Goal: Task Accomplishment & Management: Manage account settings

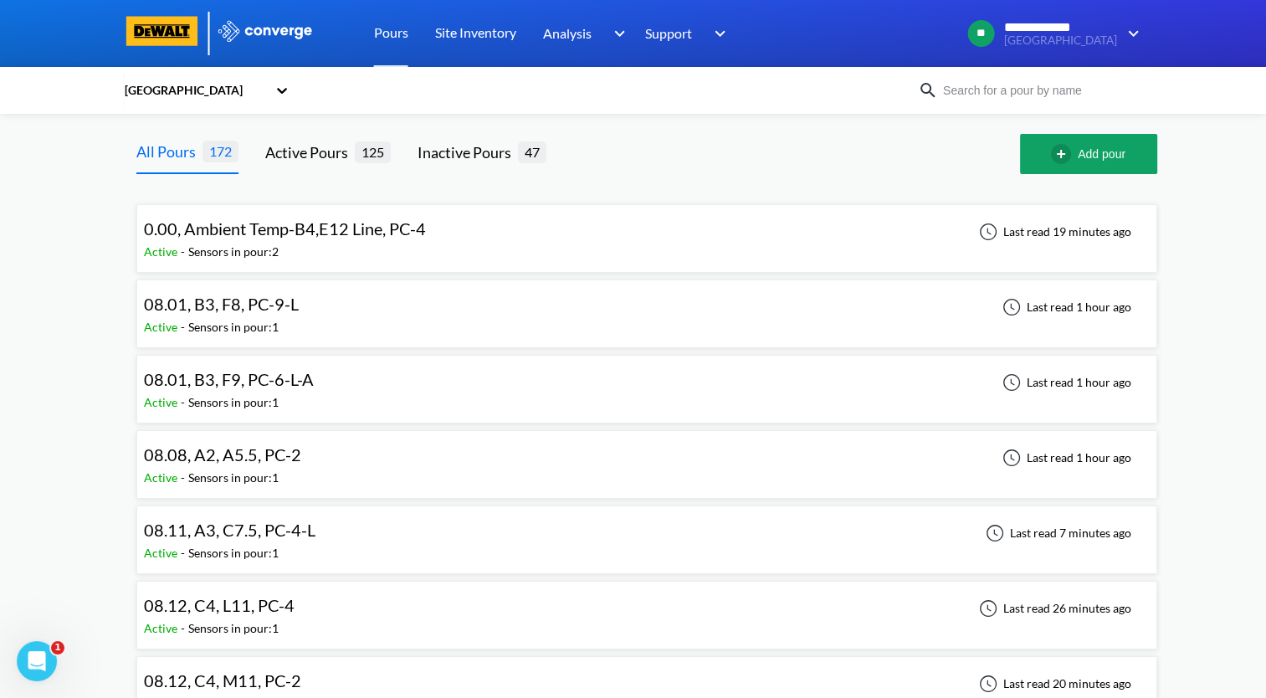
click at [390, 312] on div "08.01, B3, F8, PC-9-L Active - Sensors in pour: 1 Last read 1 hour ago" at bounding box center [647, 314] width 1006 height 54
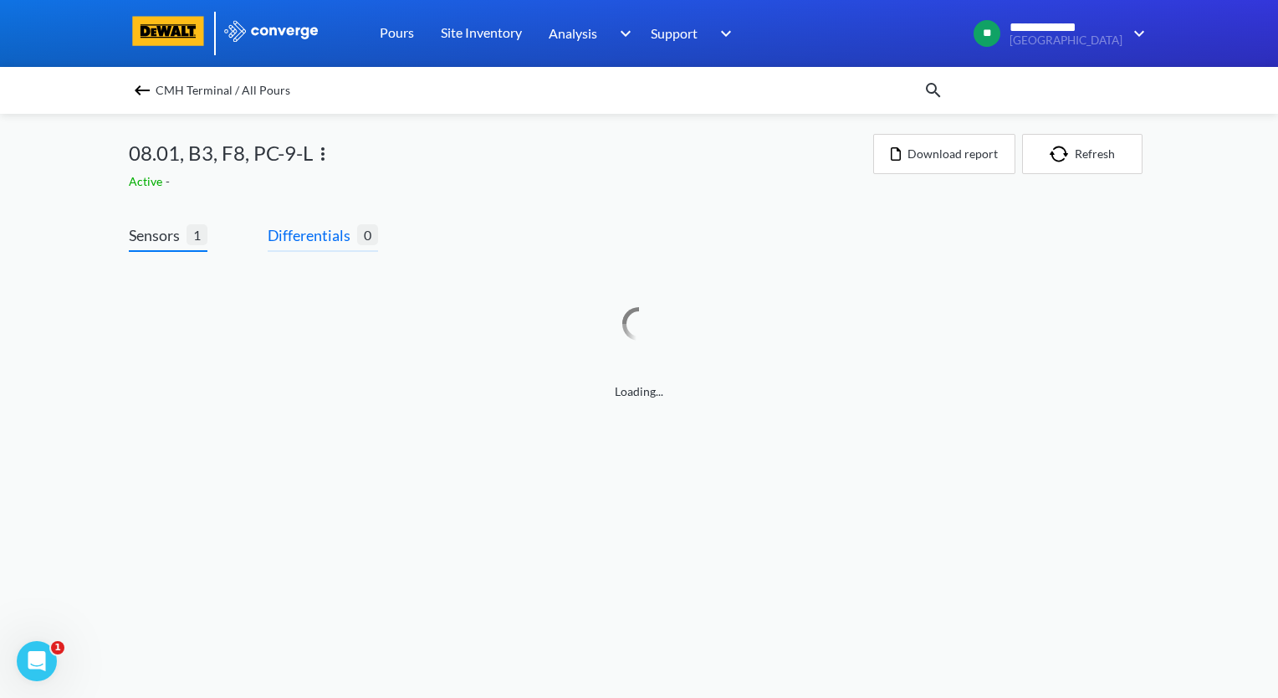
click at [325, 239] on span "Differentials" at bounding box center [313, 234] width 90 height 23
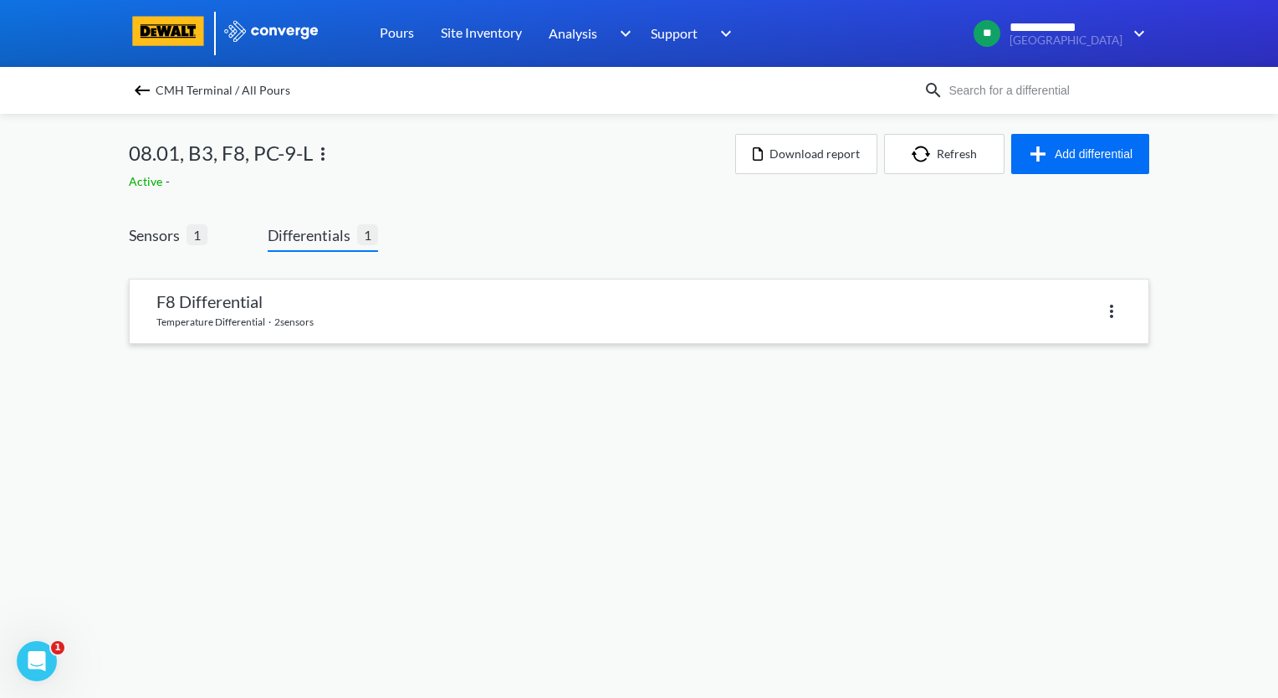
click at [325, 330] on link at bounding box center [639, 311] width 1019 height 64
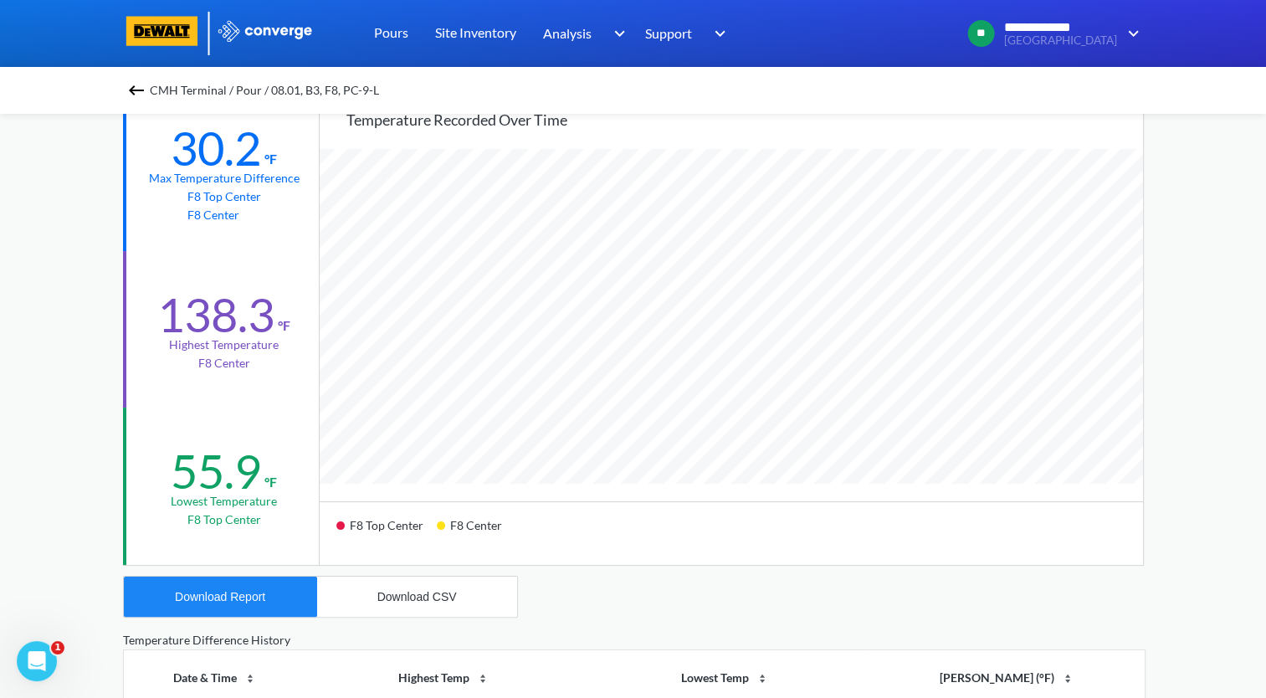
scroll to position [335, 0]
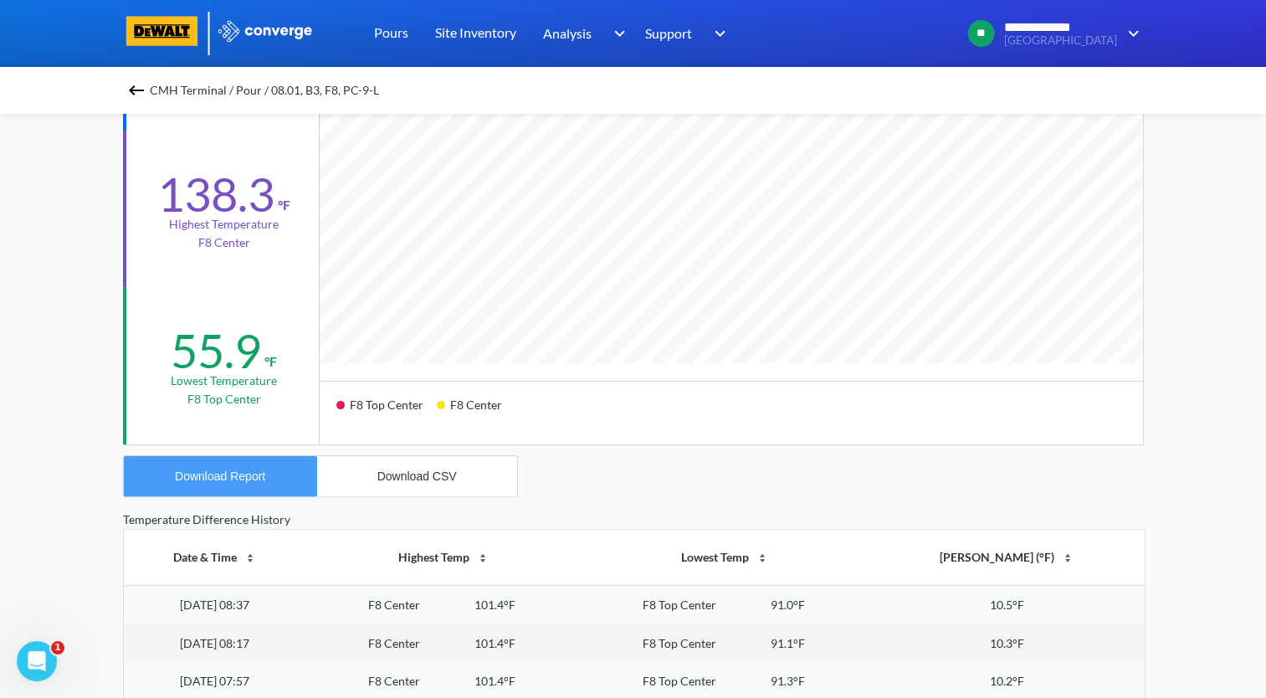
click at [245, 482] on div "Download Report" at bounding box center [220, 475] width 90 height 13
click at [144, 95] on img at bounding box center [136, 90] width 20 height 20
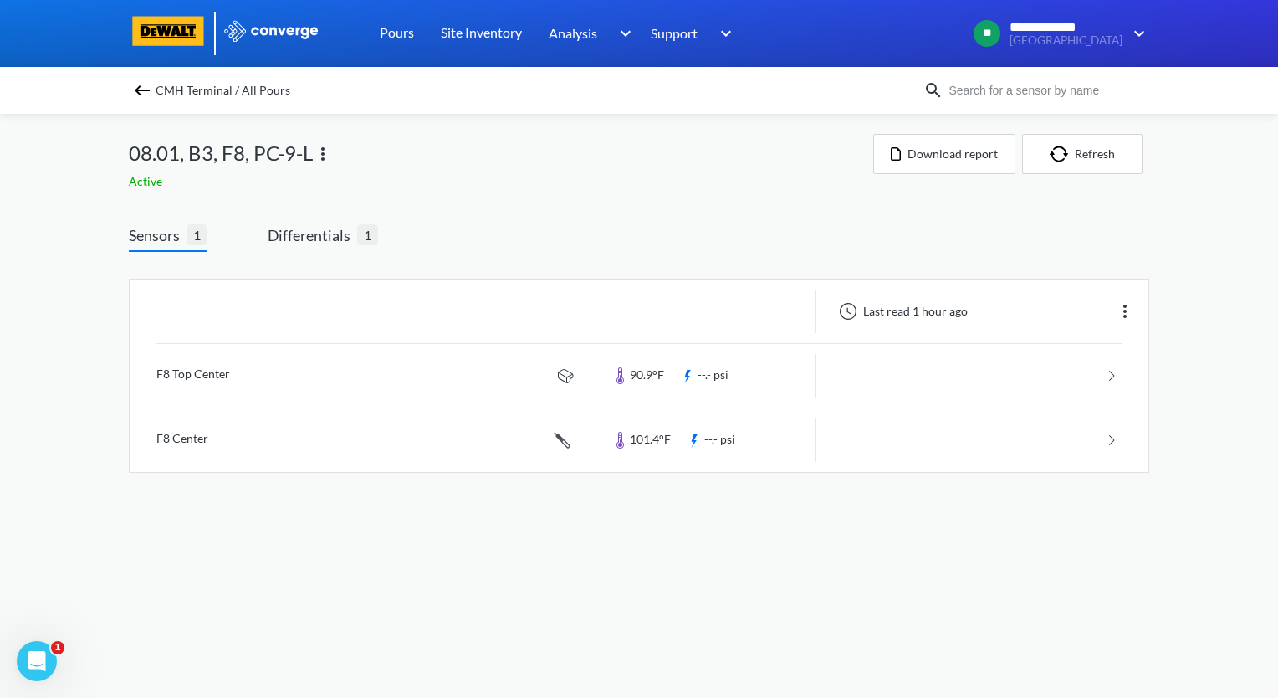
click at [320, 154] on img at bounding box center [323, 154] width 20 height 20
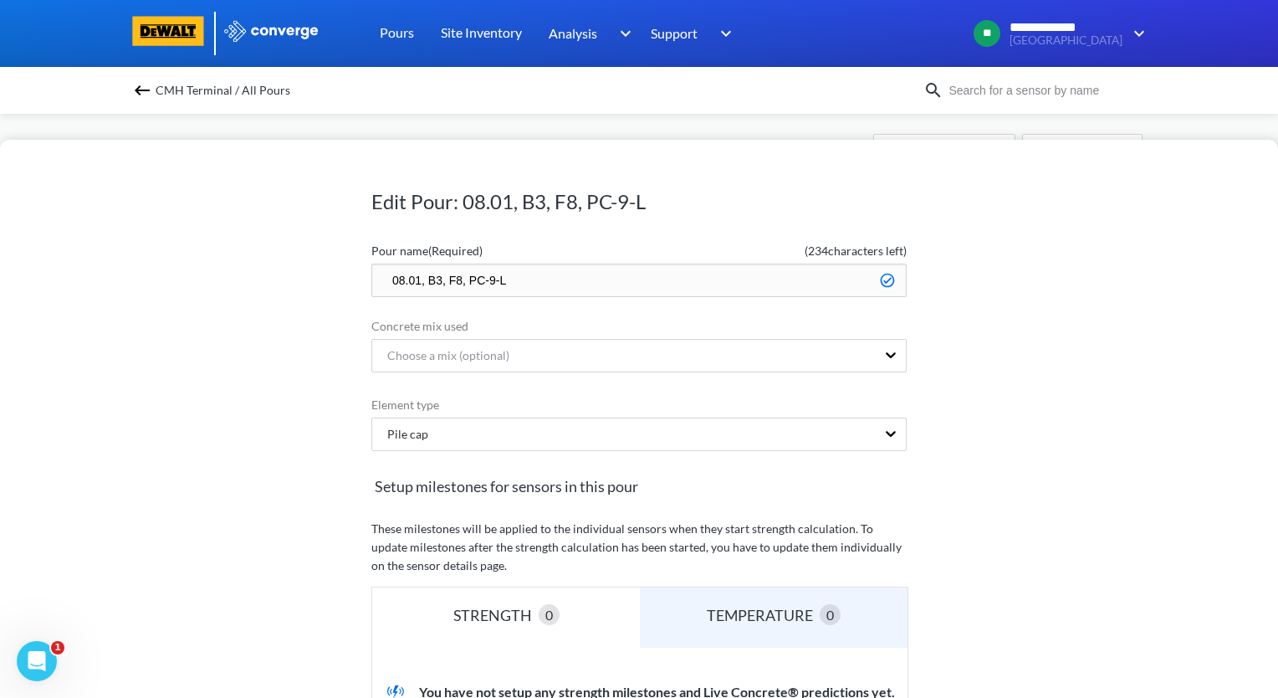
click at [376, 276] on input "08.01, B3, F8, PC-9-L" at bounding box center [638, 280] width 535 height 33
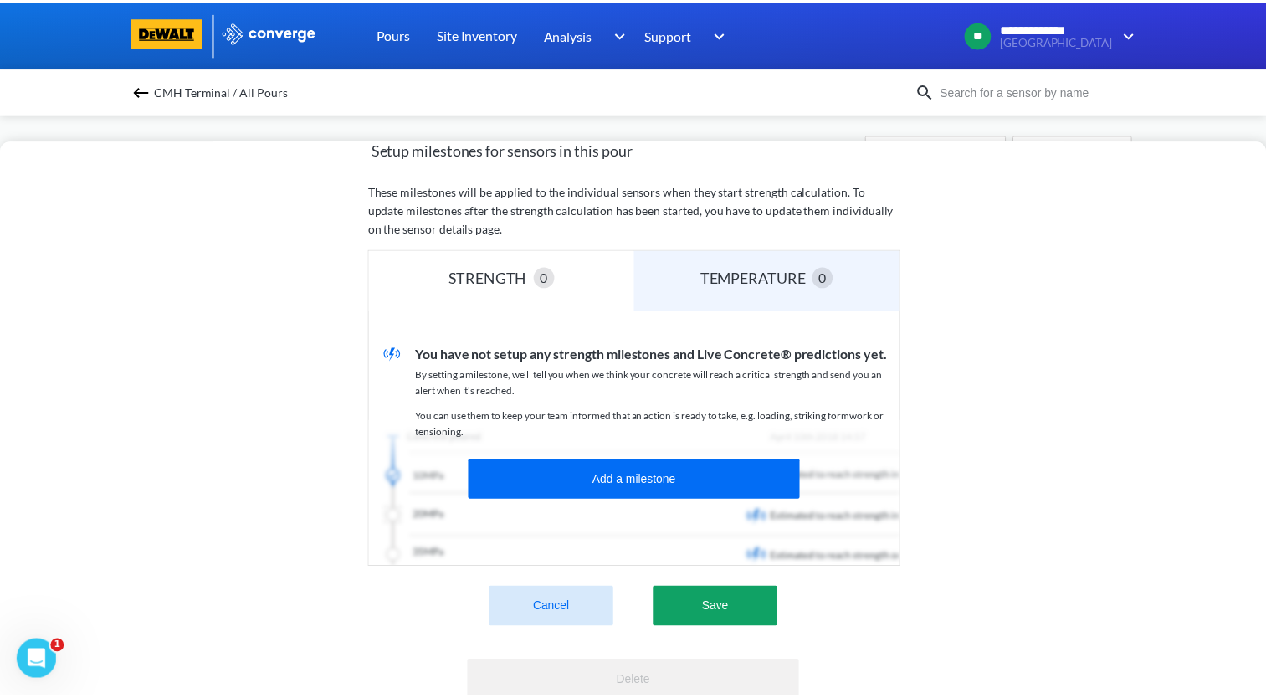
scroll to position [414, 0]
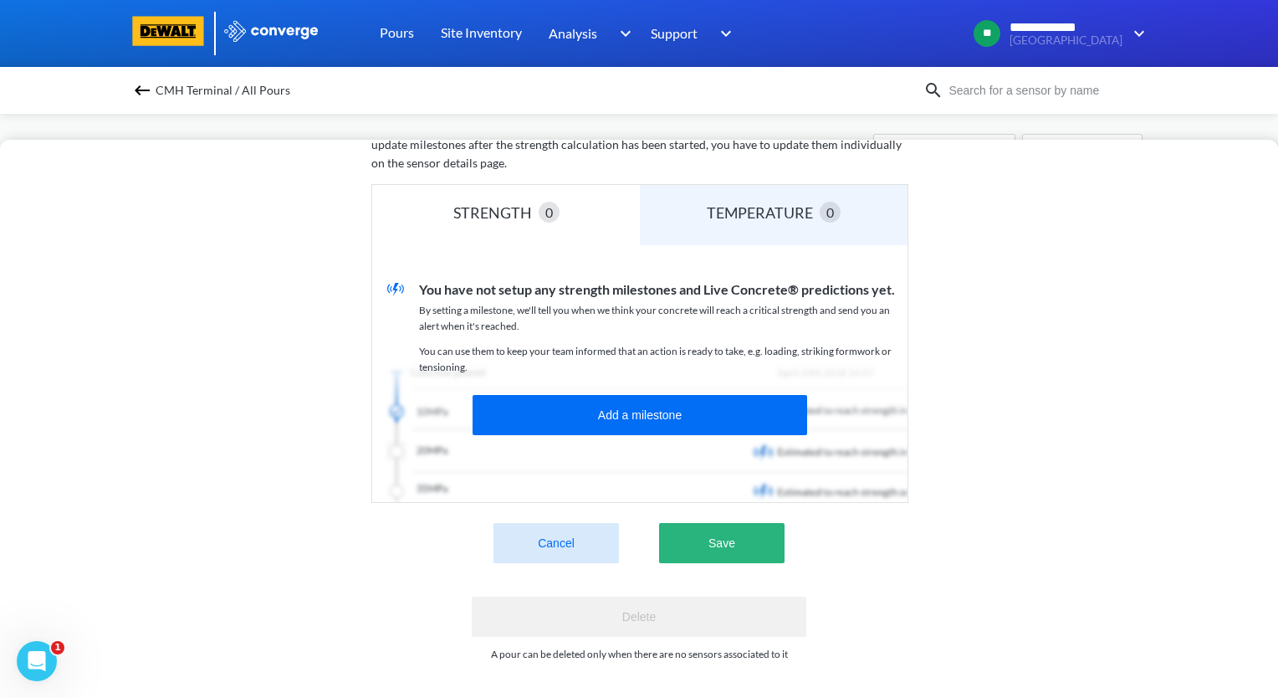
type input "zzz.08.01, B3, F8, PC-9-L"
click at [715, 528] on button "Save" at bounding box center [721, 543] width 125 height 40
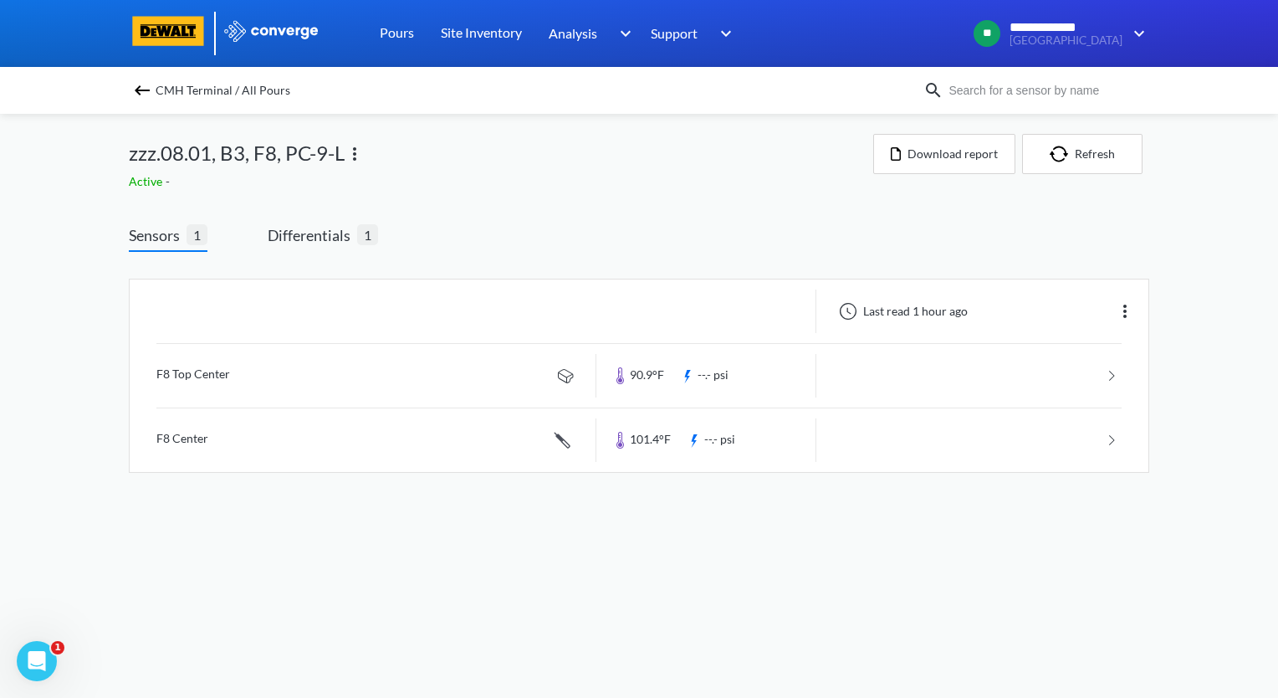
click at [139, 94] on img at bounding box center [142, 90] width 20 height 20
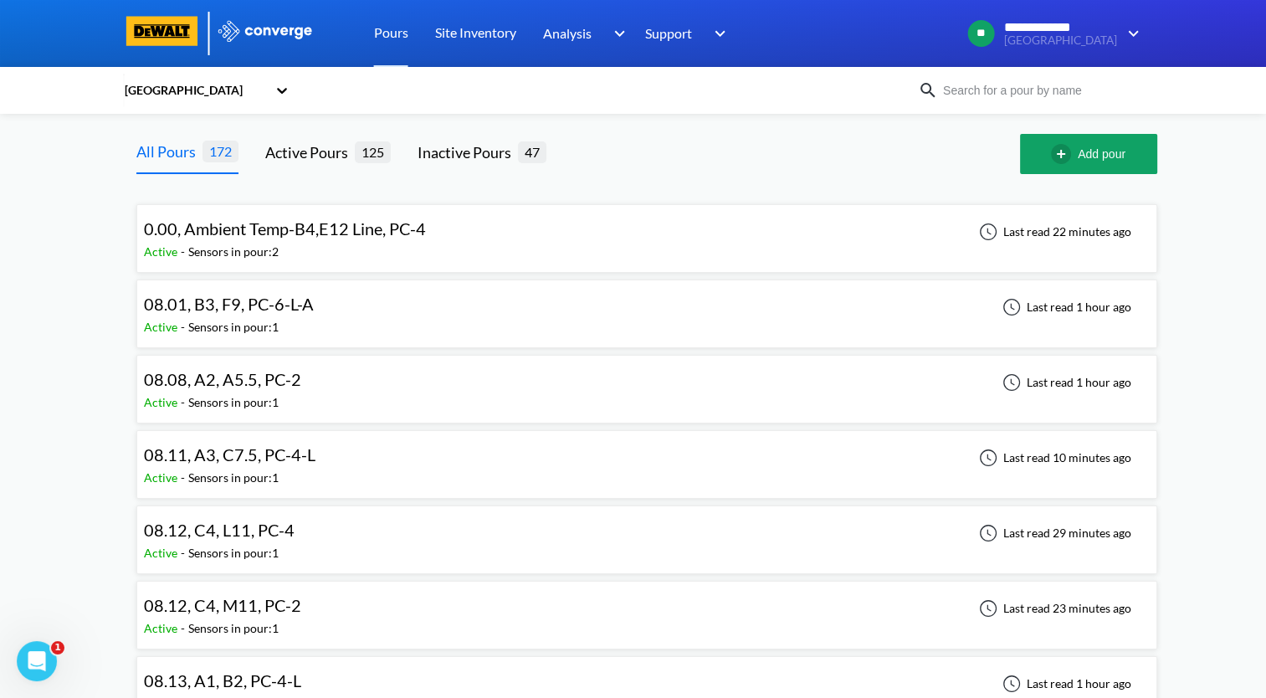
click at [348, 316] on div "08.01, B3, F9, PC-6-L-A Active - Sensors in pour: 1 Last read 1 hour ago" at bounding box center [647, 314] width 1006 height 54
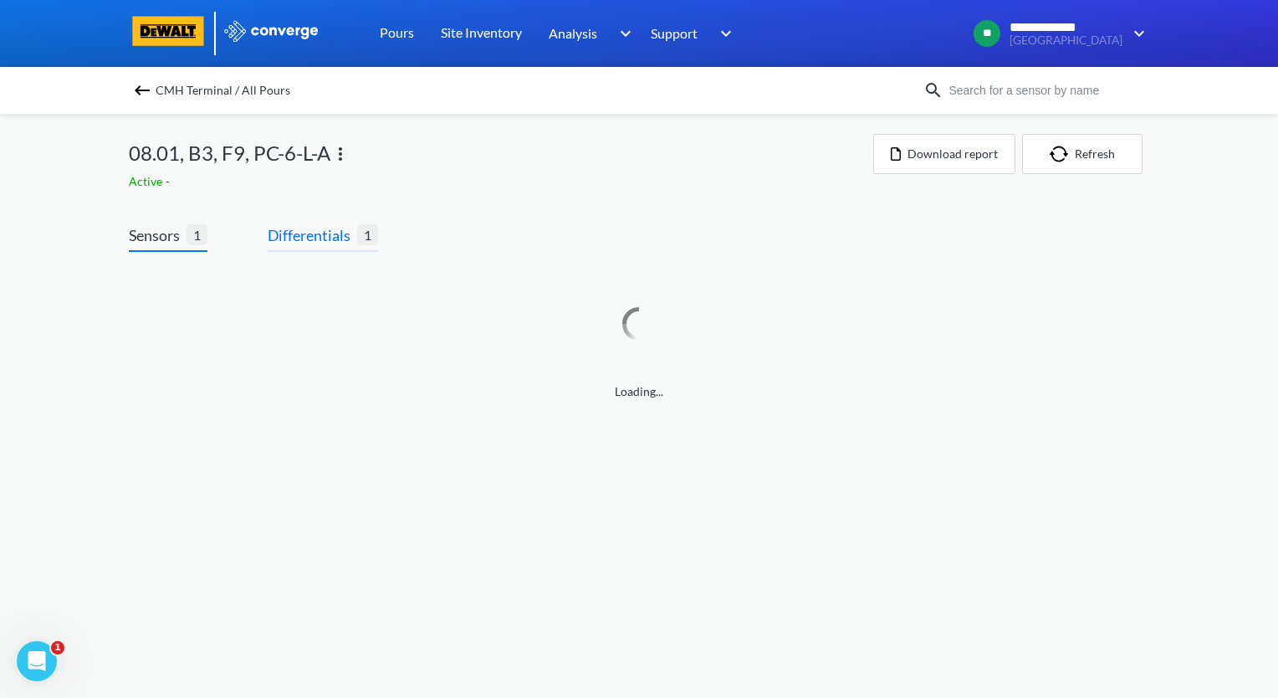
click at [340, 238] on span "Differentials" at bounding box center [313, 234] width 90 height 23
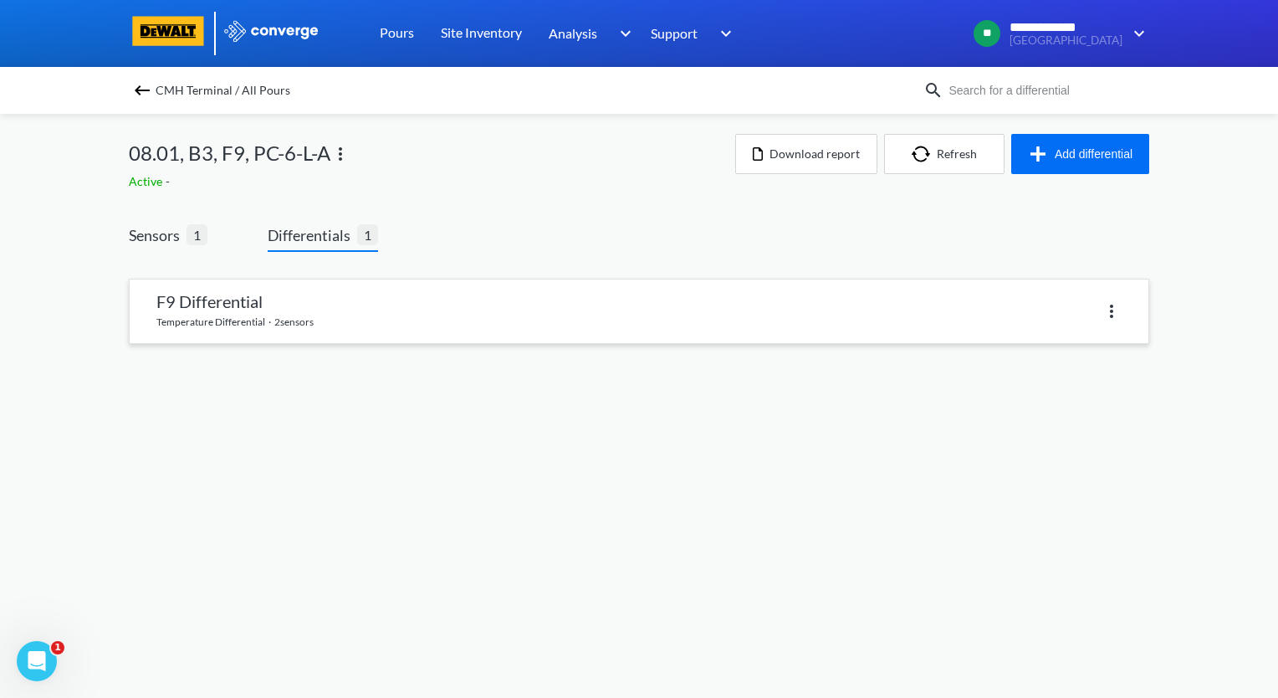
click at [299, 322] on link at bounding box center [639, 311] width 1019 height 64
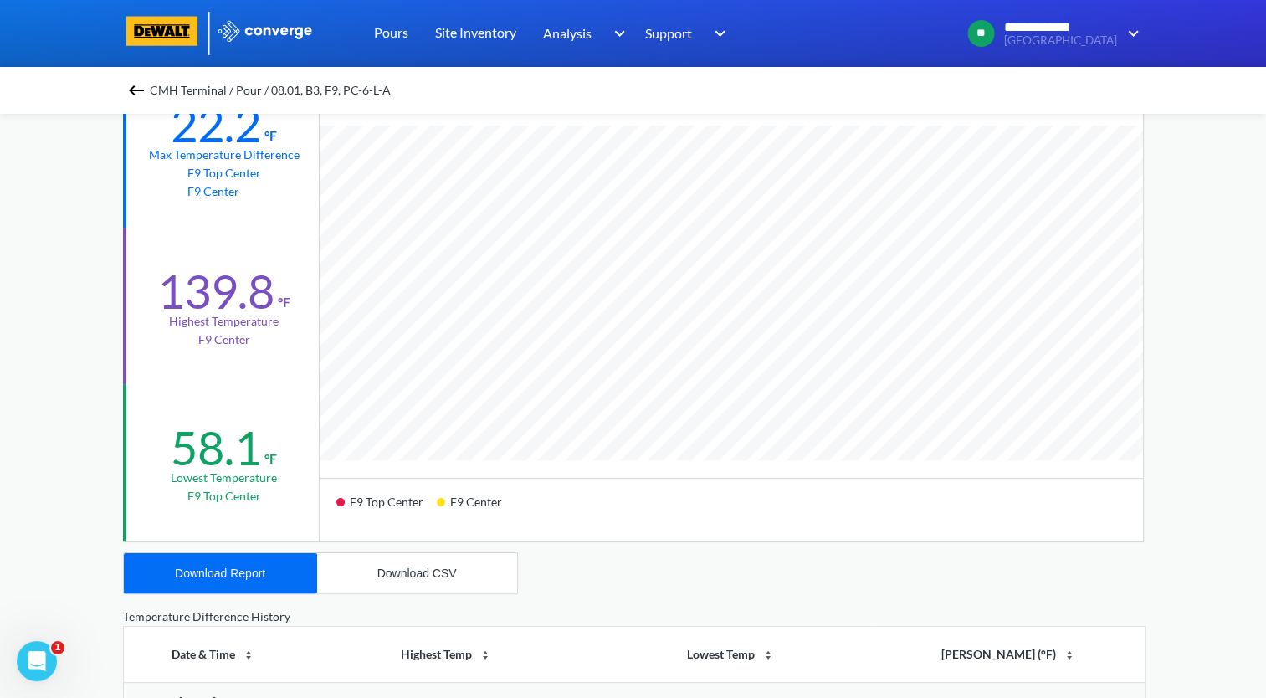
scroll to position [251, 0]
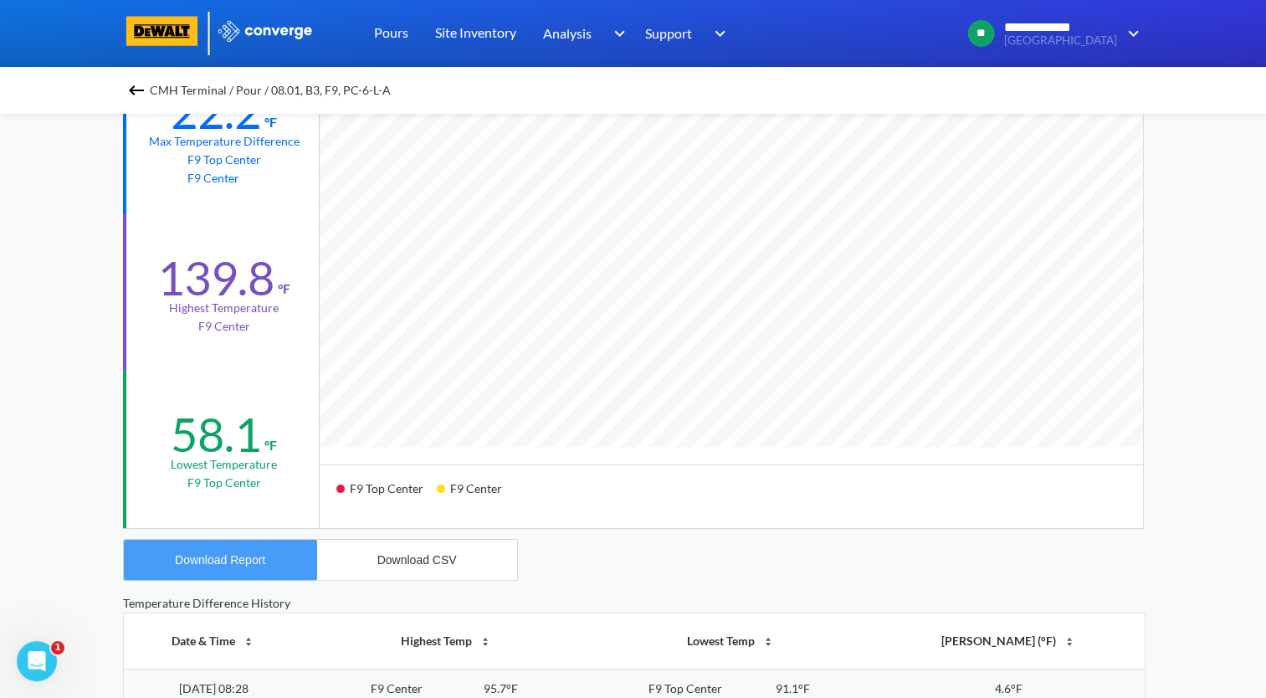
click at [261, 564] on div "Download Report" at bounding box center [220, 559] width 90 height 13
click at [84, 312] on div "**********" at bounding box center [633, 450] width 1266 height 1402
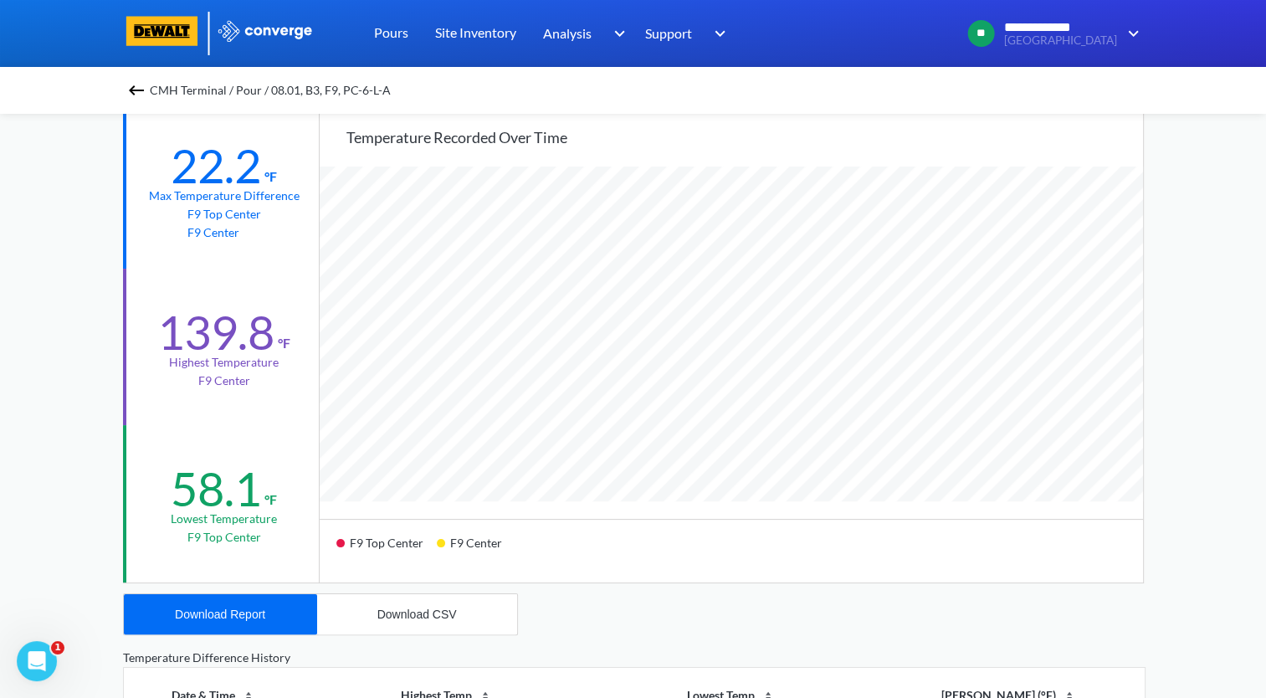
scroll to position [84, 0]
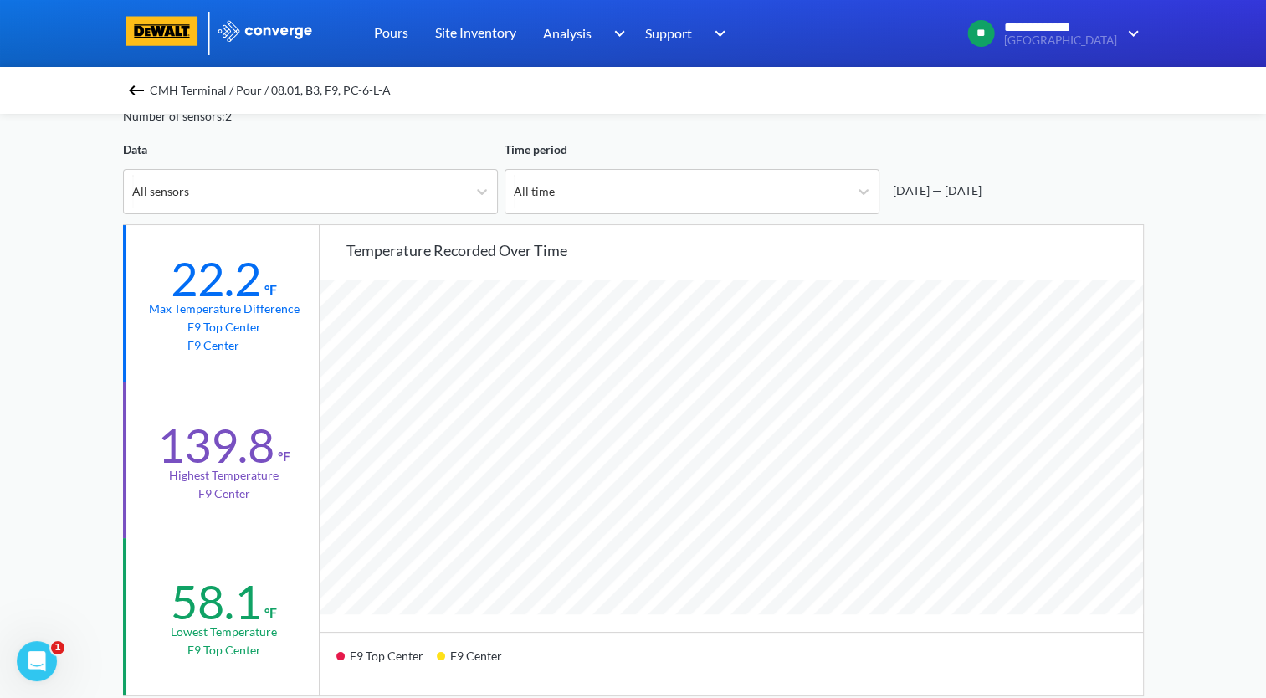
click at [146, 84] on img at bounding box center [136, 90] width 20 height 20
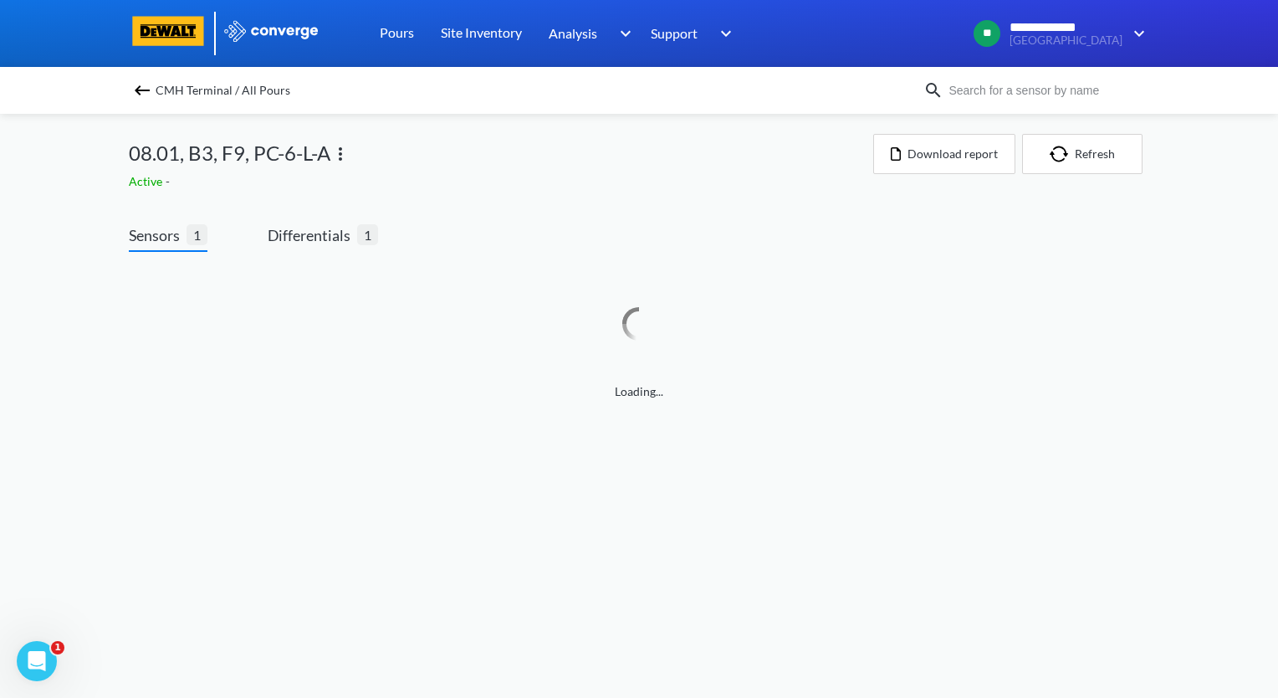
click at [342, 157] on img at bounding box center [340, 154] width 20 height 20
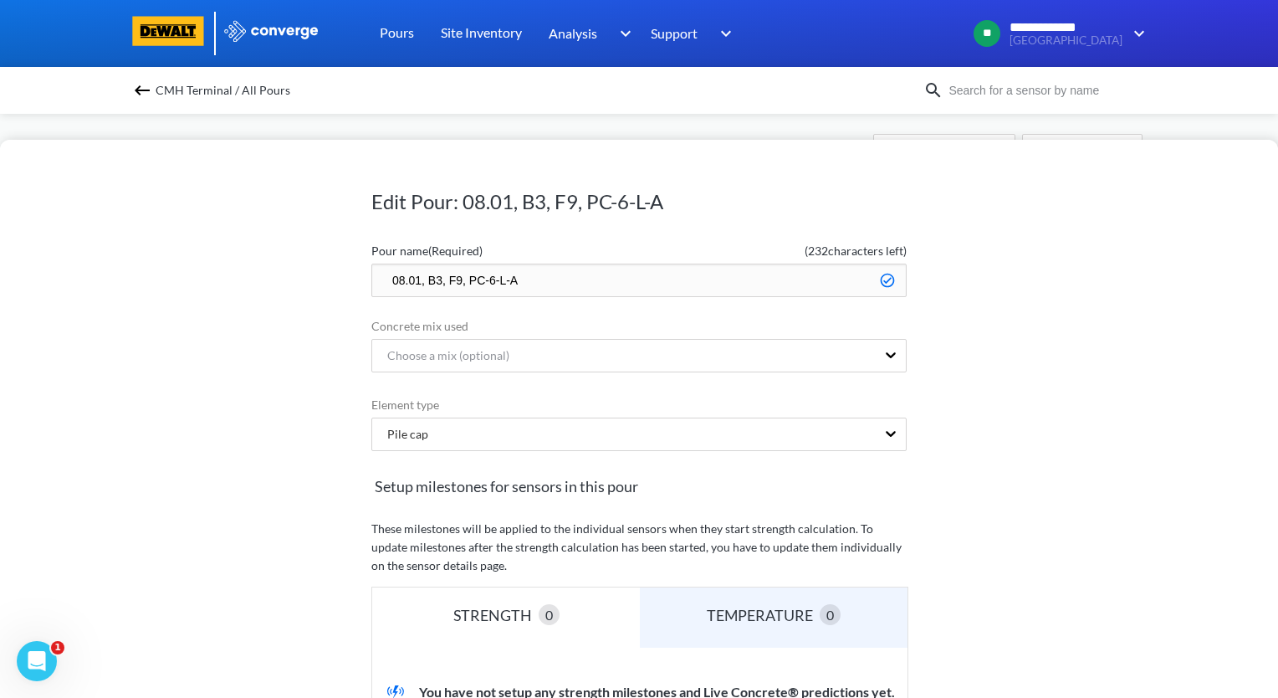
click at [385, 276] on input "08.01, B3, F9, PC-6-L-A" at bounding box center [638, 280] width 535 height 33
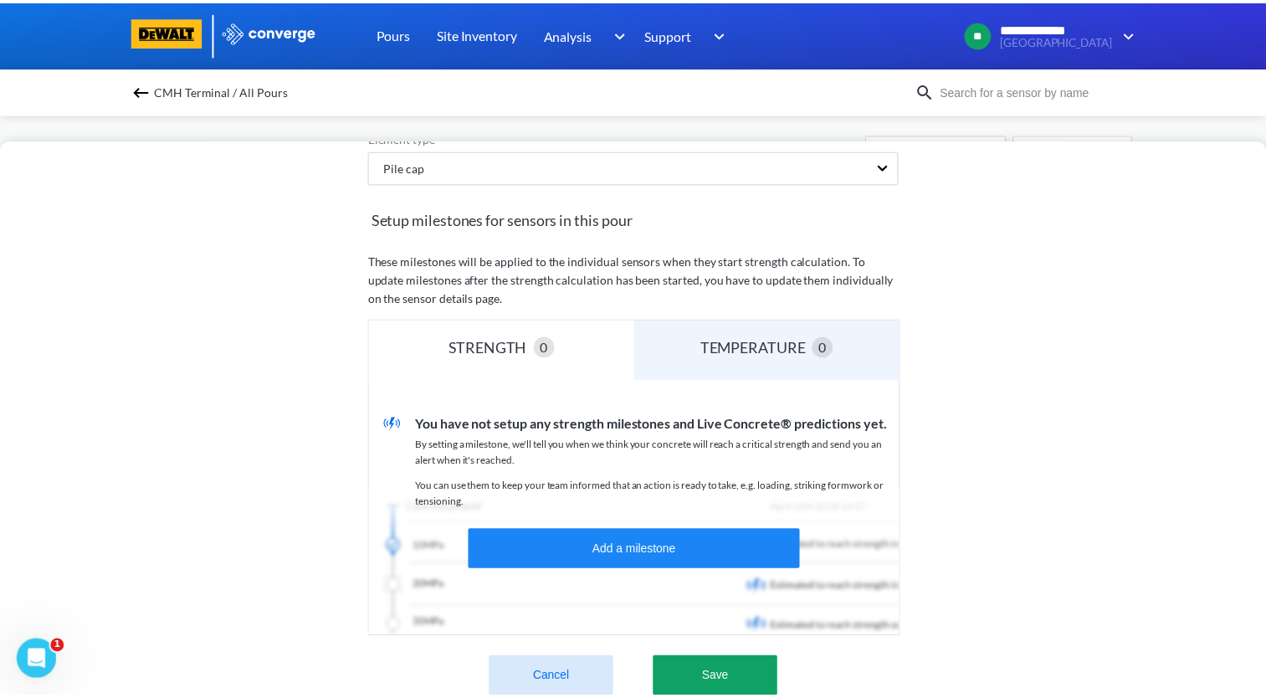
scroll to position [335, 0]
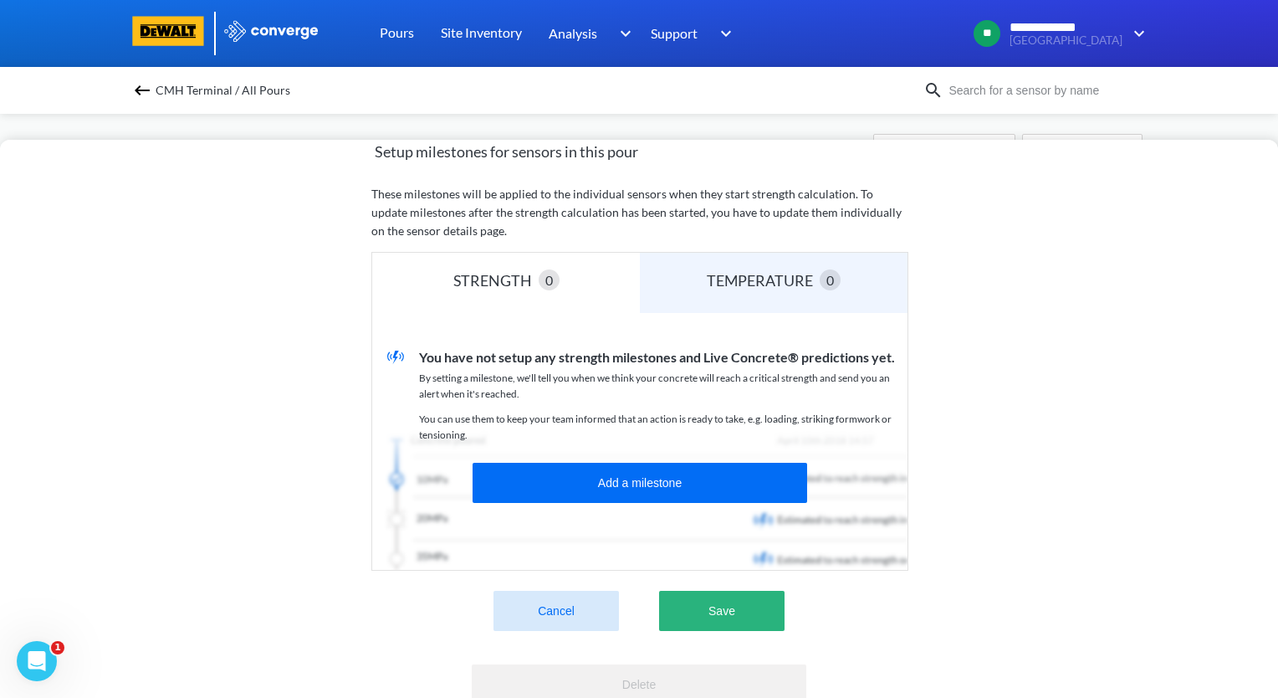
type input "zzz.08.01, B3, F9, PC-6-L-A"
click at [750, 611] on button "Save" at bounding box center [721, 611] width 125 height 40
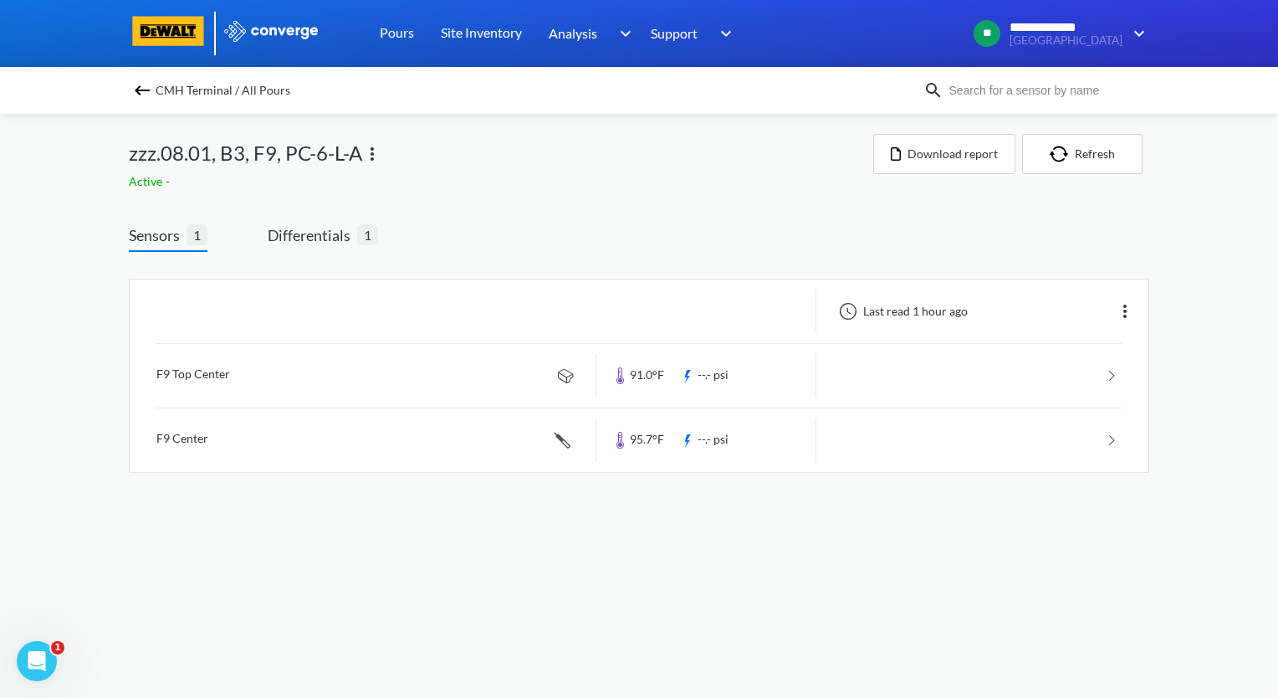
click at [141, 91] on img at bounding box center [142, 90] width 20 height 20
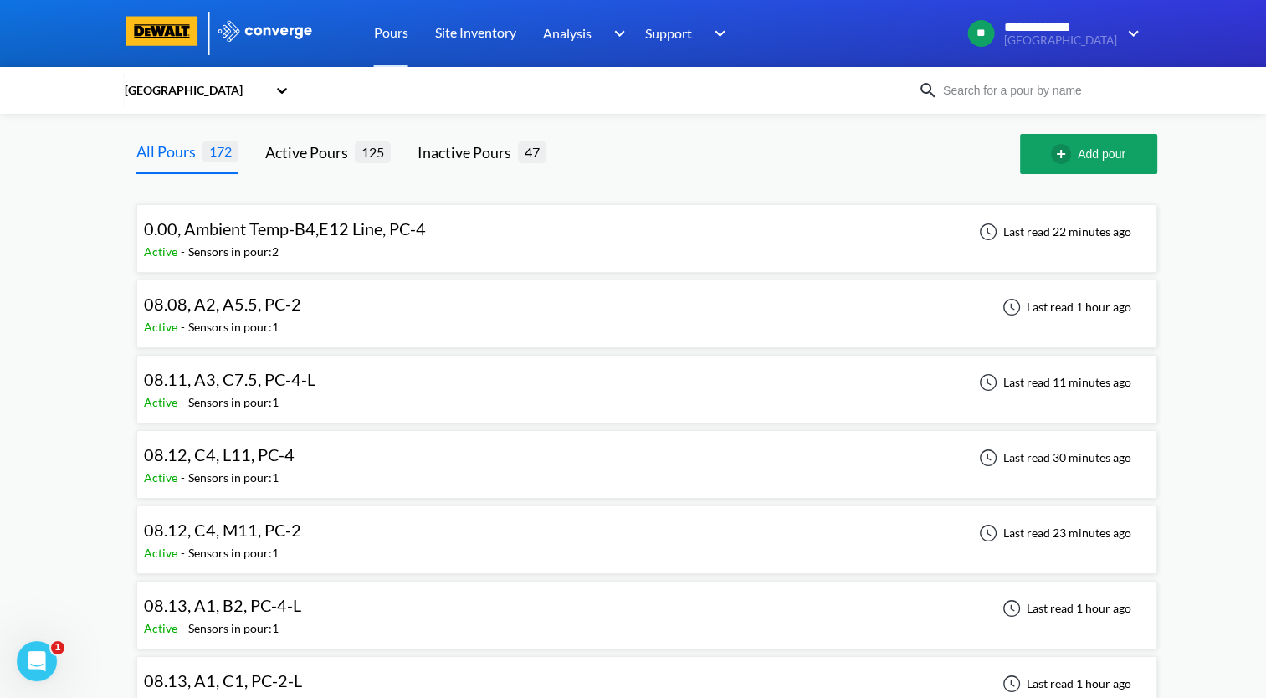
click at [519, 307] on div "08.08, A2, A5.5, PC-2 Active - Sensors in pour: 1 Last read 1 hour ago" at bounding box center [647, 314] width 1006 height 54
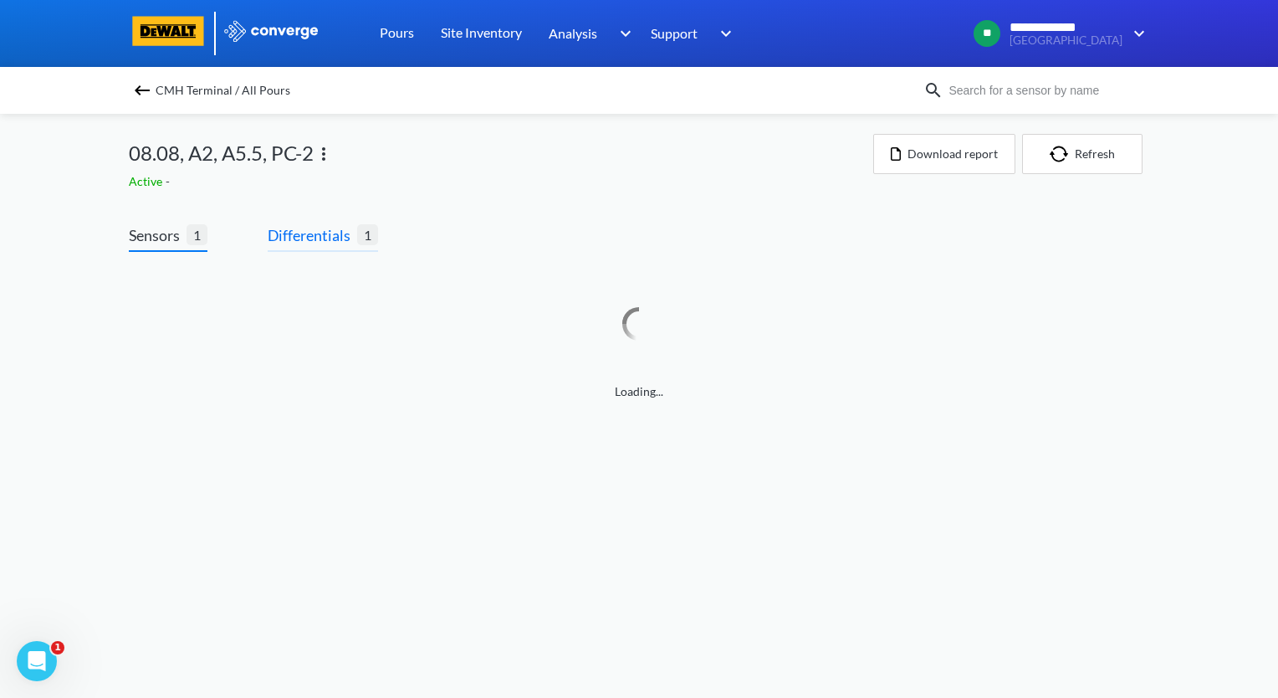
click at [328, 233] on span "Differentials" at bounding box center [313, 234] width 90 height 23
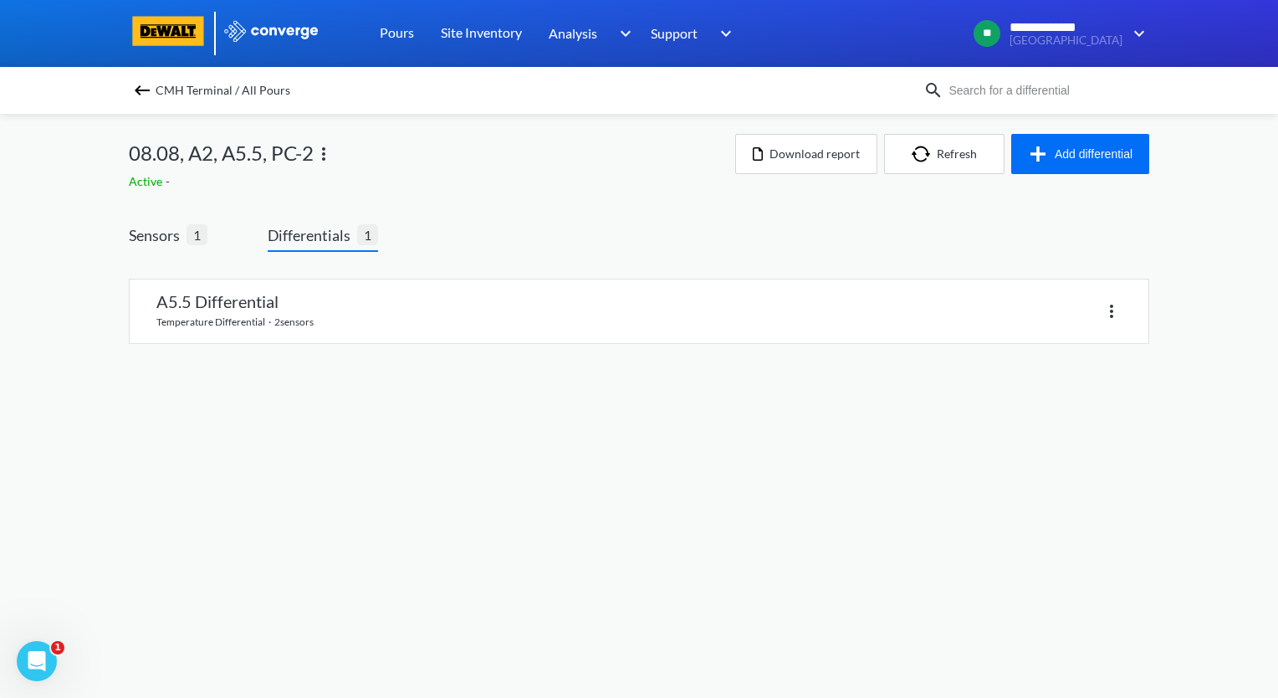
drag, startPoint x: 358, startPoint y: 307, endPoint x: 23, endPoint y: 401, distance: 347.5
click at [358, 308] on link at bounding box center [639, 311] width 1019 height 64
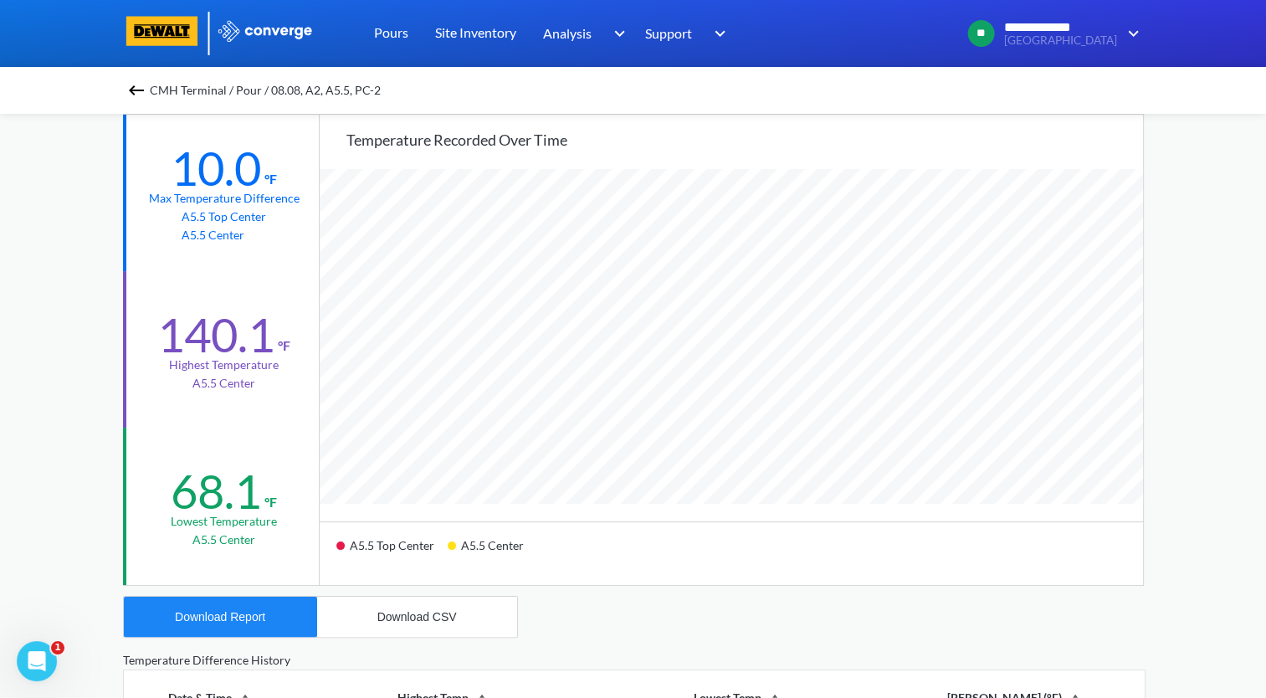
scroll to position [335, 0]
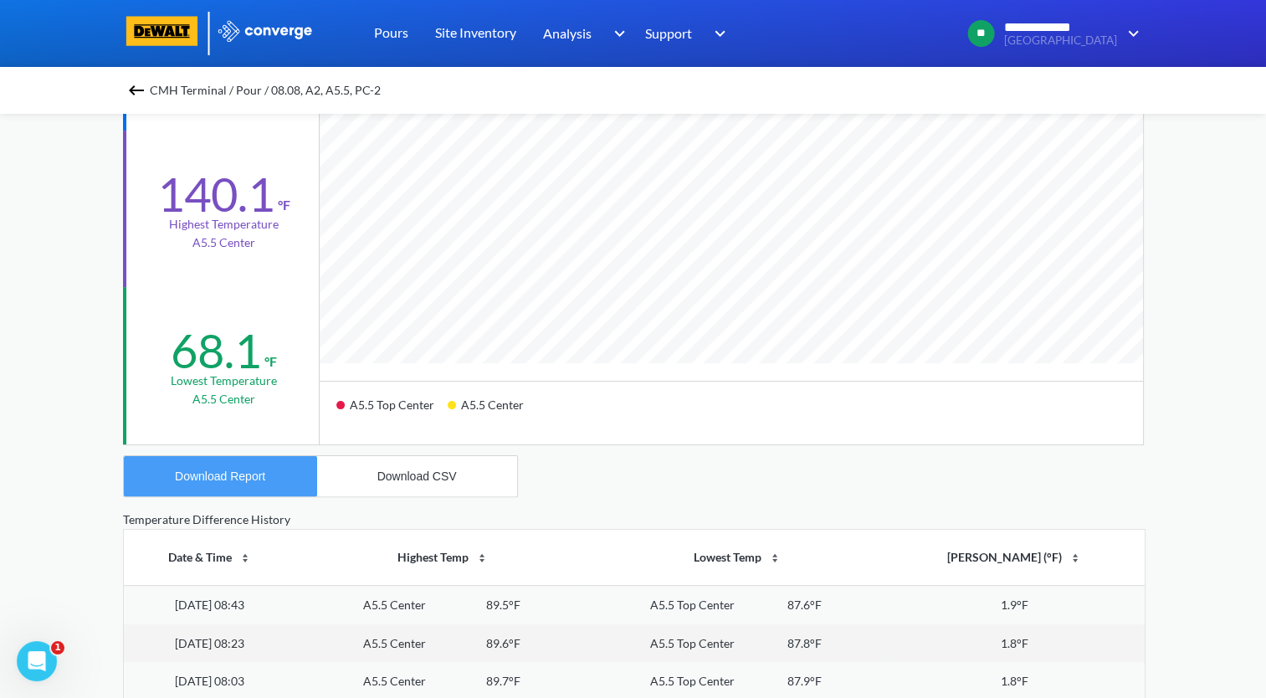
click at [251, 487] on button "Download Report" at bounding box center [220, 476] width 193 height 40
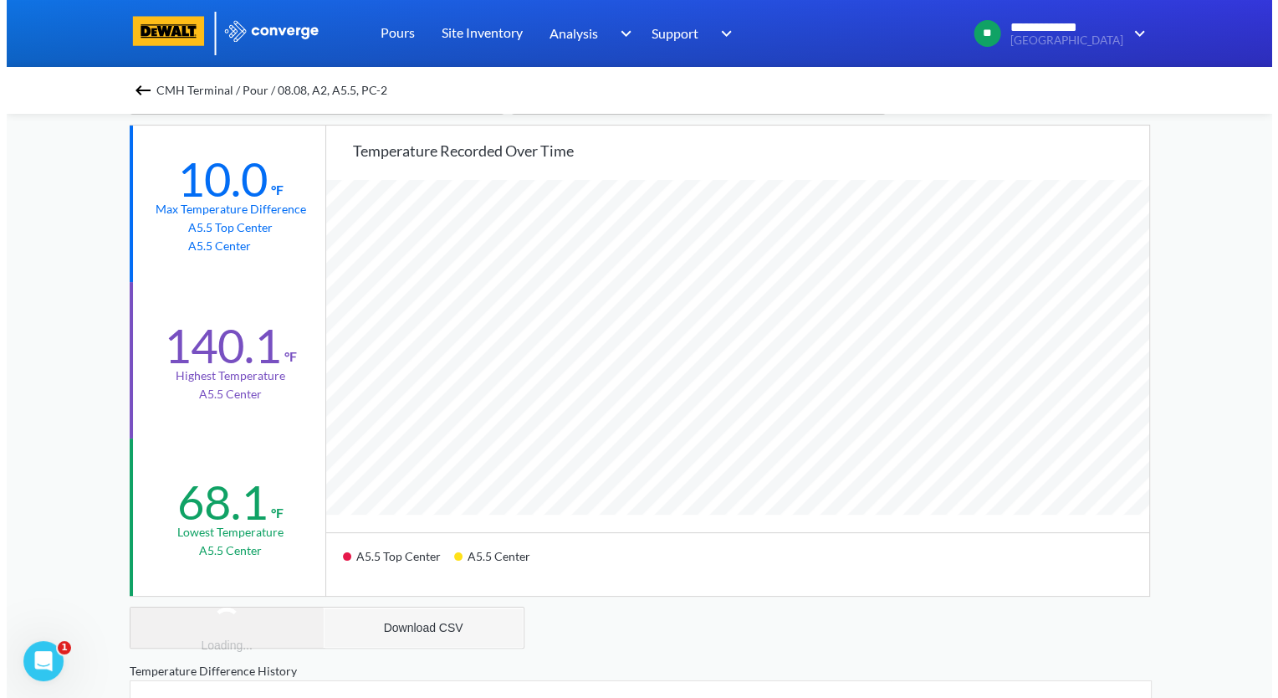
scroll to position [0, 0]
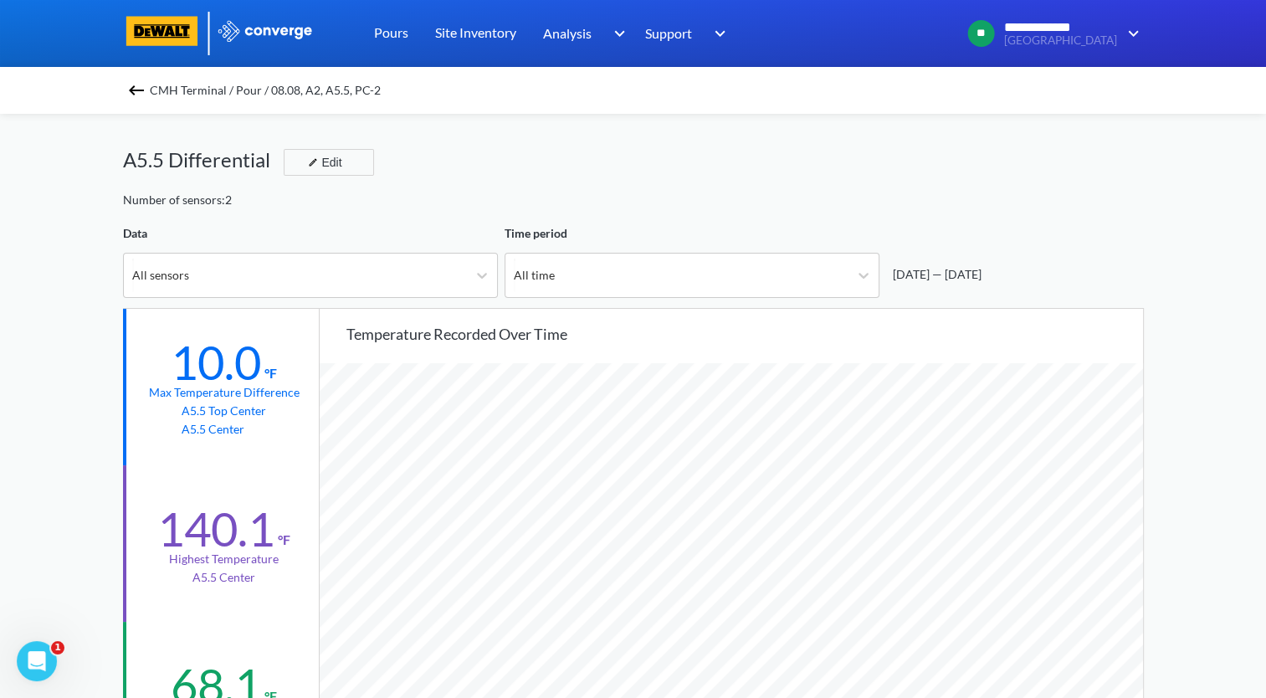
click at [141, 82] on img at bounding box center [136, 90] width 20 height 20
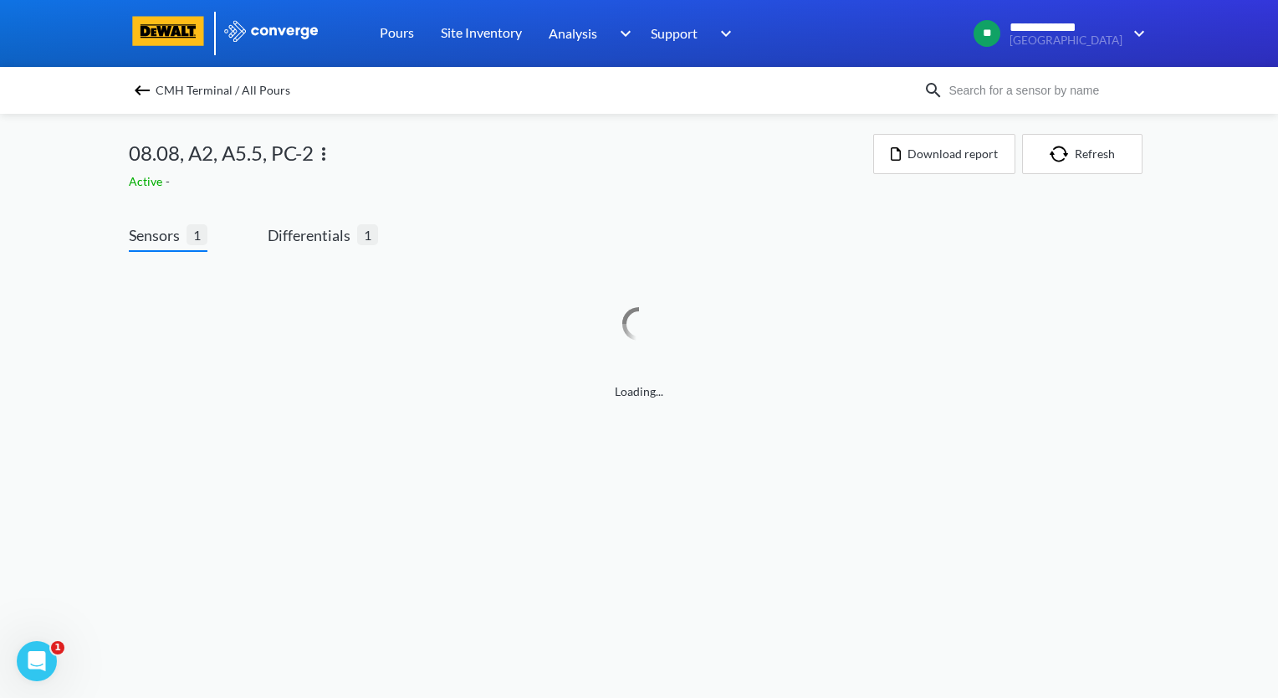
click at [327, 157] on img at bounding box center [324, 154] width 20 height 20
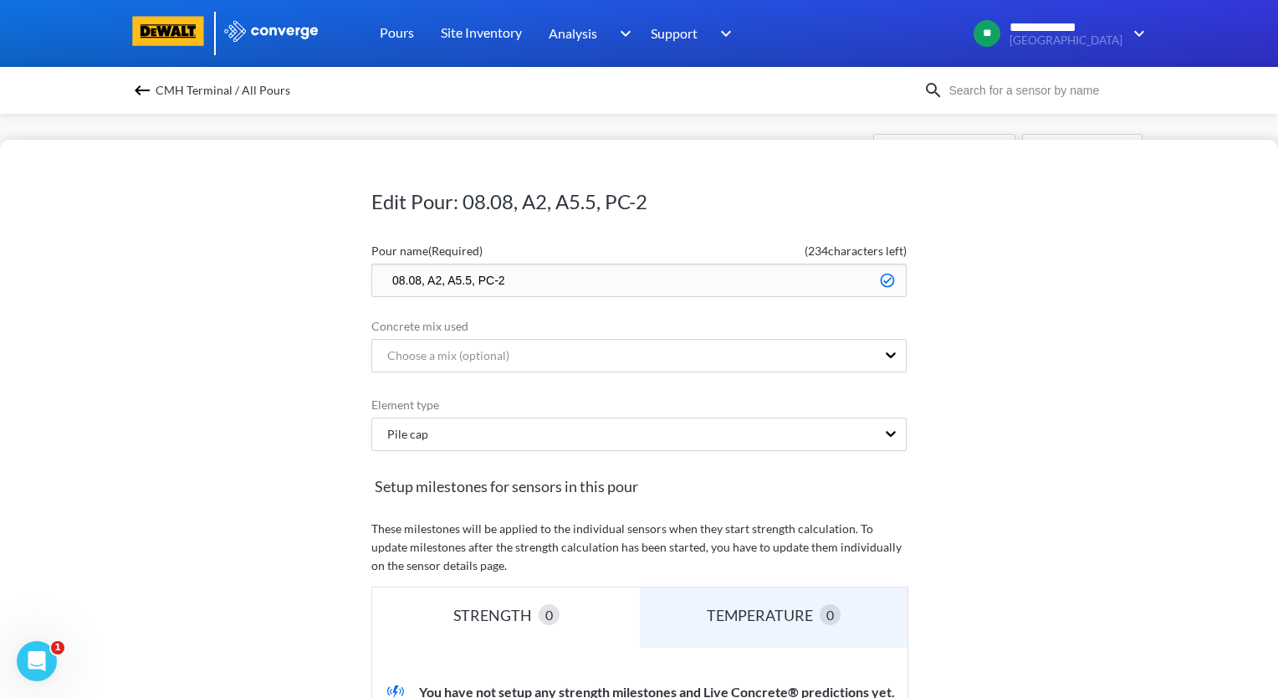
click at [376, 279] on input "08.08, A2, A5.5, PC-2" at bounding box center [638, 280] width 535 height 33
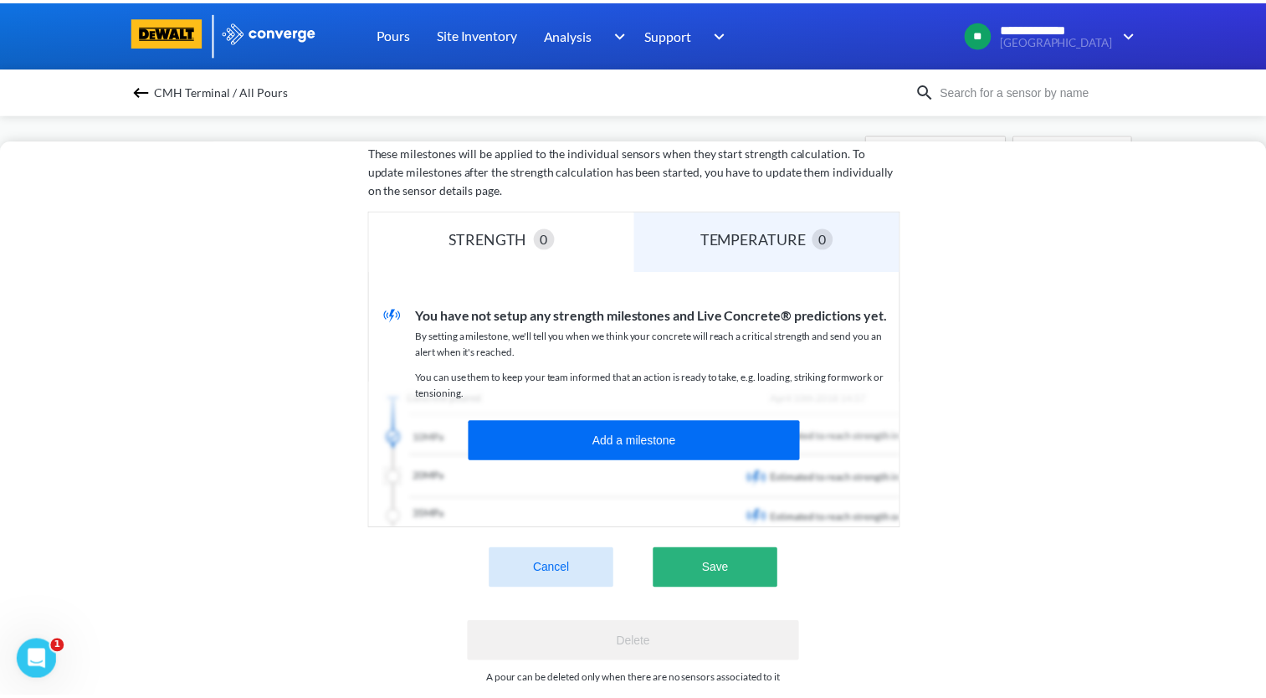
scroll to position [414, 0]
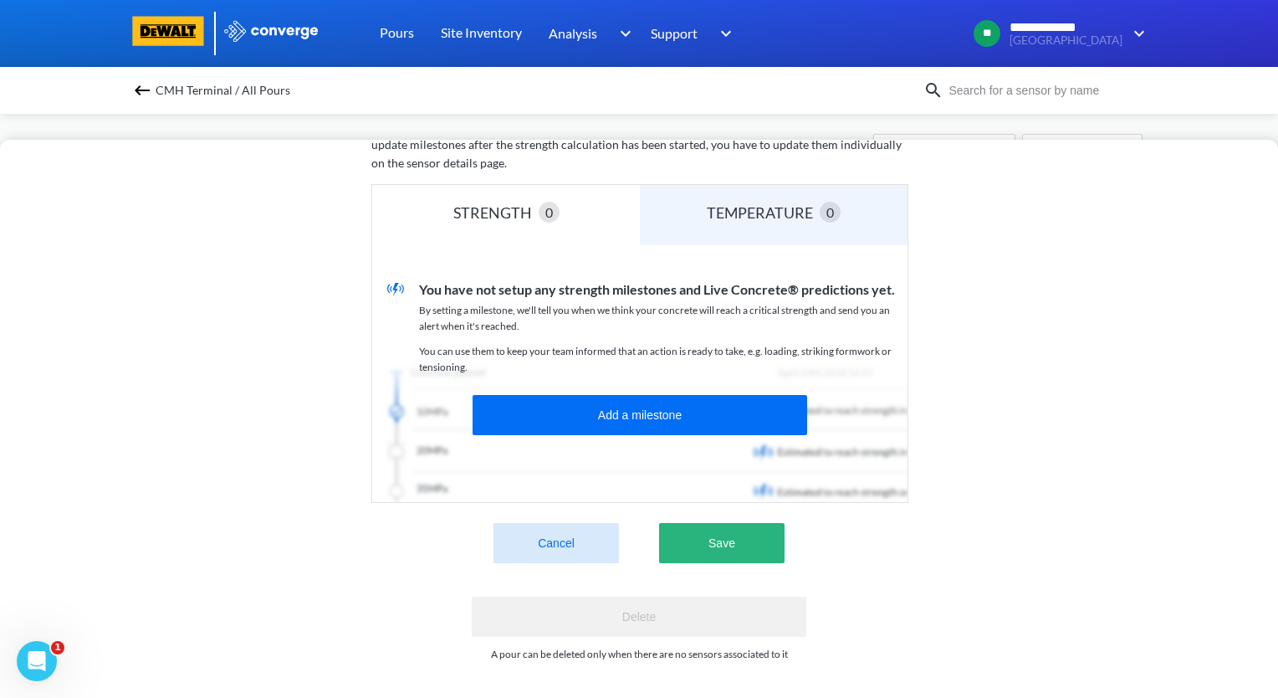
type input "zzz.08.08, A2, A5.5, PC-2"
click at [719, 534] on button "Save" at bounding box center [721, 543] width 125 height 40
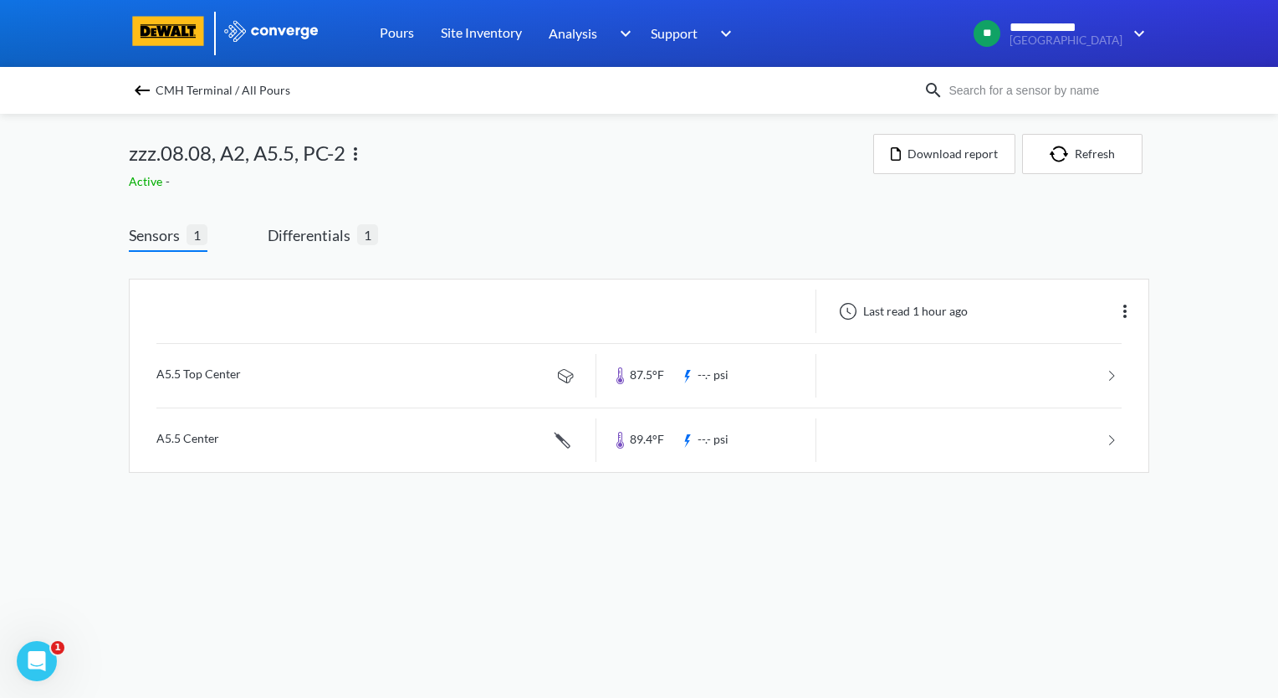
click at [144, 91] on img at bounding box center [142, 90] width 20 height 20
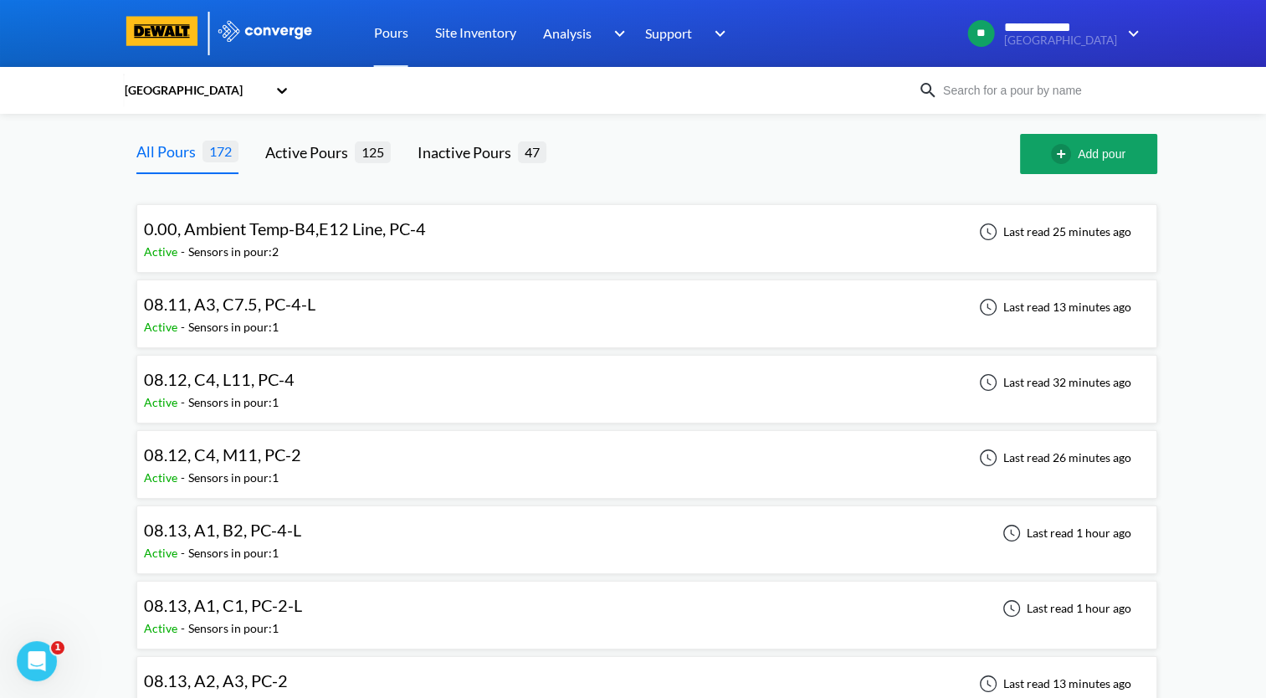
click at [403, 313] on div "08.11, A3, C7.5, PC-4-L Active - Sensors in pour: 1 Last read 13 minutes ago" at bounding box center [647, 314] width 1006 height 54
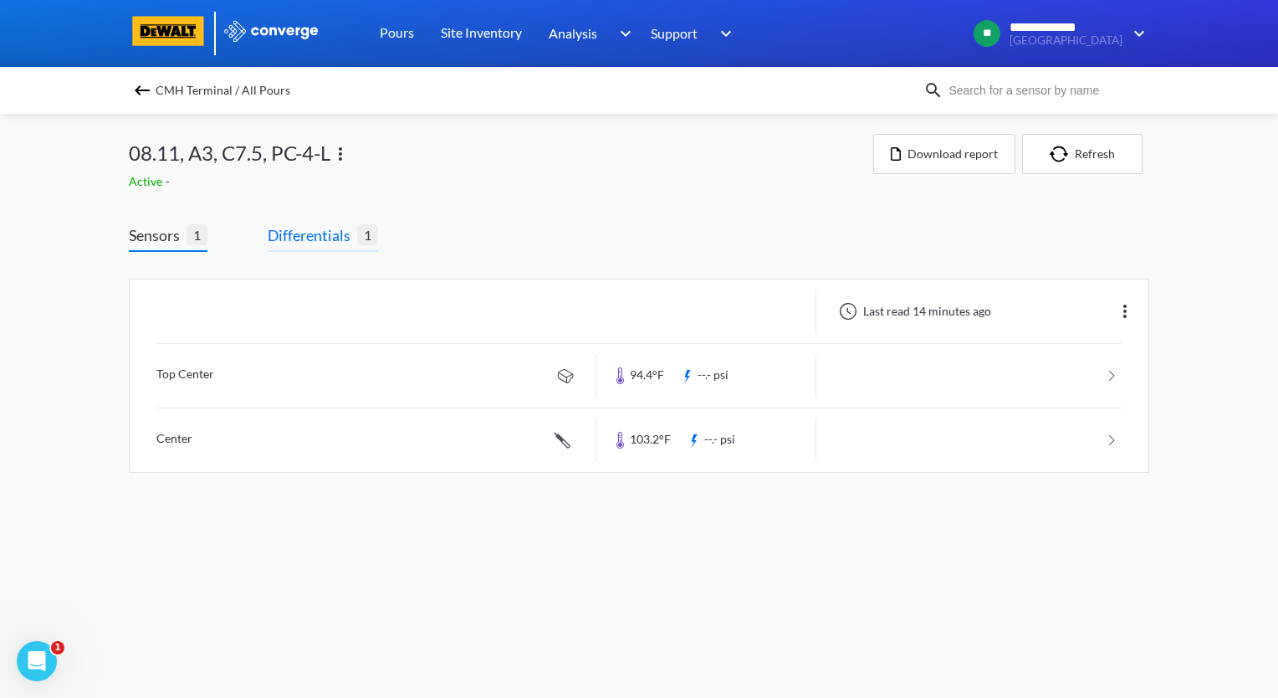
click at [322, 243] on span "Differentials" at bounding box center [313, 234] width 90 height 23
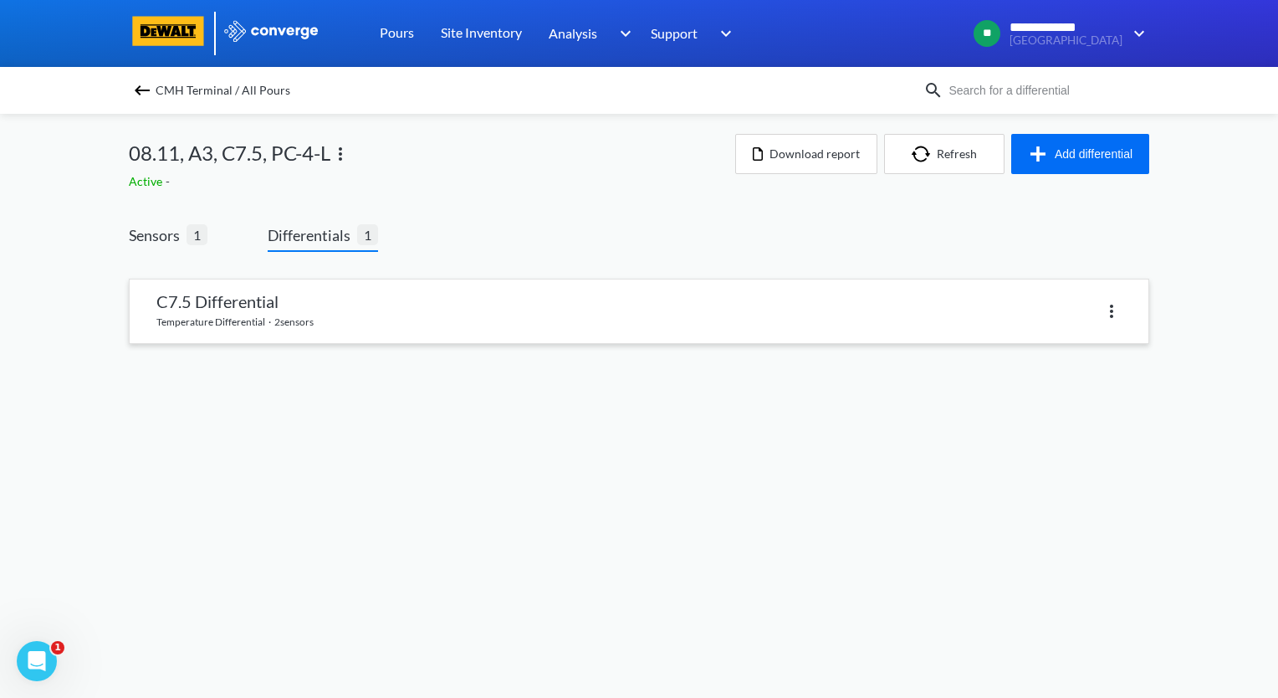
click at [322, 332] on link at bounding box center [639, 311] width 1019 height 64
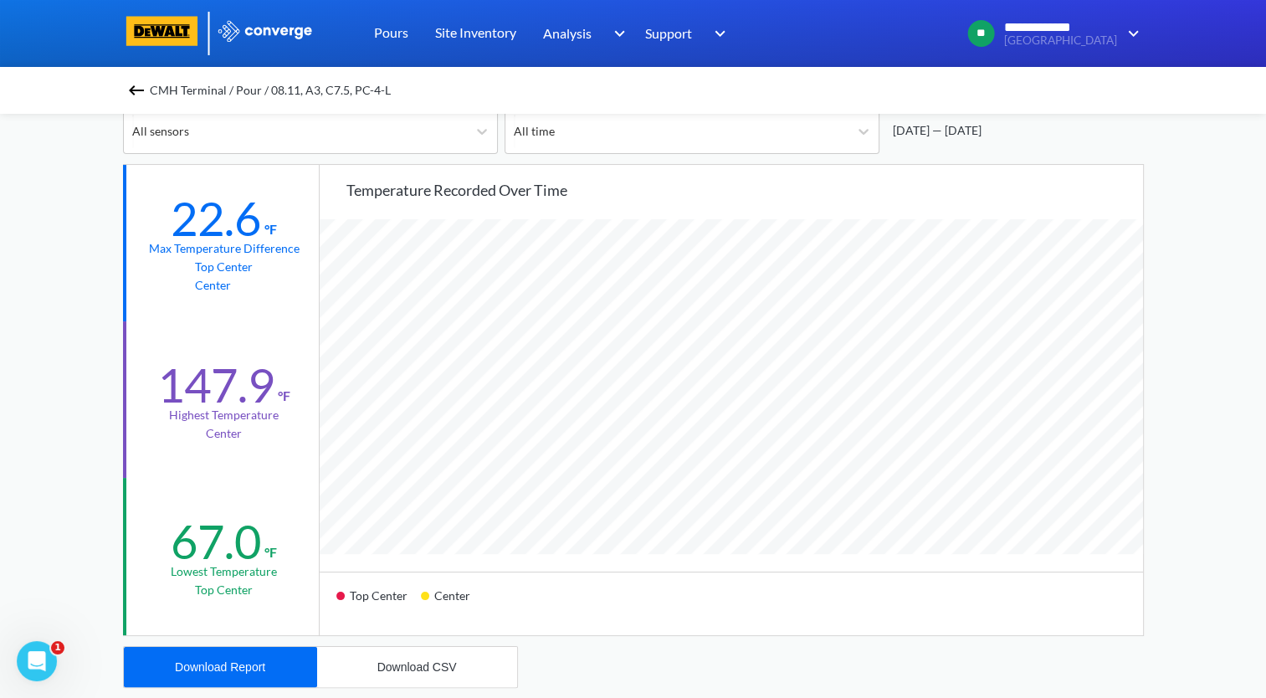
scroll to position [251, 0]
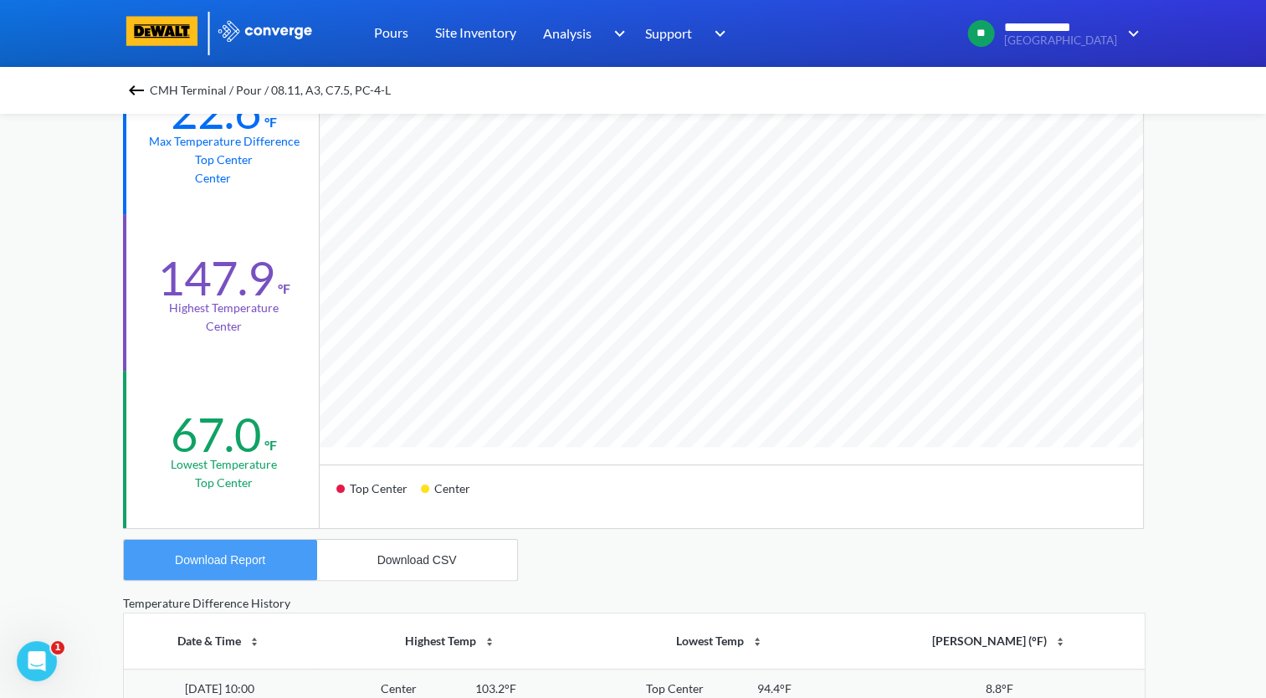
click at [245, 565] on div "Download Report" at bounding box center [220, 559] width 90 height 13
click at [146, 94] on img at bounding box center [136, 90] width 20 height 20
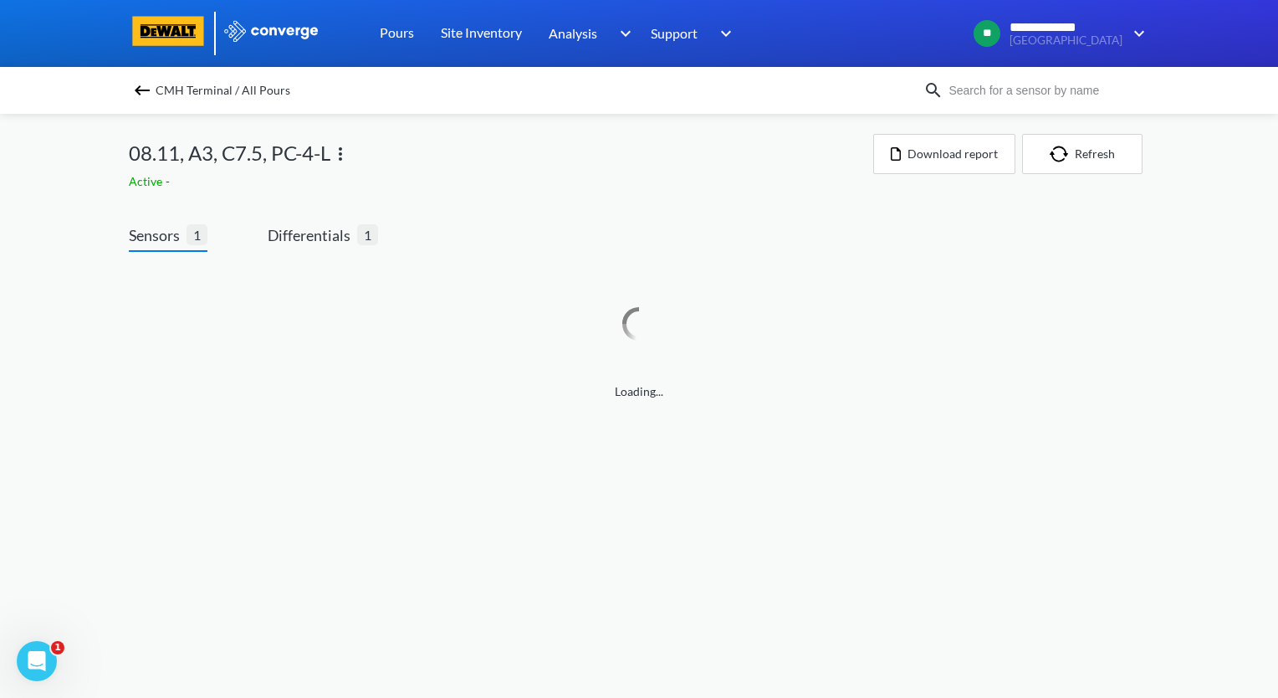
click at [345, 156] on img at bounding box center [340, 154] width 20 height 20
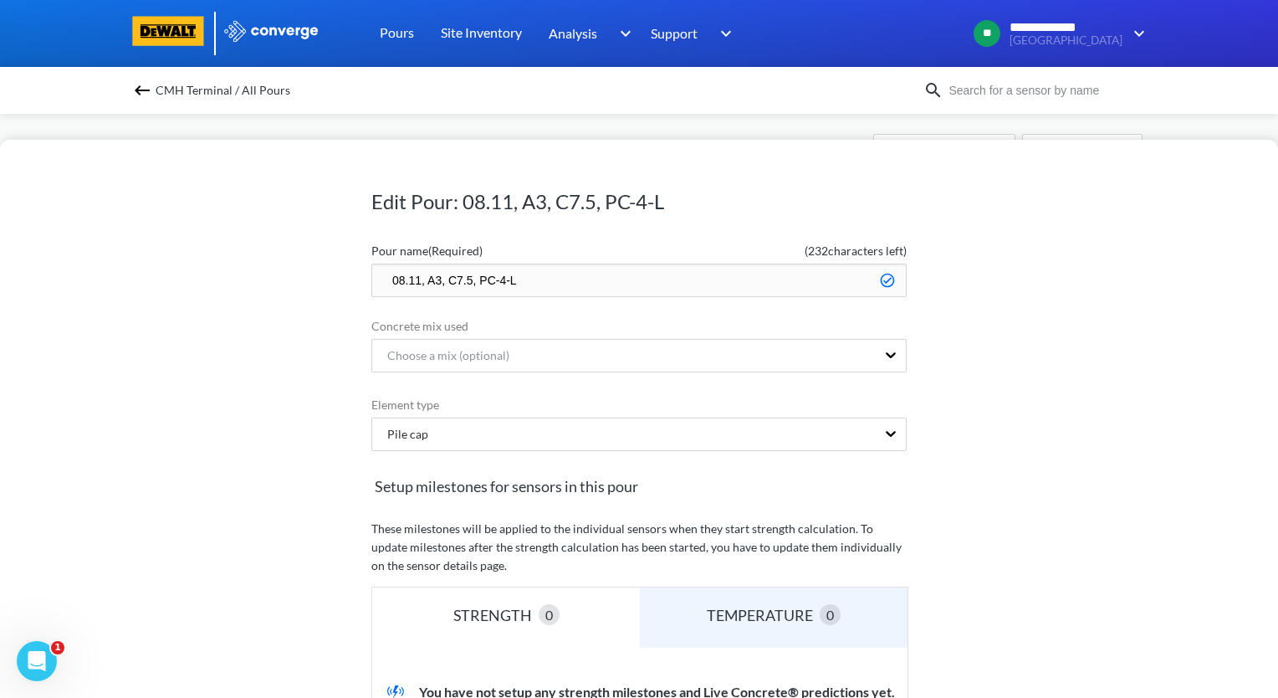
click at [386, 279] on input "08.11, A3, C7.5, PC-4-L" at bounding box center [638, 280] width 535 height 33
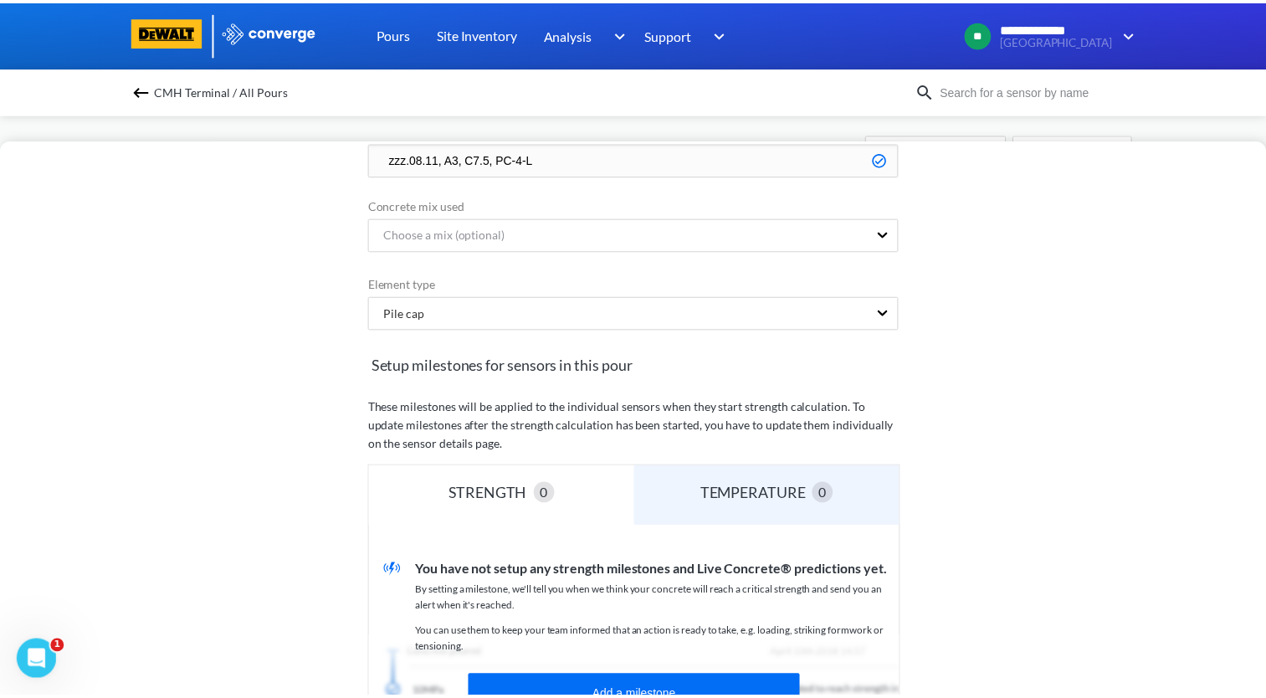
scroll to position [335, 0]
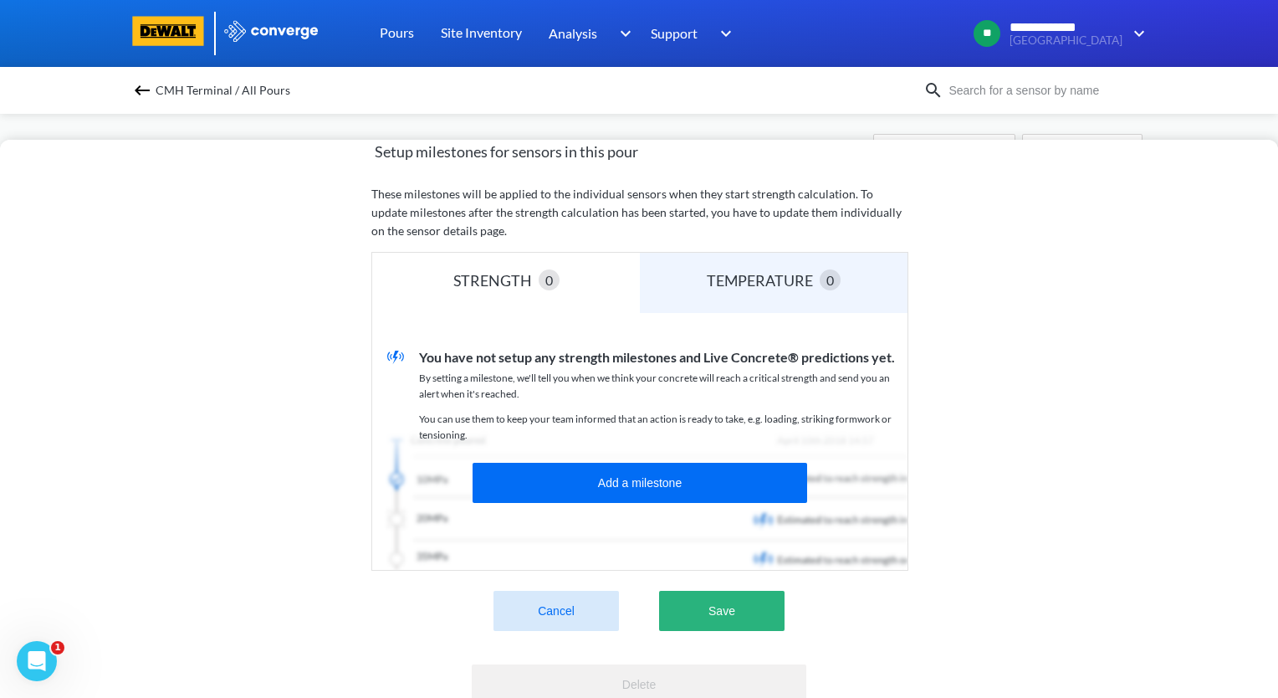
type input "zzz.08.11, A3, C7.5, PC-4-L"
click at [714, 604] on button "Save" at bounding box center [721, 611] width 125 height 40
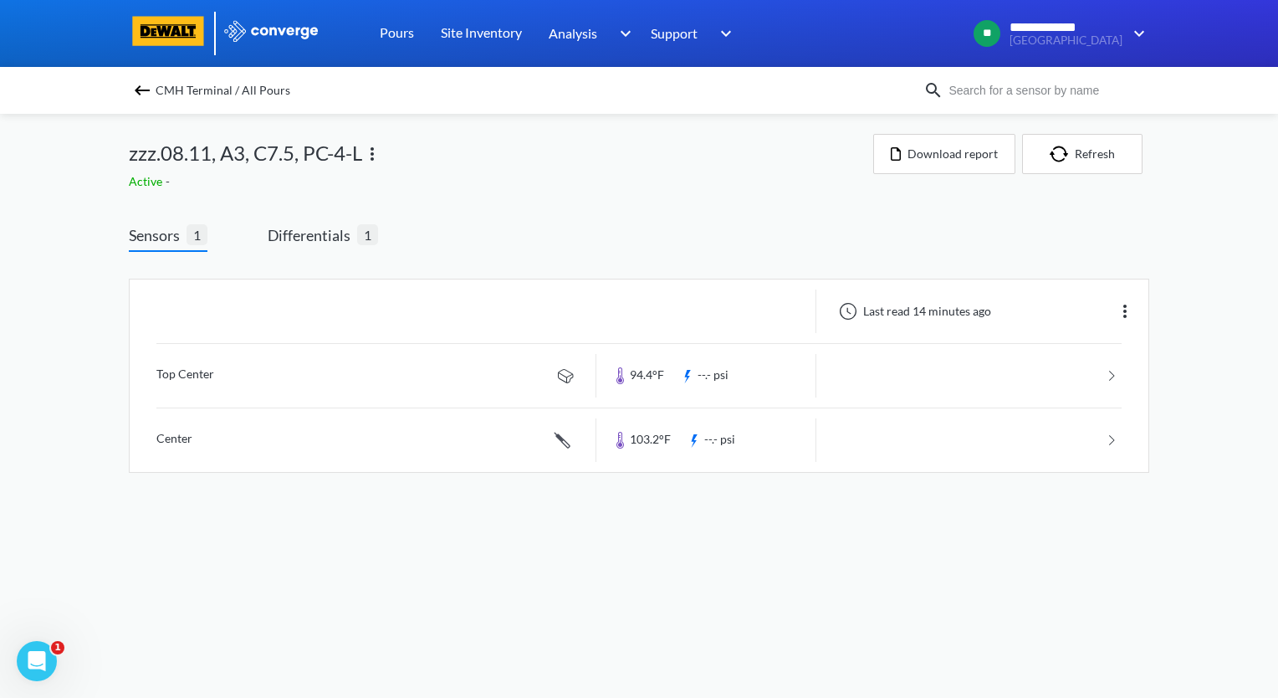
click at [138, 88] on img at bounding box center [142, 90] width 20 height 20
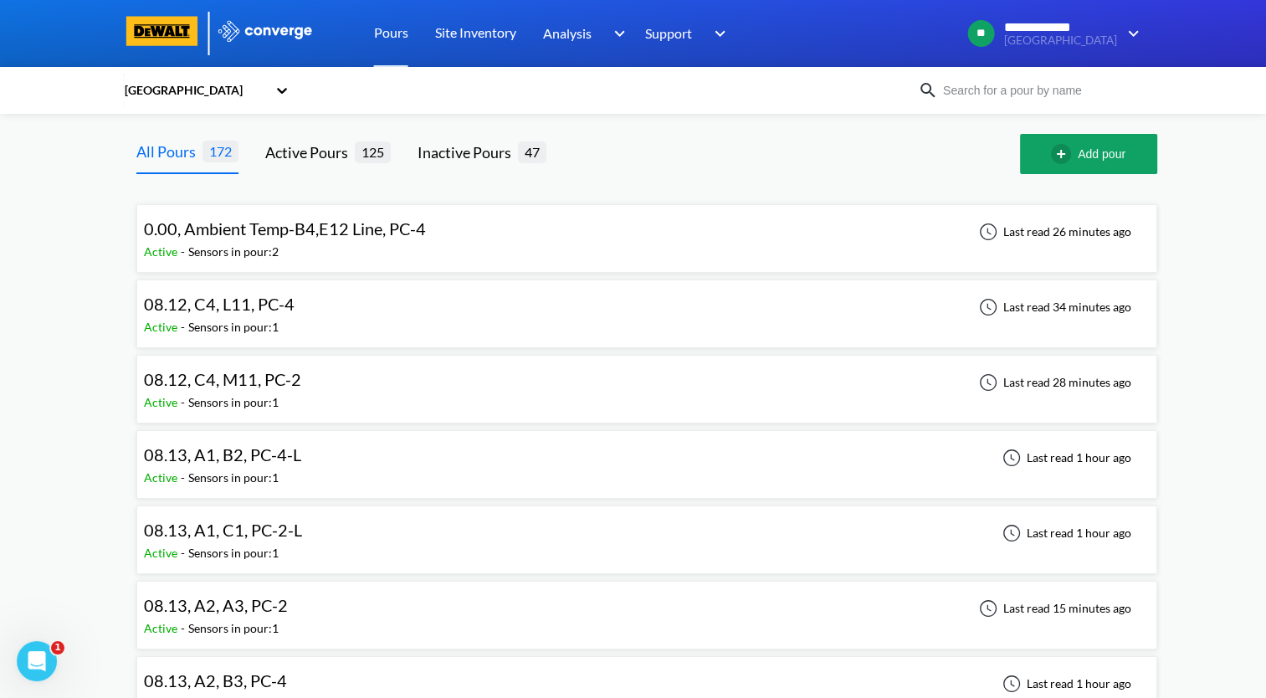
click at [361, 314] on div "08.12, C4, L11, PC-4 Active - Sensors in pour: 1 Last read 34 minutes ago" at bounding box center [647, 314] width 1006 height 54
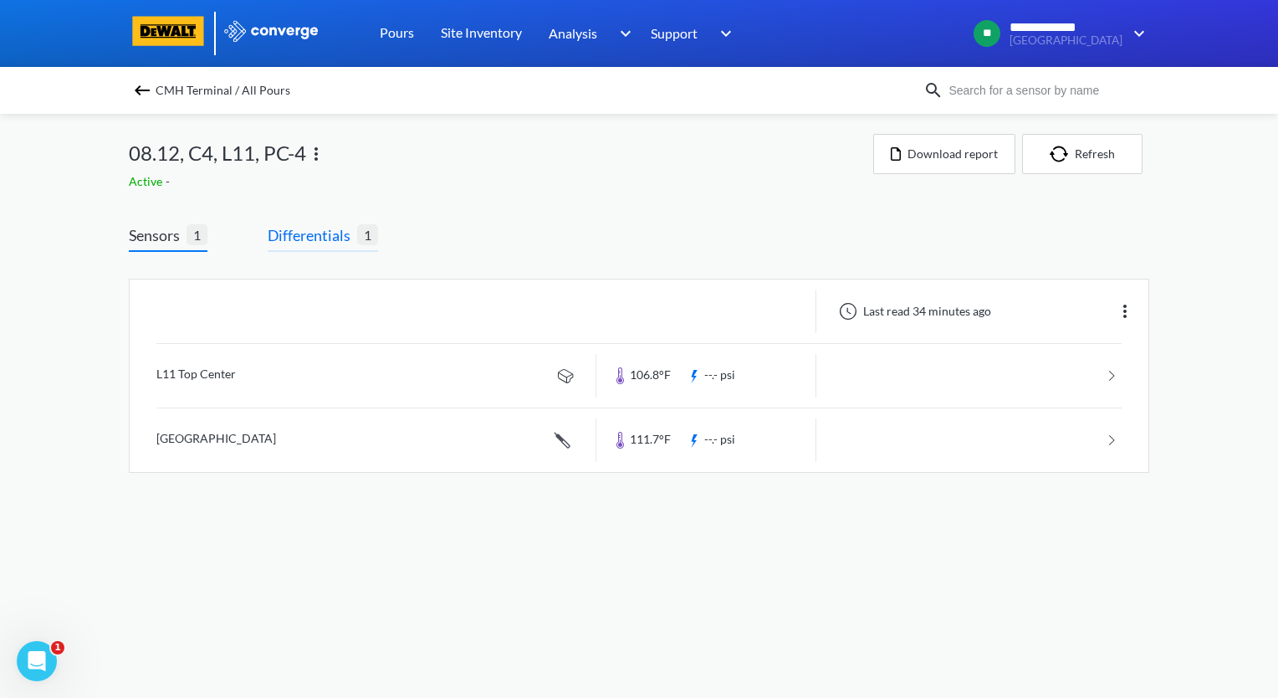
click at [314, 246] on span "Differentials" at bounding box center [313, 234] width 90 height 23
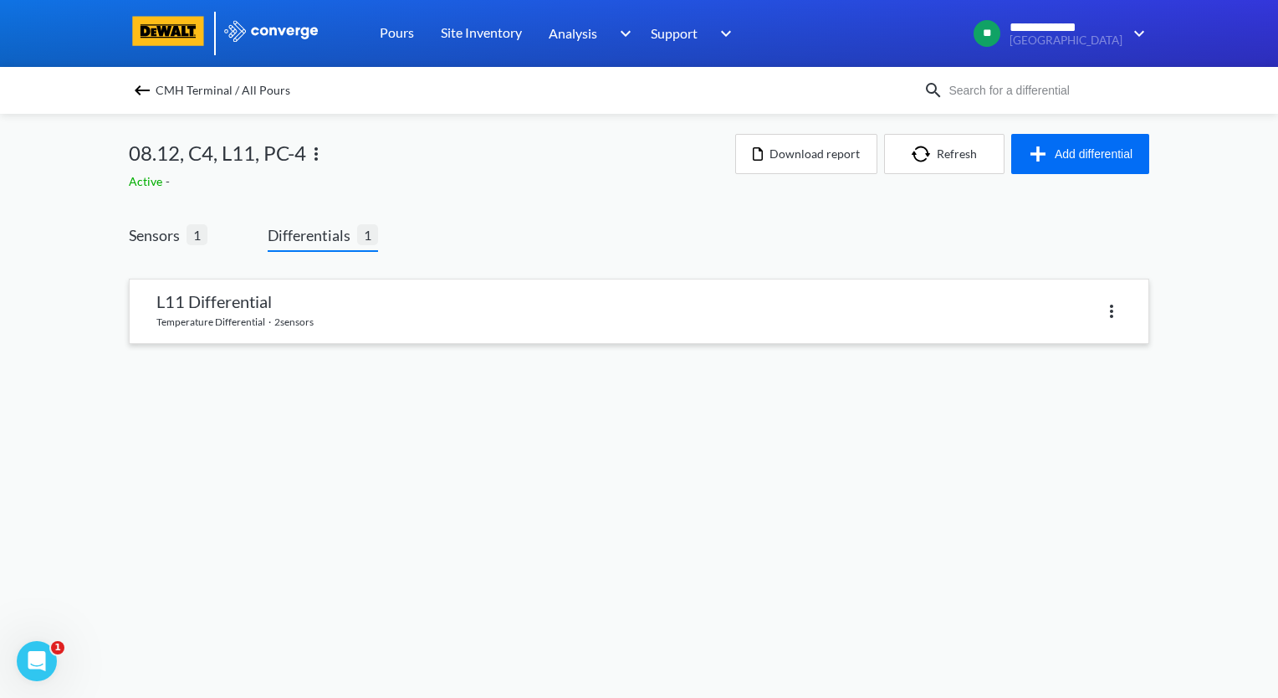
click at [288, 310] on link at bounding box center [639, 311] width 1019 height 64
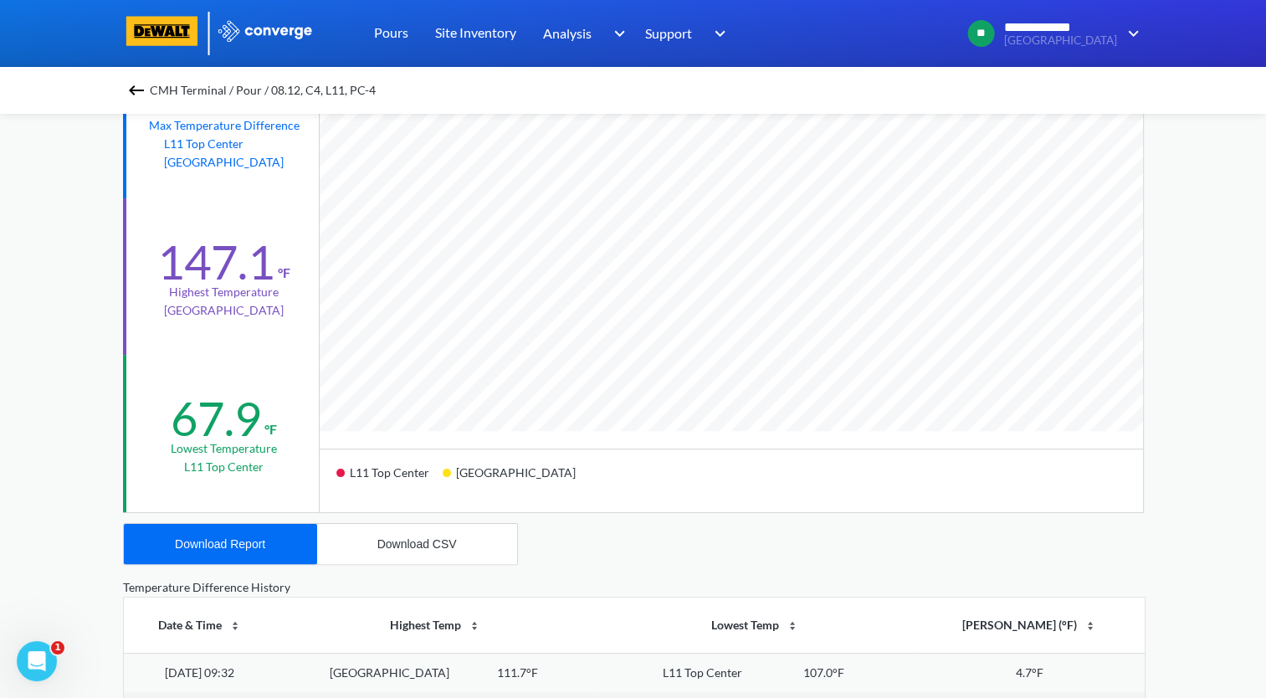
scroll to position [418, 0]
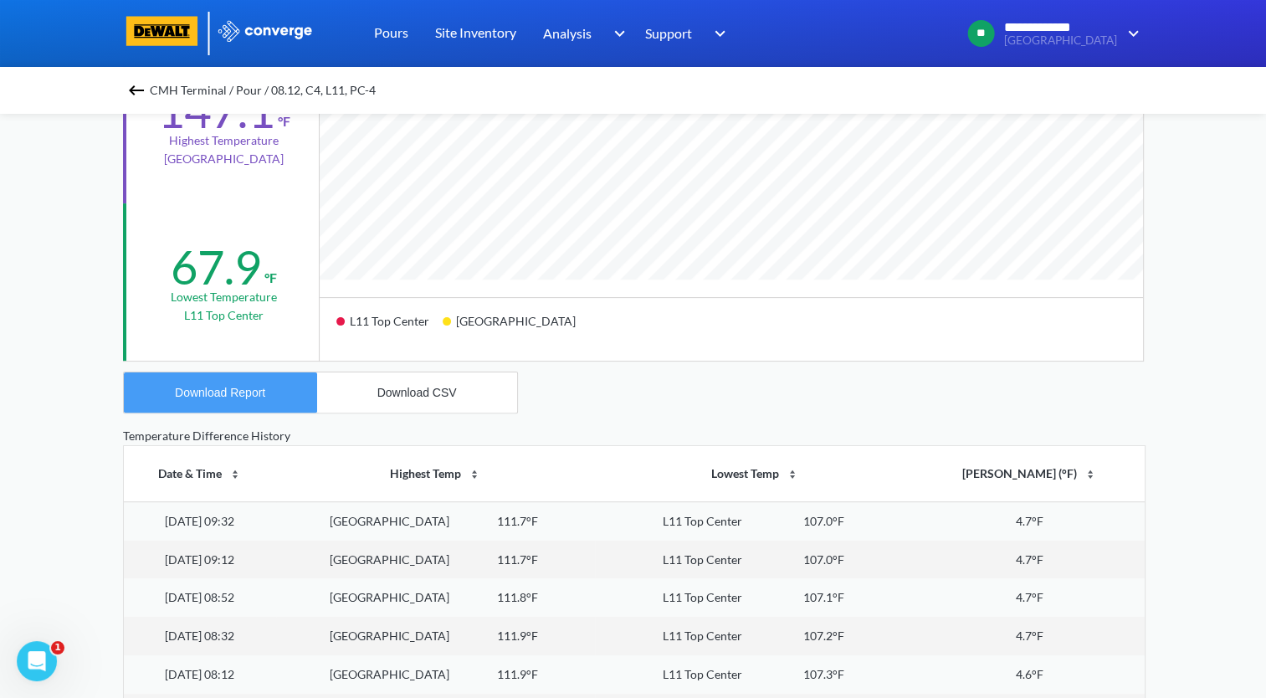
click at [234, 393] on div "Download Report" at bounding box center [220, 392] width 90 height 13
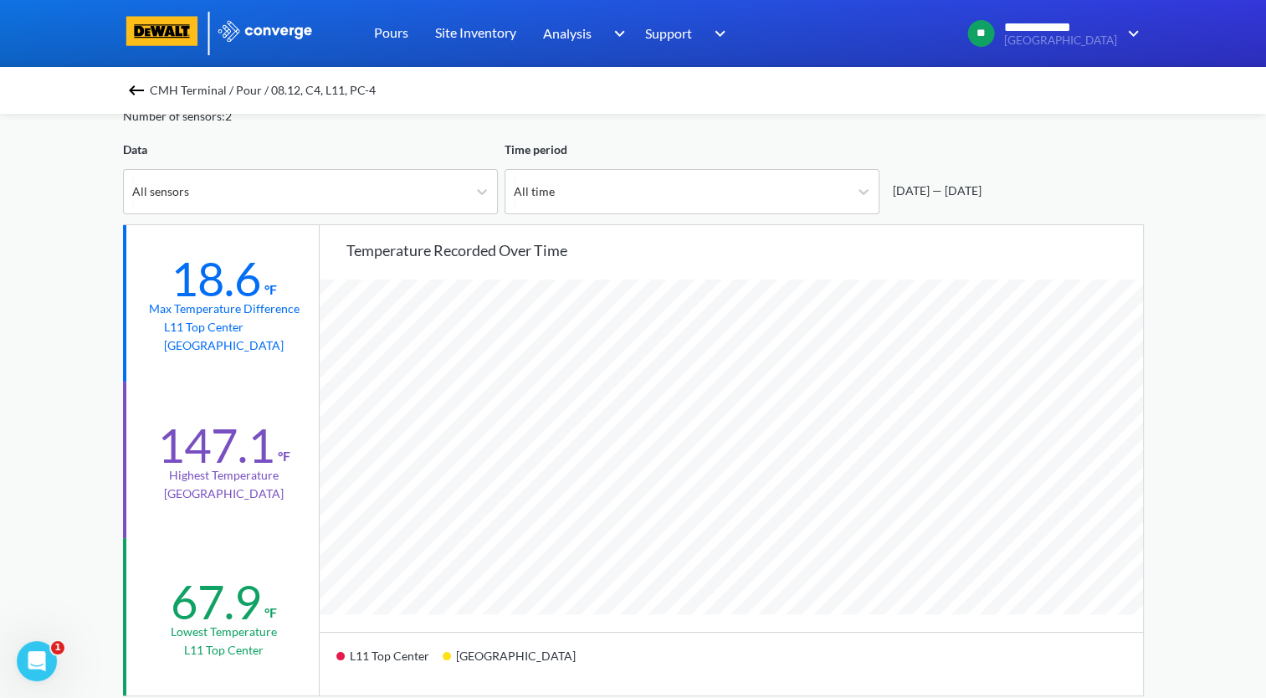
click at [146, 97] on img at bounding box center [136, 90] width 20 height 20
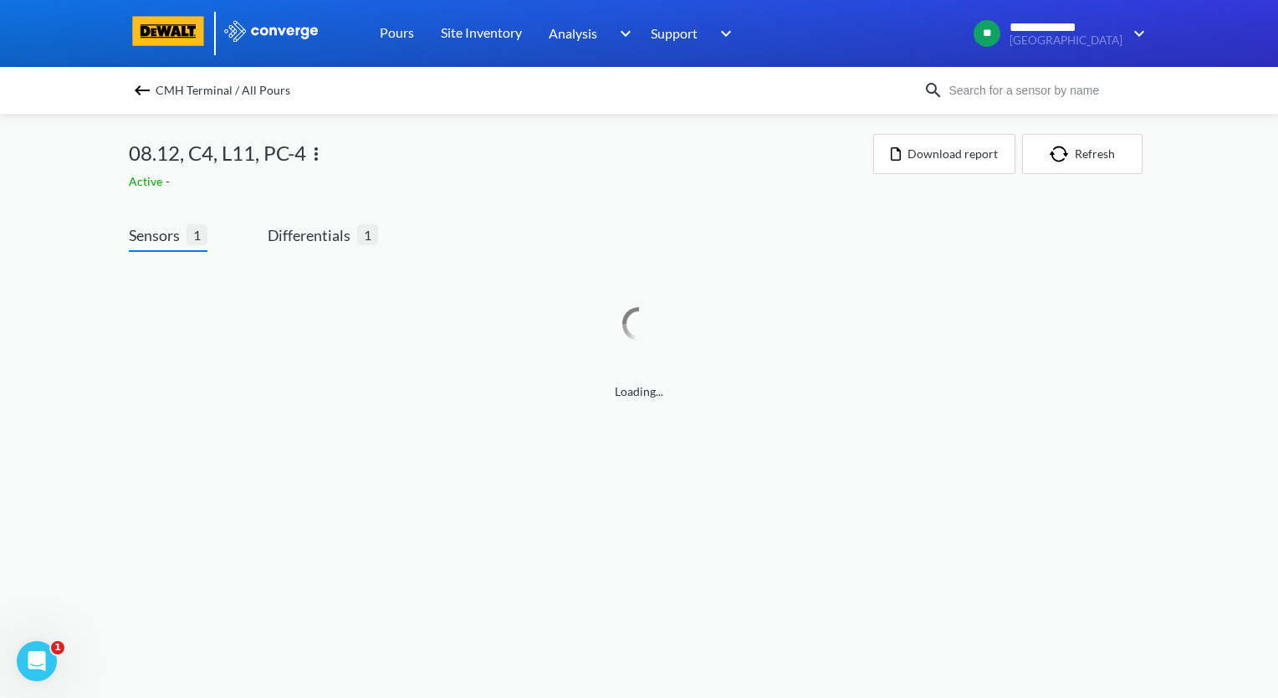
click at [319, 161] on img at bounding box center [316, 154] width 20 height 20
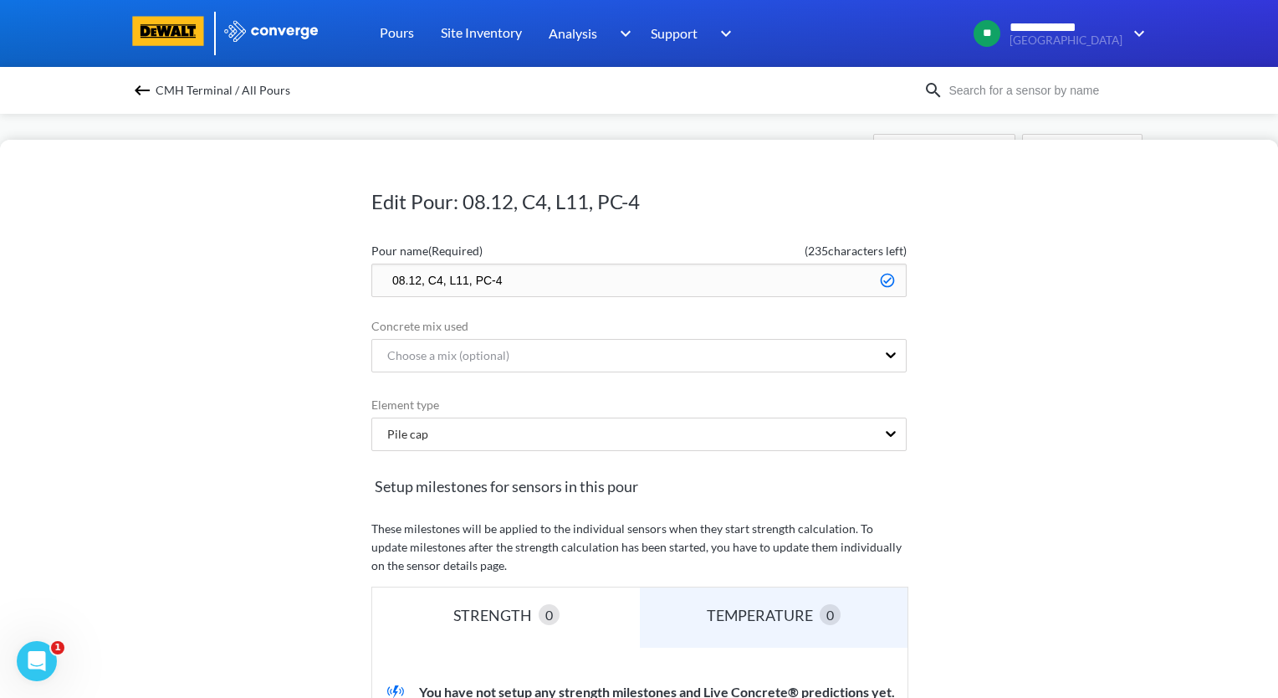
click at [381, 284] on input "08.12, C4, L11, PC-4" at bounding box center [638, 280] width 535 height 33
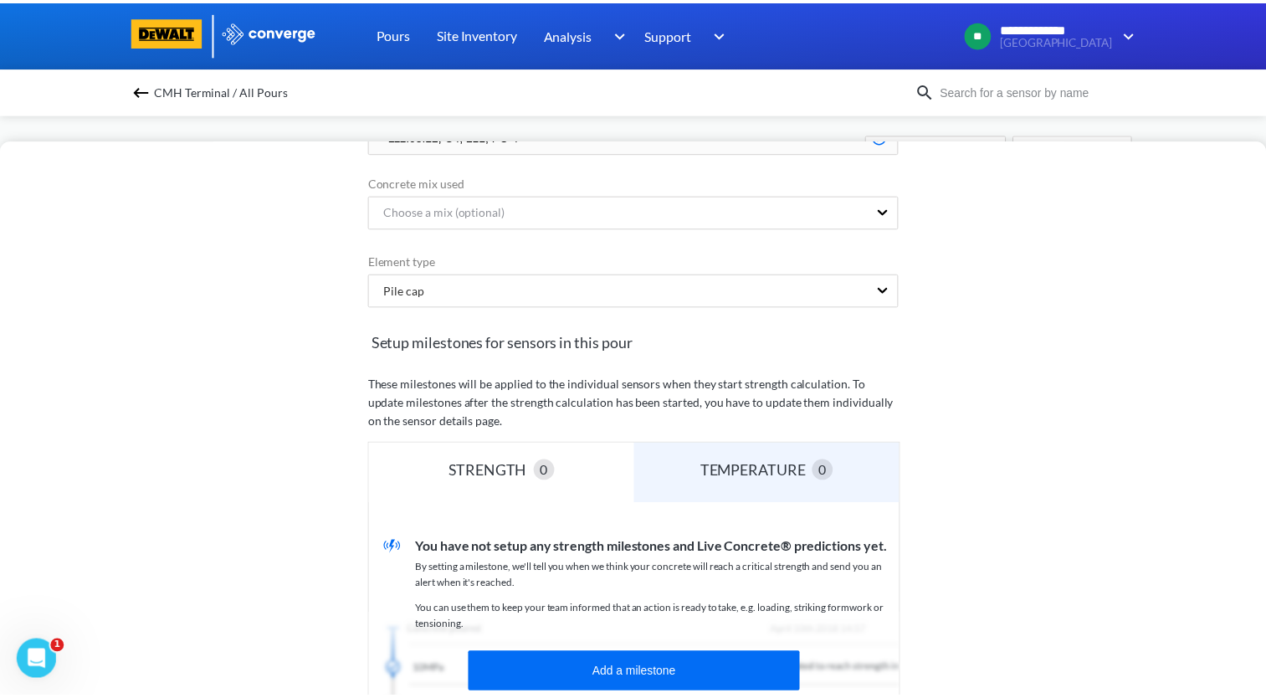
scroll to position [335, 0]
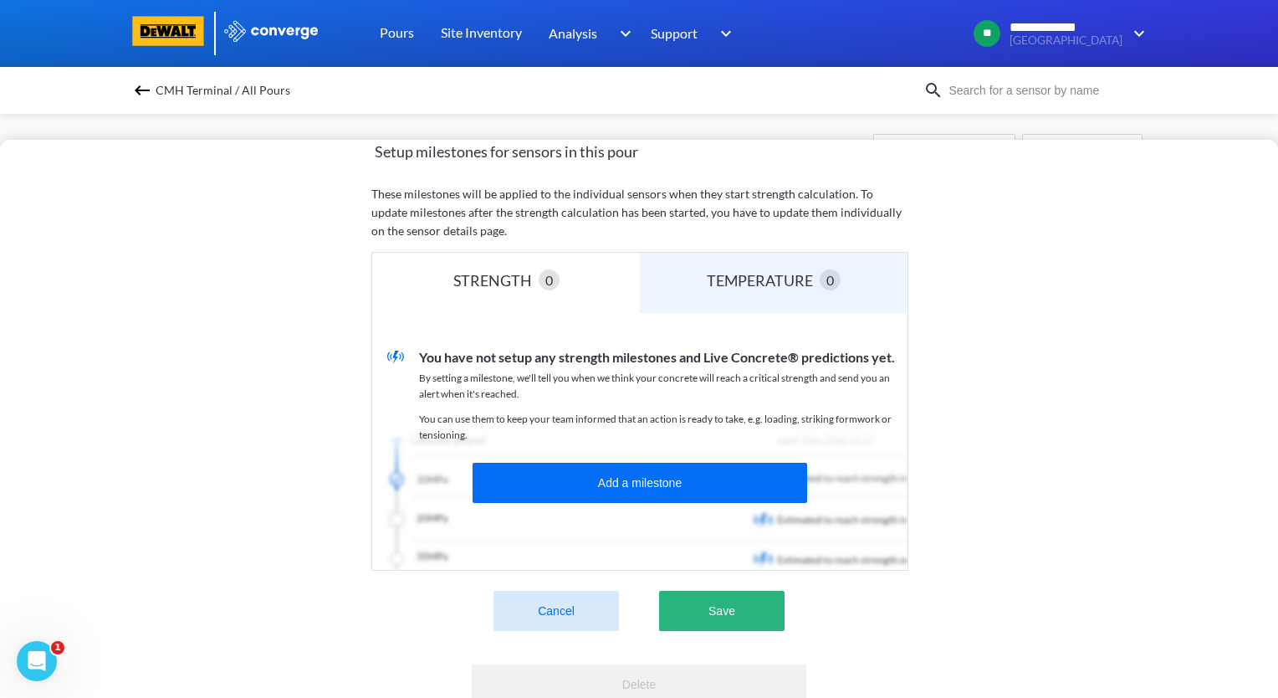
type input "zzz.08.12, C4, L11, PC-4"
click at [704, 607] on button "Save" at bounding box center [721, 611] width 125 height 40
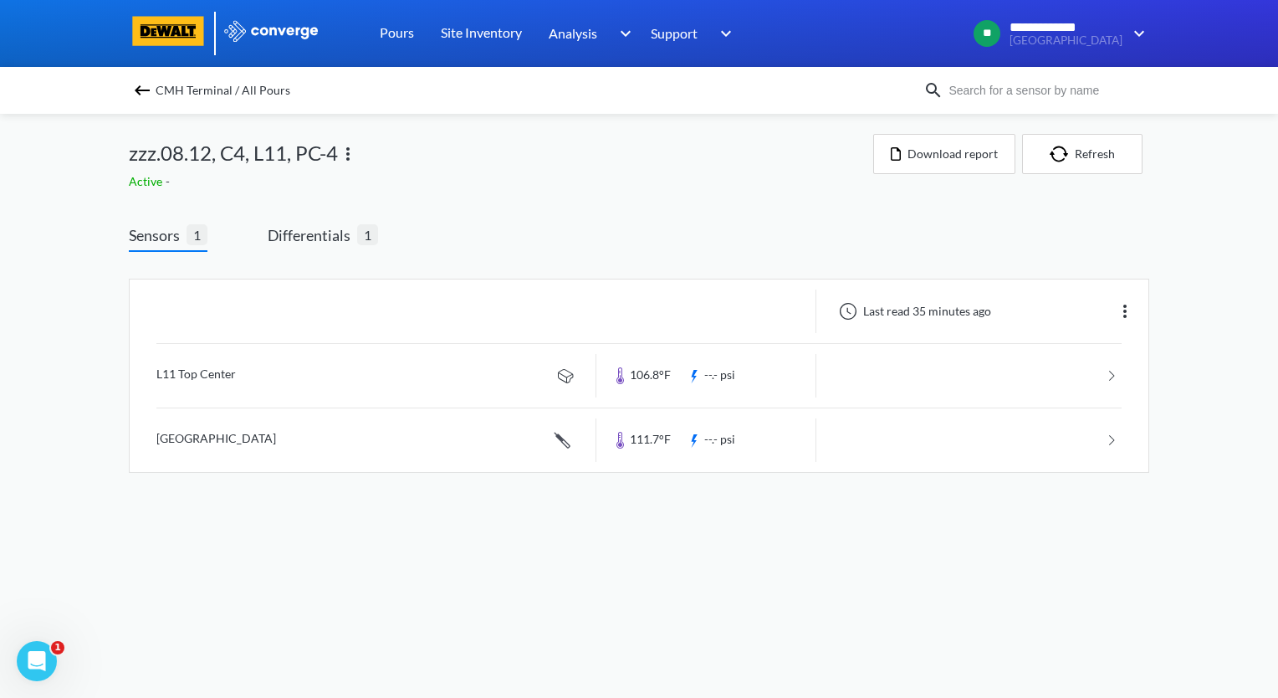
click at [131, 91] on div "CMH Terminal / All Pours" at bounding box center [526, 90] width 795 height 23
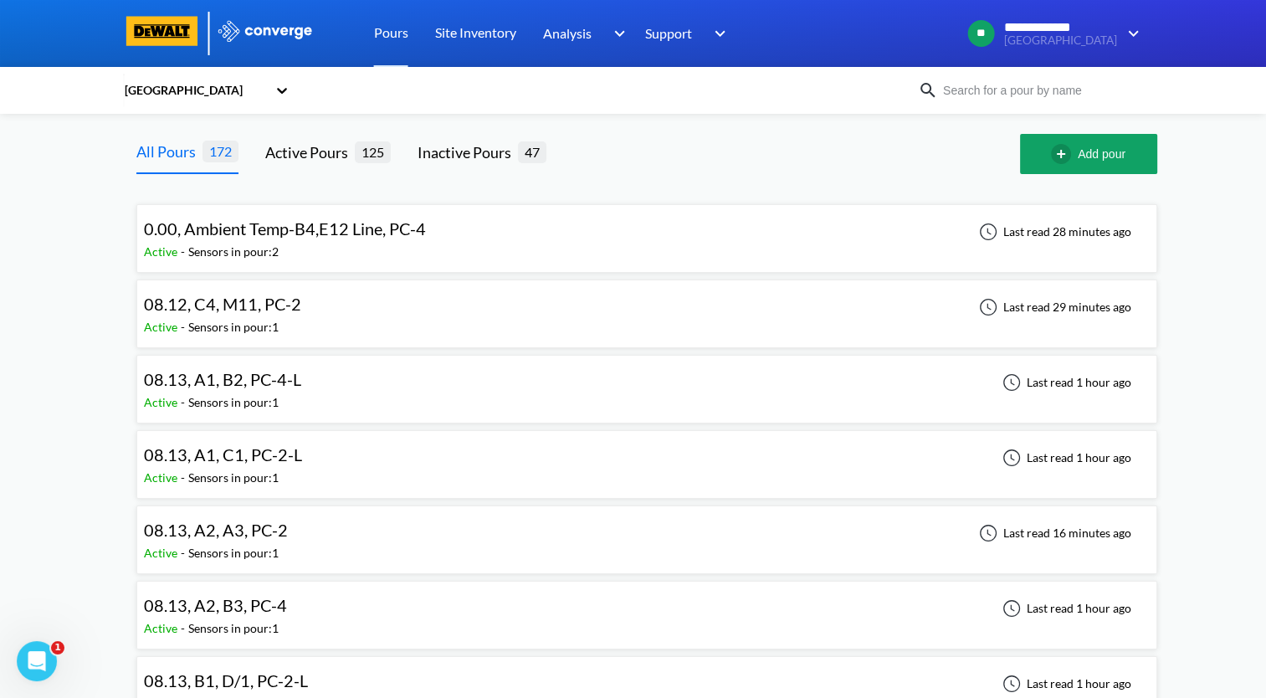
click at [299, 311] on div "08.12, C4, M11, PC-2" at bounding box center [227, 304] width 166 height 26
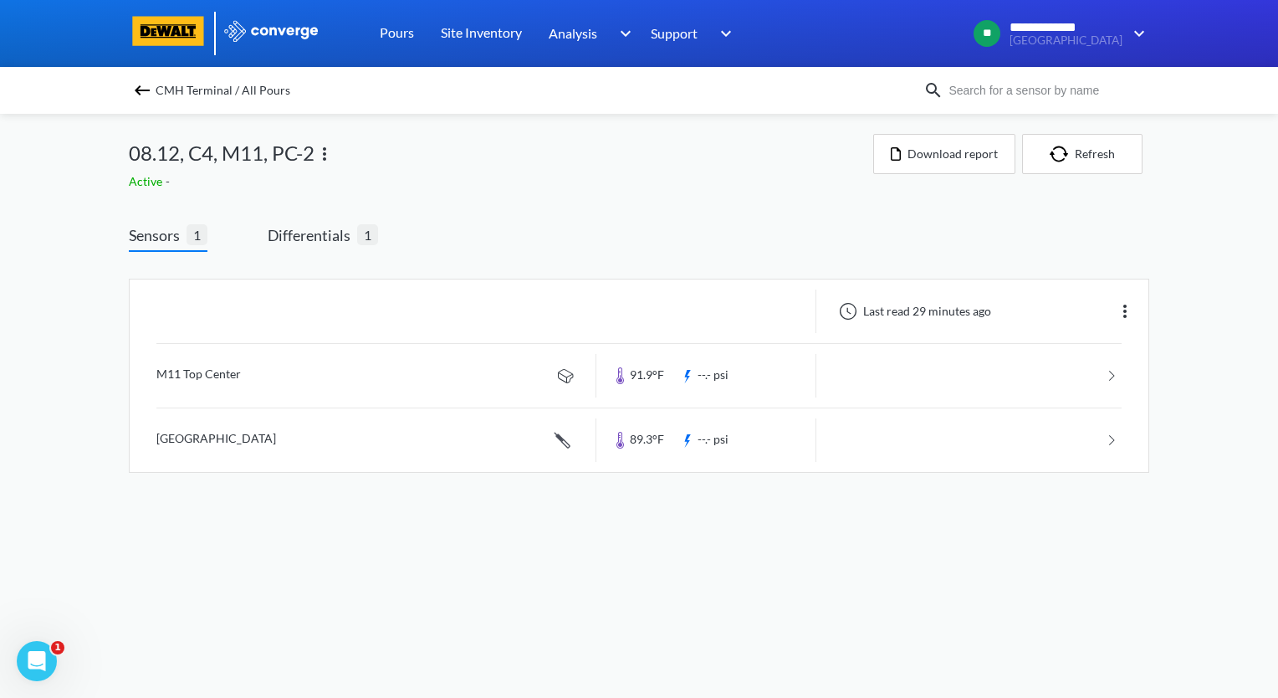
click at [292, 380] on link at bounding box center [638, 376] width 965 height 64
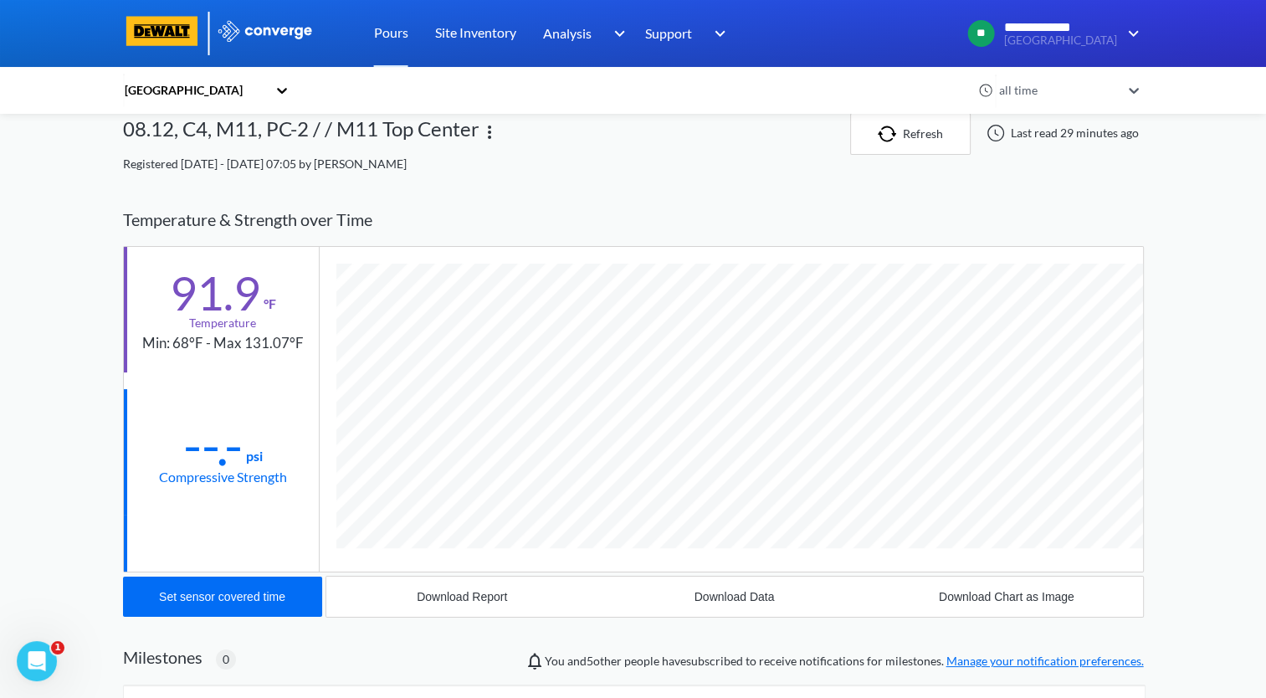
scroll to position [332, 0]
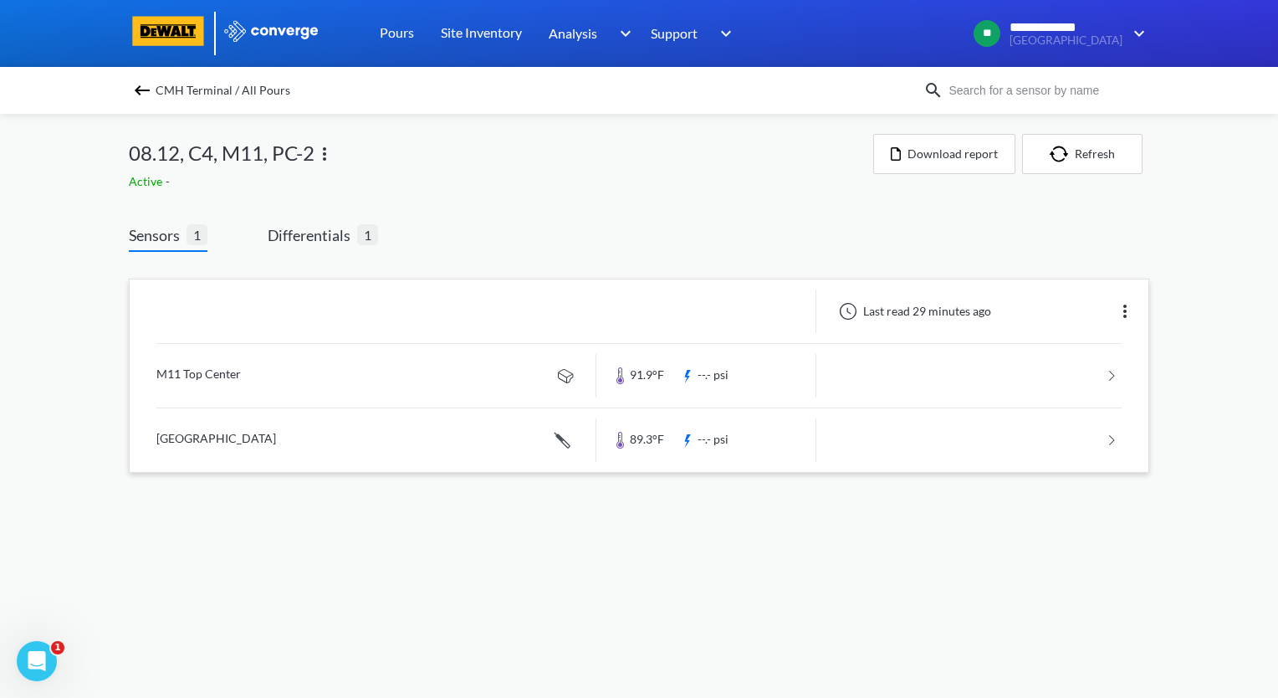
click at [238, 444] on link at bounding box center [638, 440] width 965 height 64
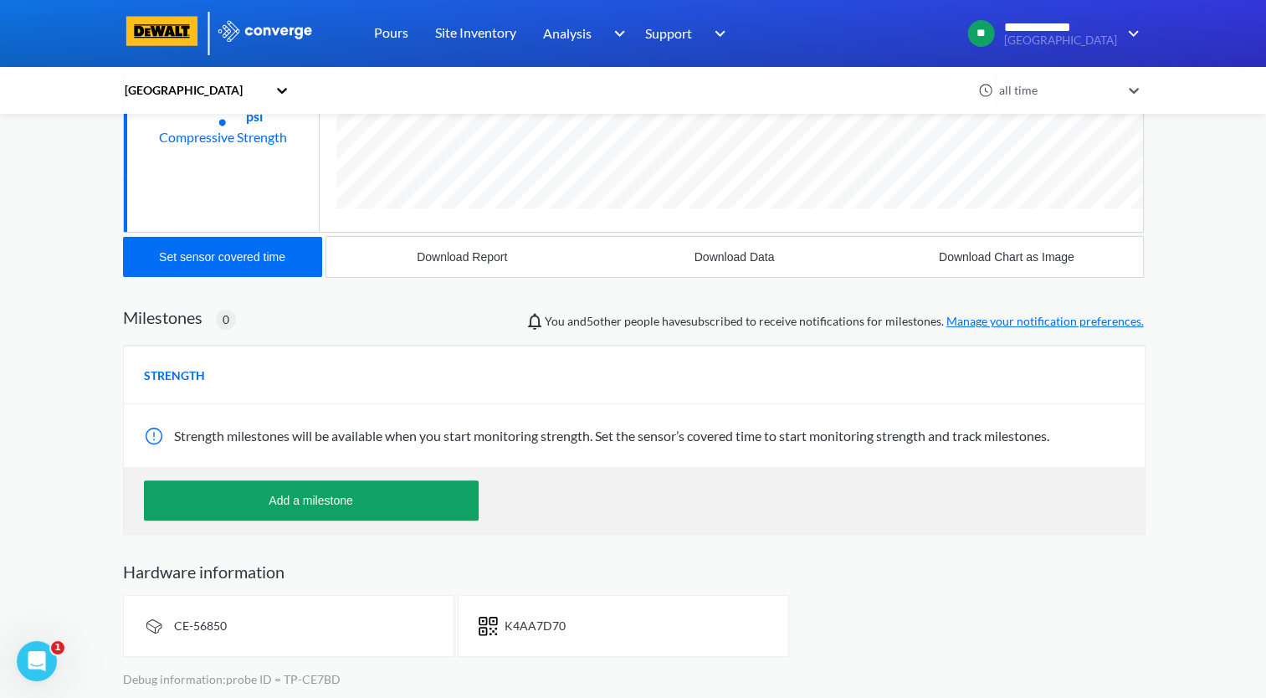
scroll to position [914, 1021]
drag, startPoint x: 255, startPoint y: 627, endPoint x: 164, endPoint y: 629, distance: 91.2
click at [164, 629] on div "CE-56850" at bounding box center [288, 626] width 331 height 62
copy div "CE-56850"
drag, startPoint x: 571, startPoint y: 628, endPoint x: 505, endPoint y: 637, distance: 66.7
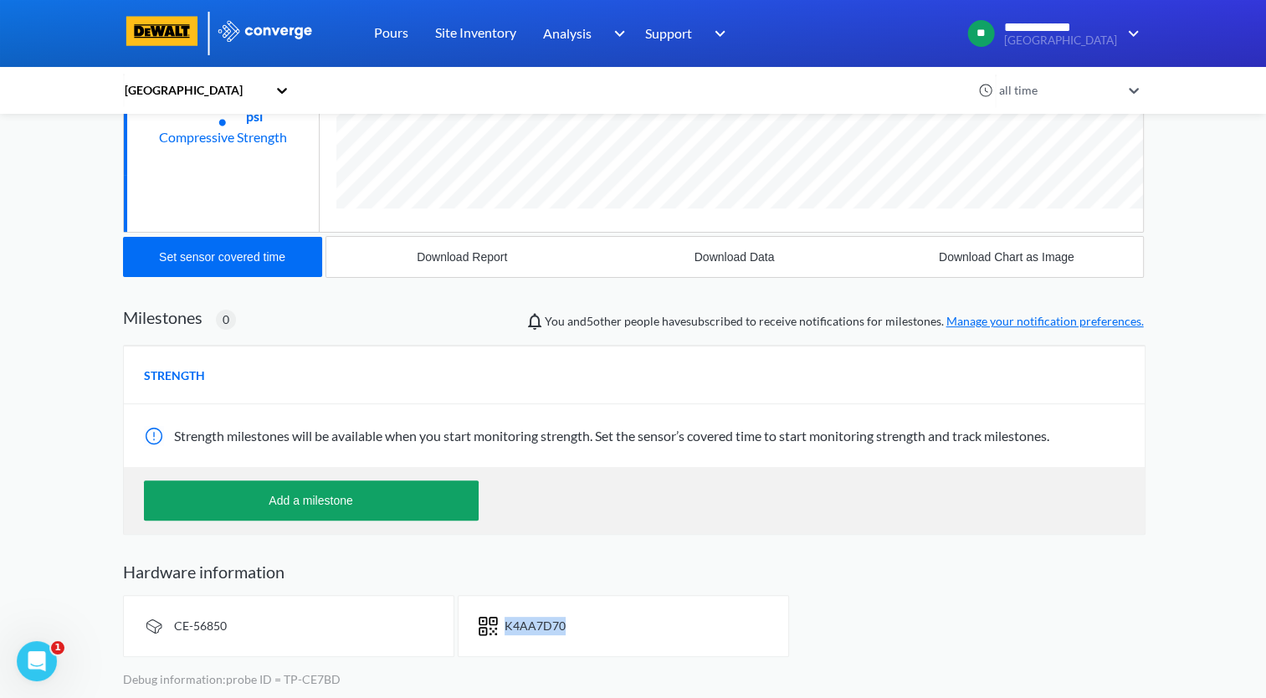
click at [505, 637] on div "K4AA7D70" at bounding box center [623, 626] width 331 height 62
copy span "K4AA7D70"
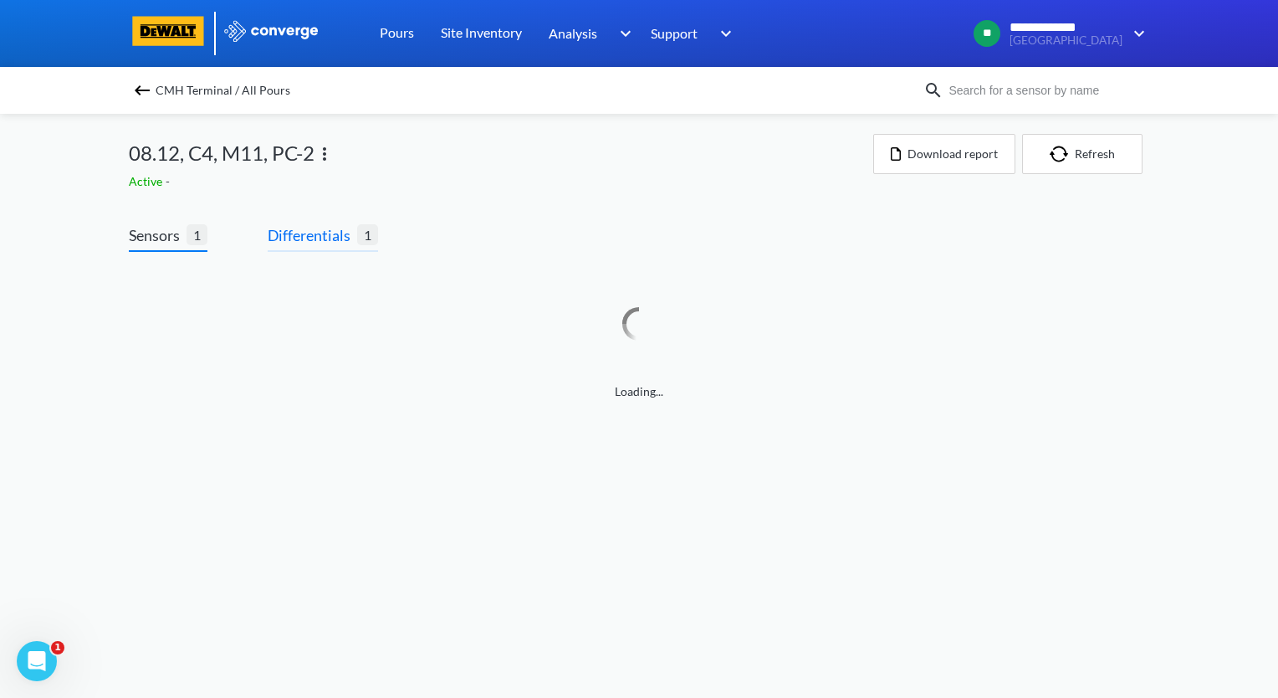
click at [313, 233] on span "Differentials" at bounding box center [313, 234] width 90 height 23
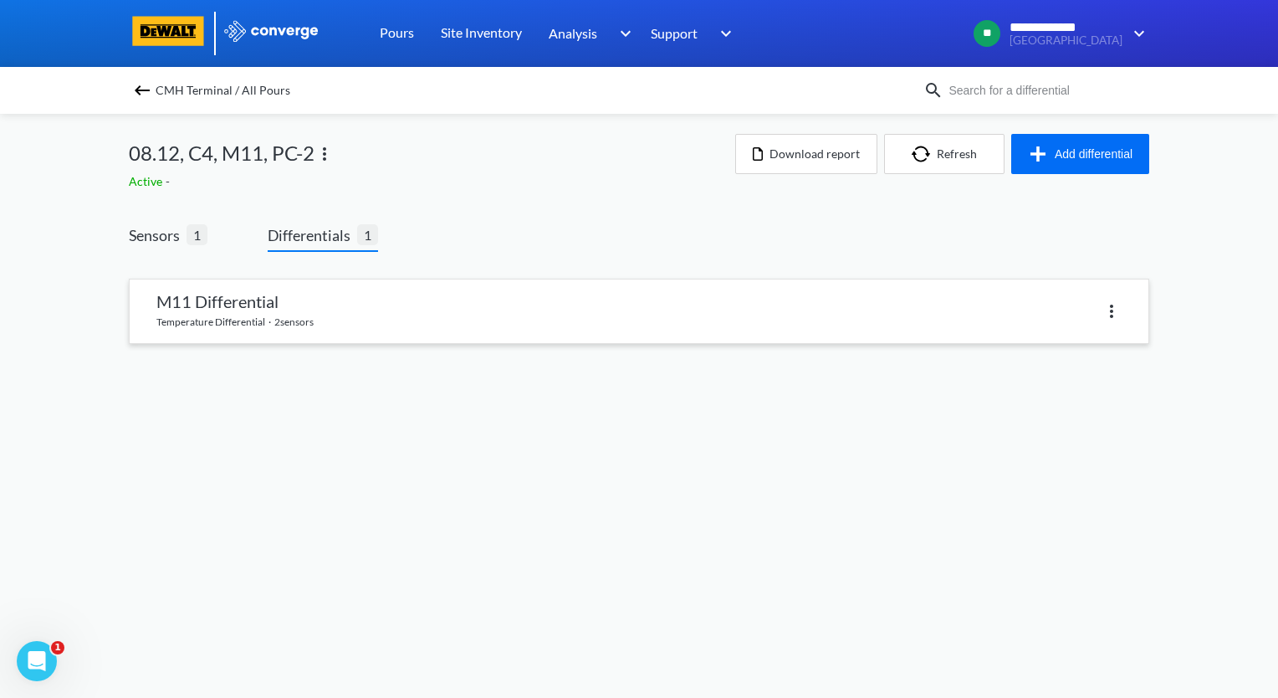
click at [315, 311] on link at bounding box center [639, 311] width 1019 height 64
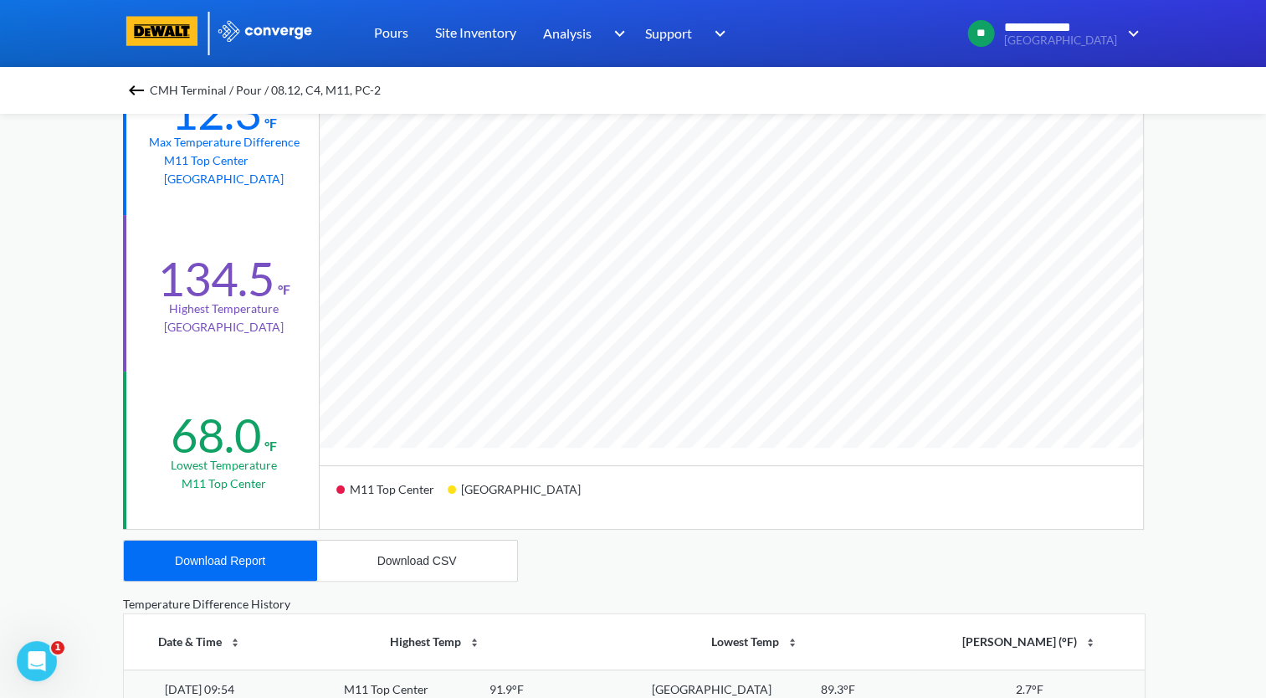
scroll to position [251, 0]
click at [258, 571] on button "Download Report" at bounding box center [220, 560] width 193 height 40
click at [143, 100] on div "CMH Terminal / Pour / 08.12, C4, M11, PC-2" at bounding box center [633, 90] width 1021 height 23
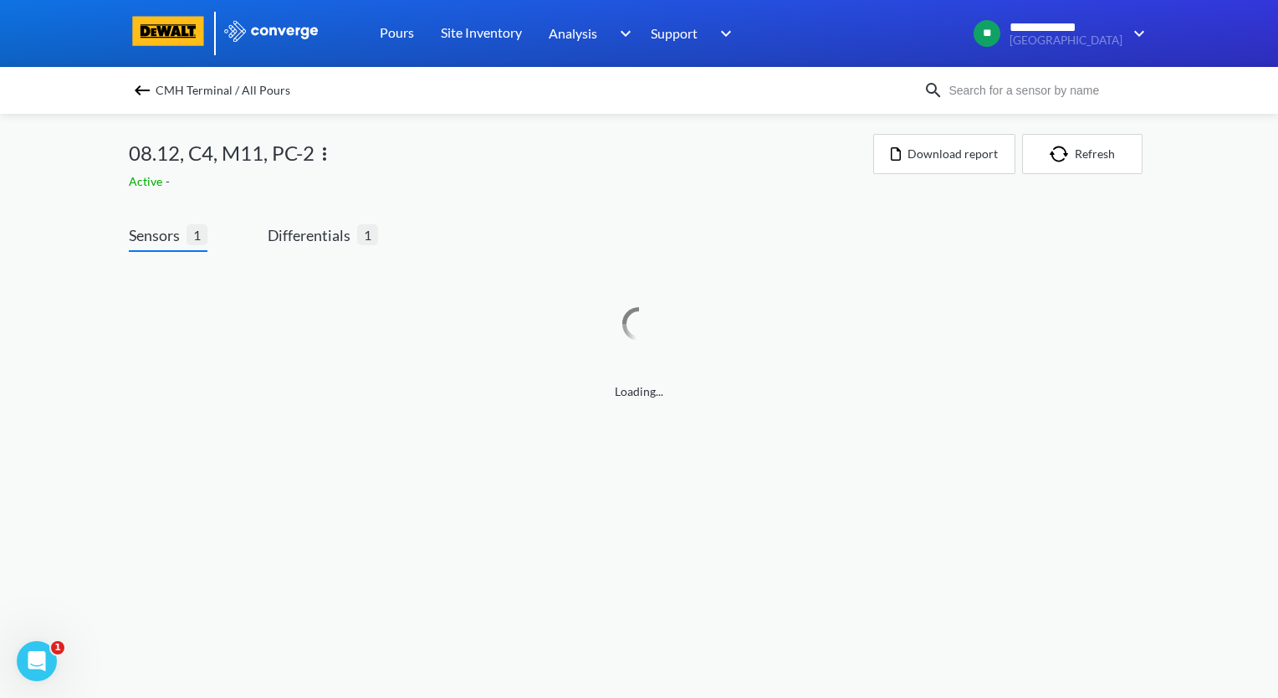
click at [326, 149] on img at bounding box center [325, 154] width 20 height 20
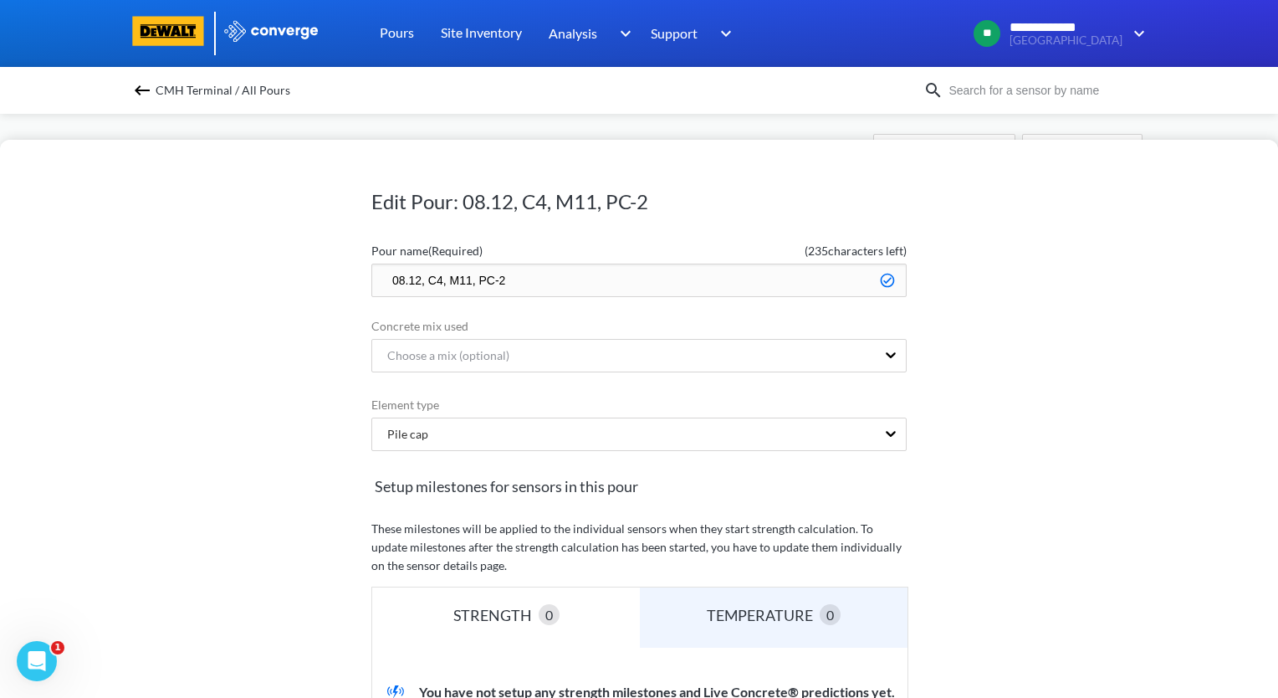
click at [384, 279] on input "08.12, C4, M11, PC-2" at bounding box center [638, 280] width 535 height 33
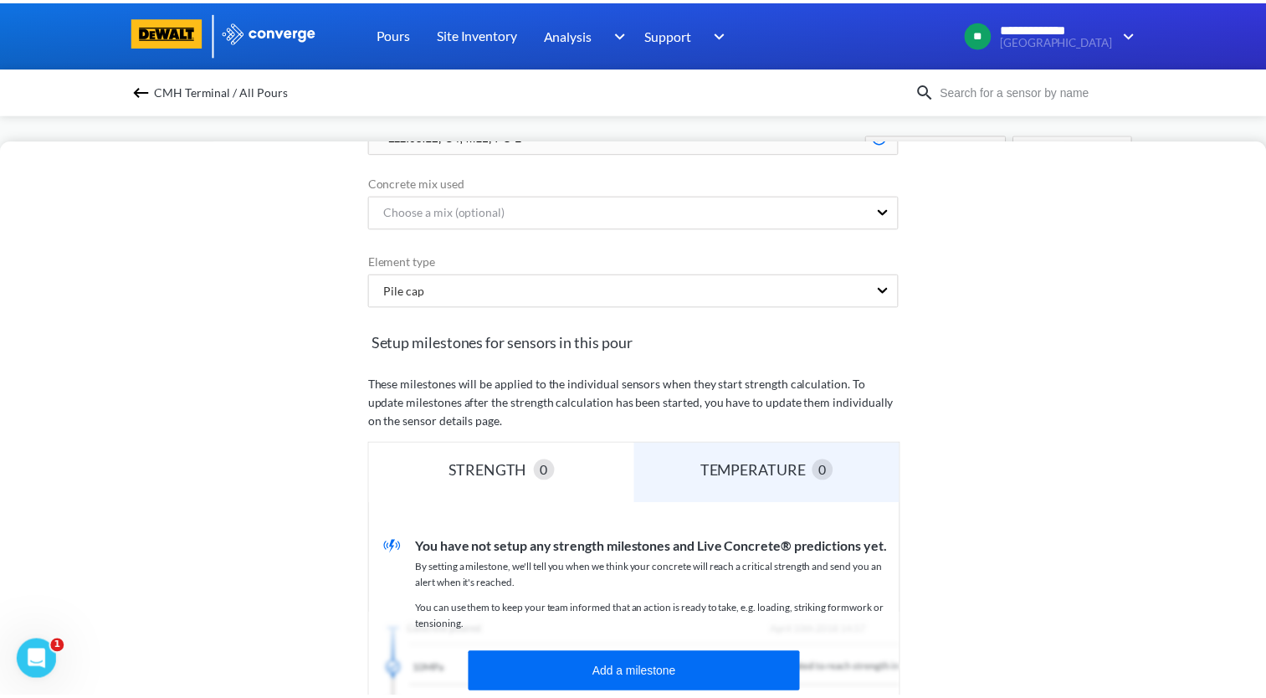
scroll to position [335, 0]
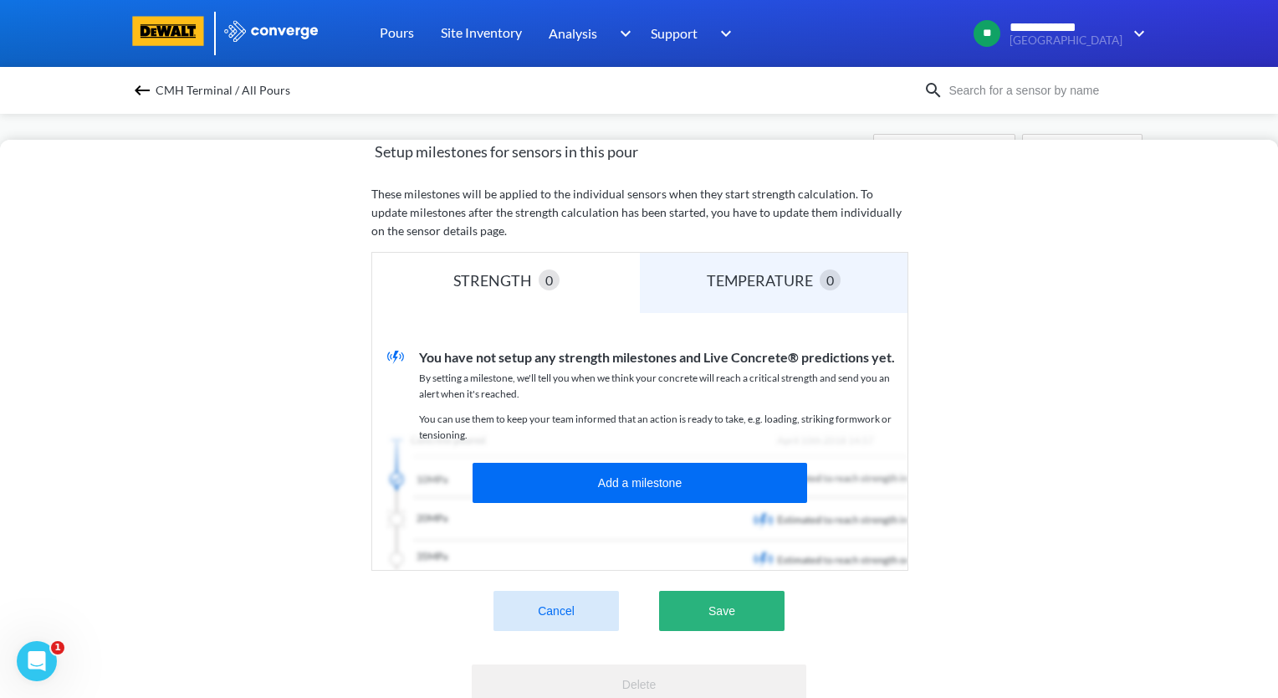
type input "zzz.08.12, C4, M11, PC-2"
click at [722, 626] on button "Save" at bounding box center [721, 611] width 125 height 40
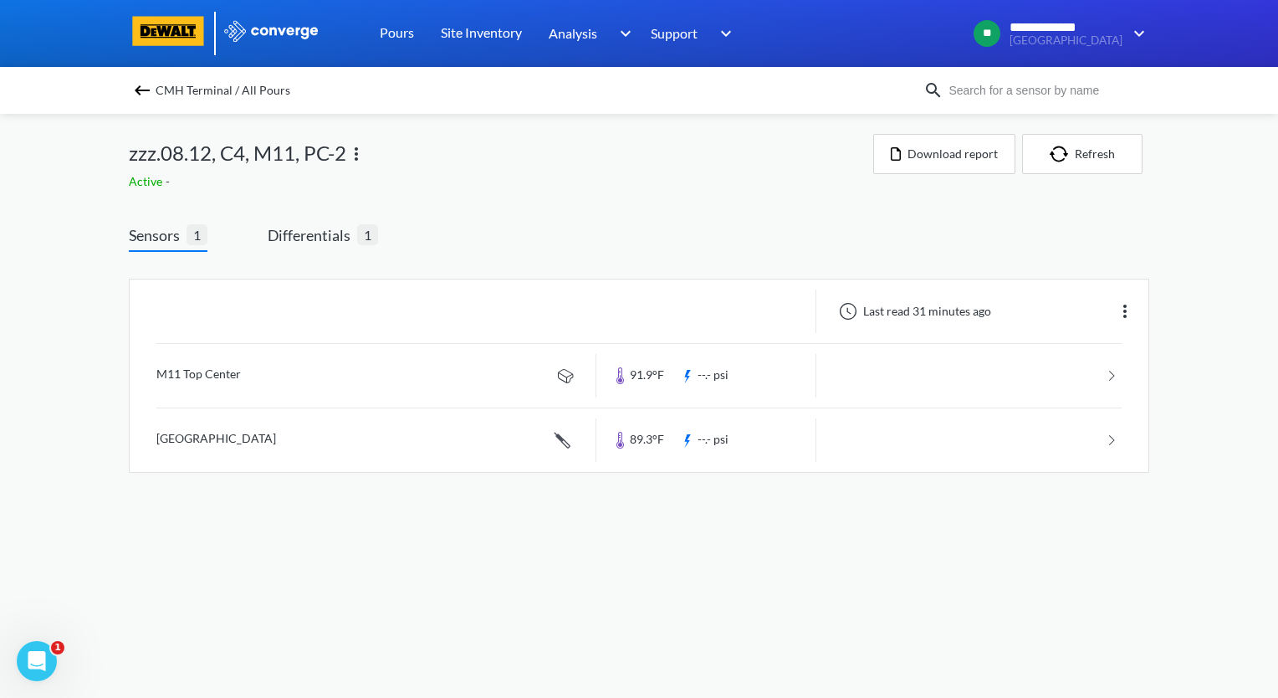
click at [144, 97] on img at bounding box center [142, 90] width 20 height 20
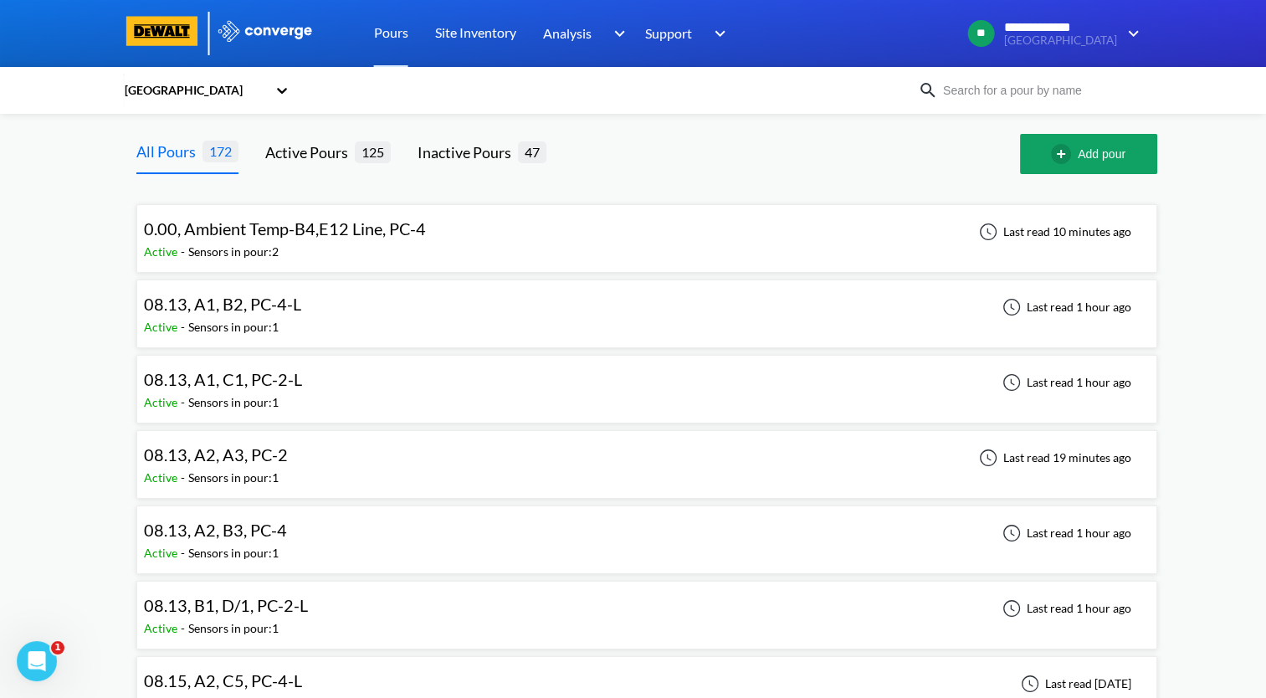
click at [320, 308] on div "08.13, A1, B2, PC-4-L Active - Sensors in pour: 1 Last read 1 hour ago" at bounding box center [647, 314] width 1006 height 54
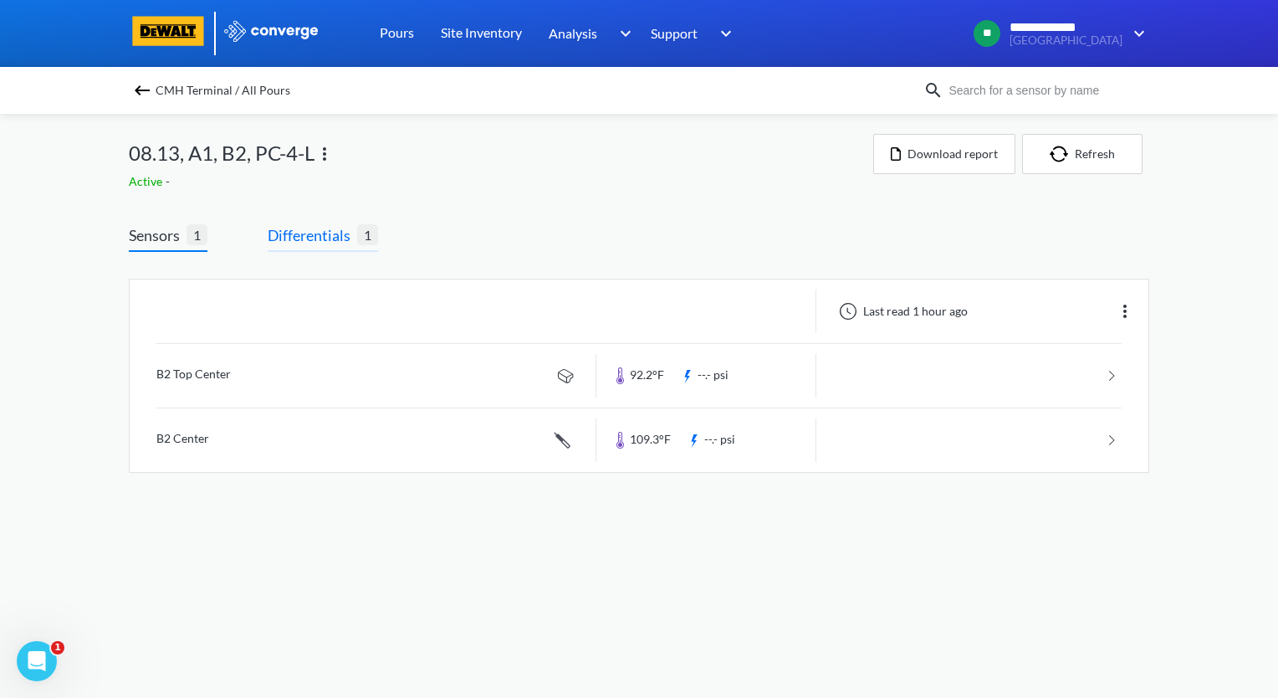
click at [308, 243] on span "Differentials" at bounding box center [313, 234] width 90 height 23
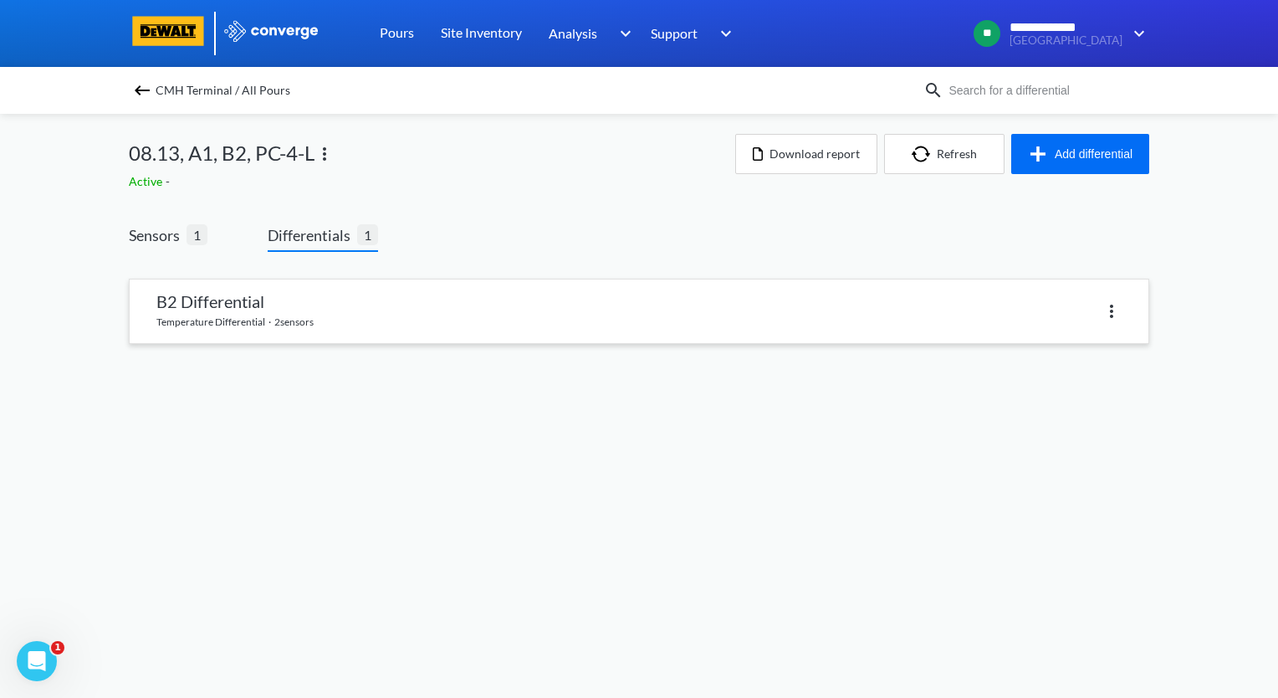
click at [274, 323] on link at bounding box center [639, 311] width 1019 height 64
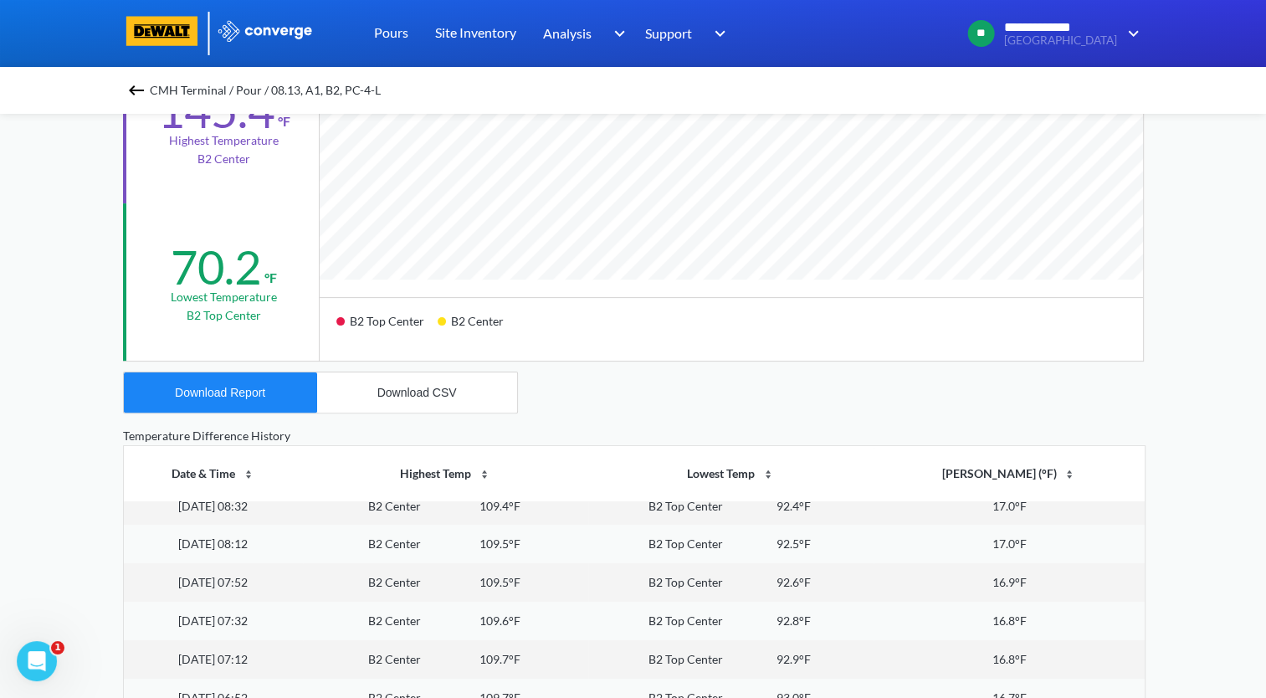
scroll to position [84, 0]
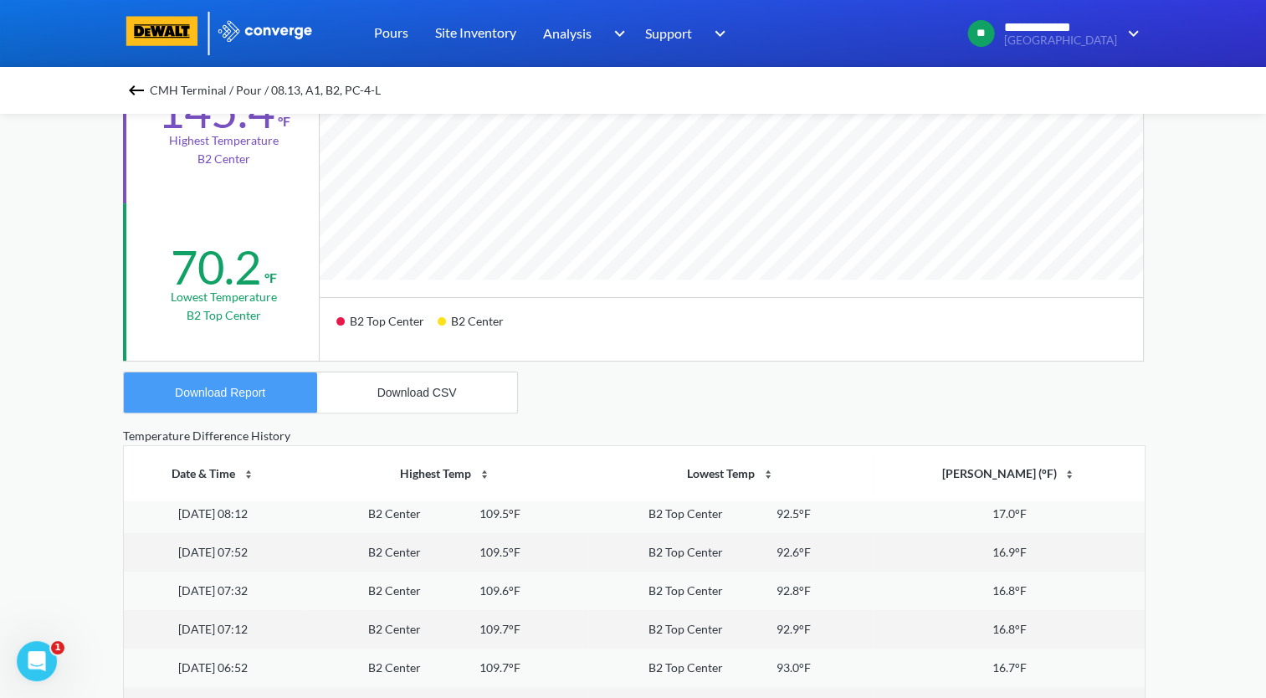
click at [253, 386] on div "Download Report" at bounding box center [220, 392] width 90 height 13
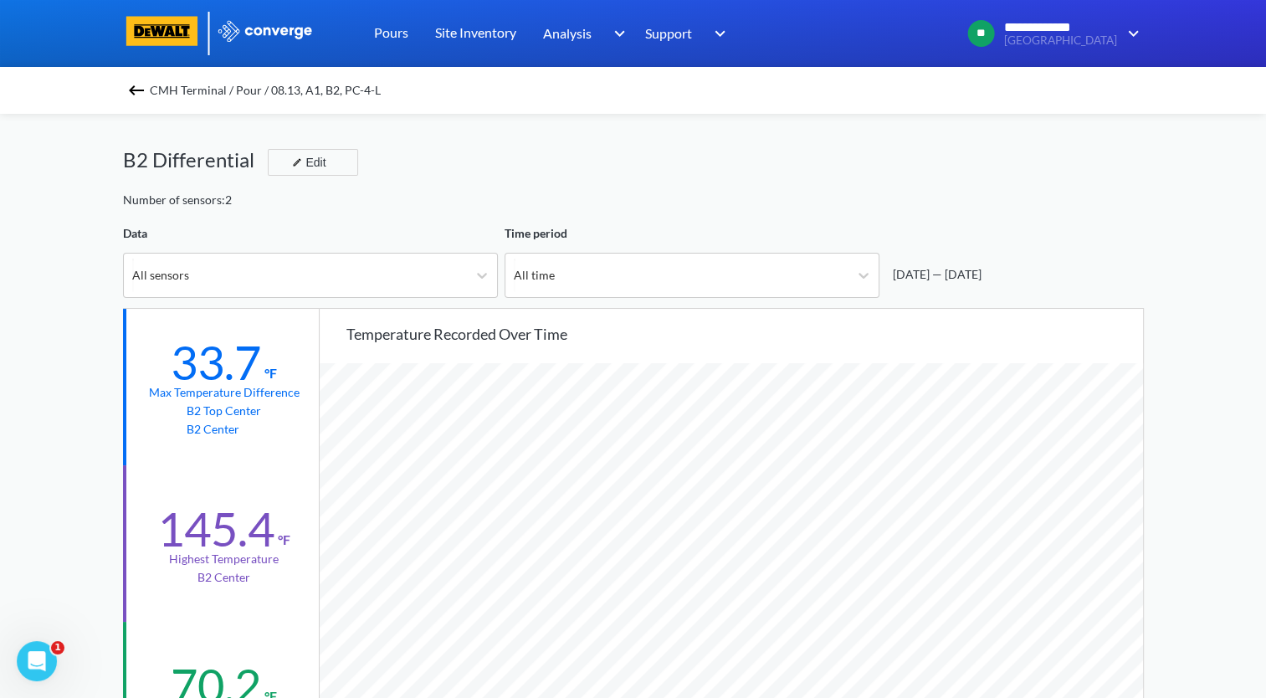
scroll to position [167, 0]
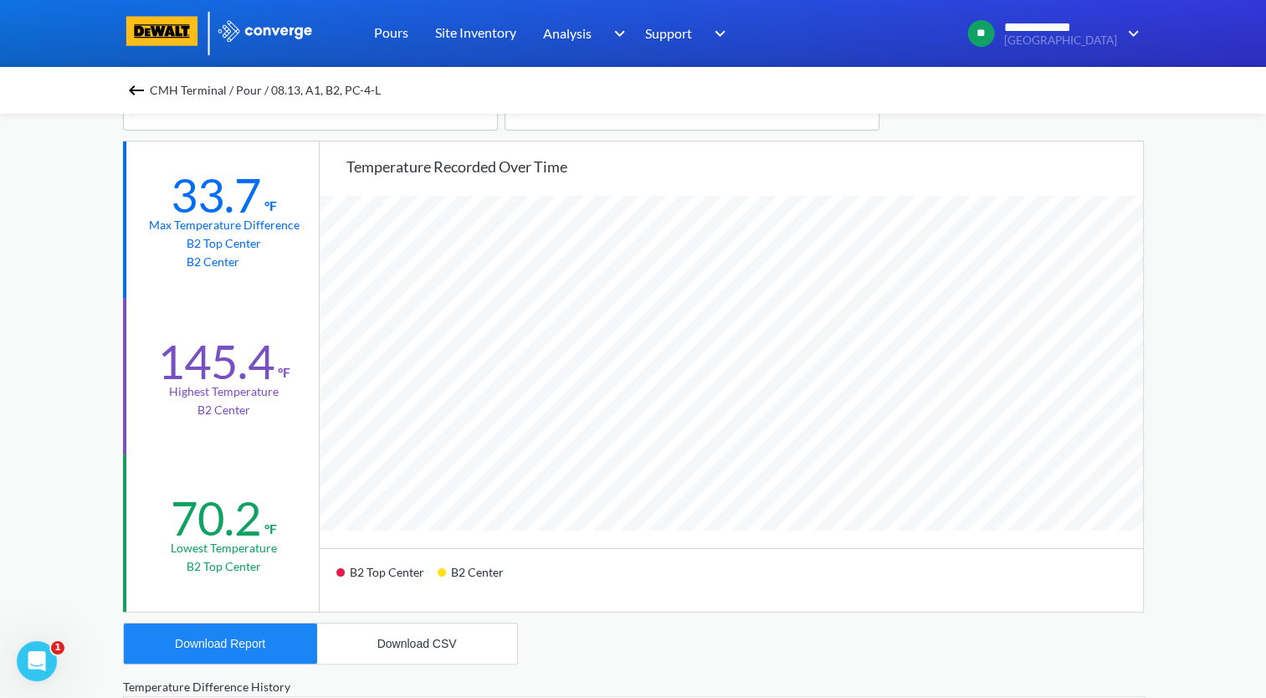
click at [143, 93] on img at bounding box center [136, 90] width 20 height 20
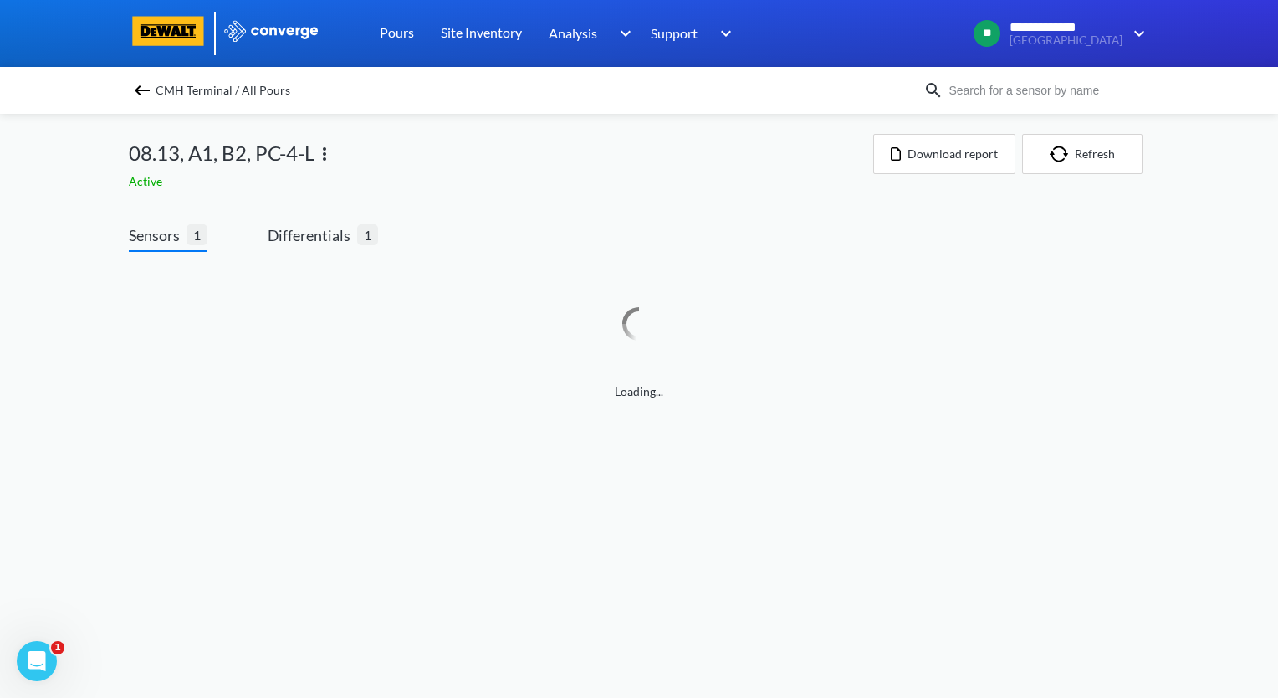
click at [324, 158] on img at bounding box center [325, 154] width 20 height 20
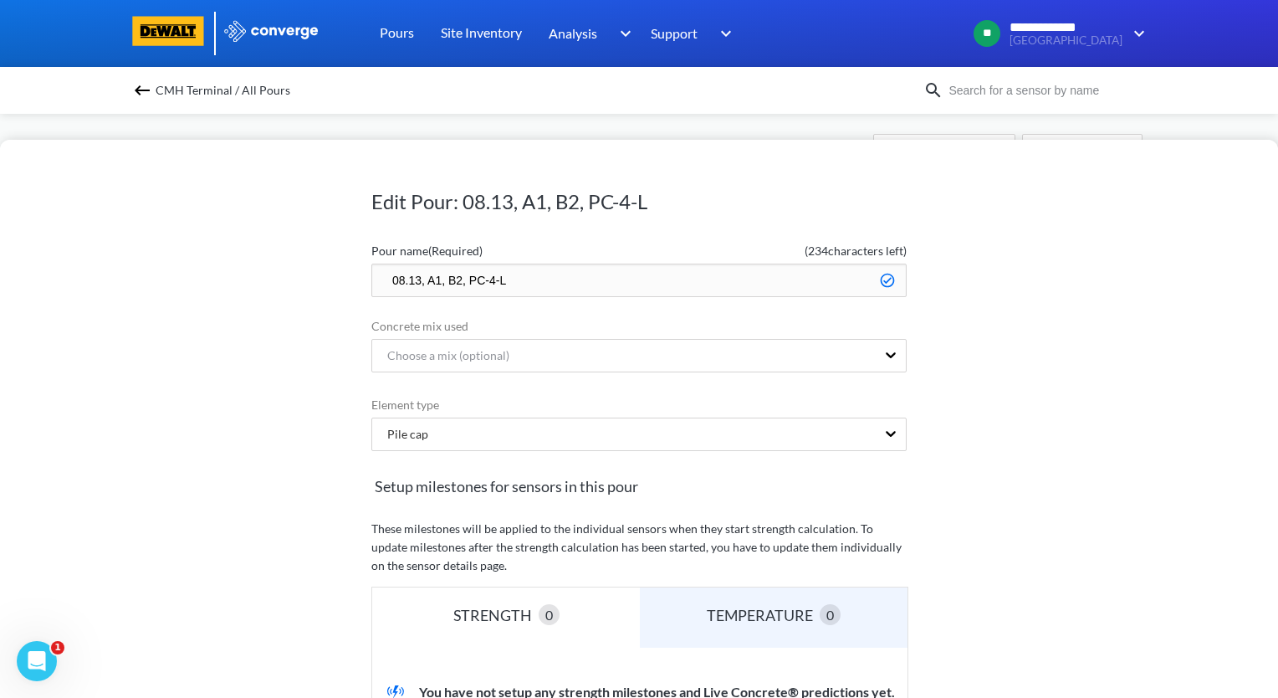
click at [383, 275] on input "08.13, A1, B2, PC-4-L" at bounding box center [638, 280] width 535 height 33
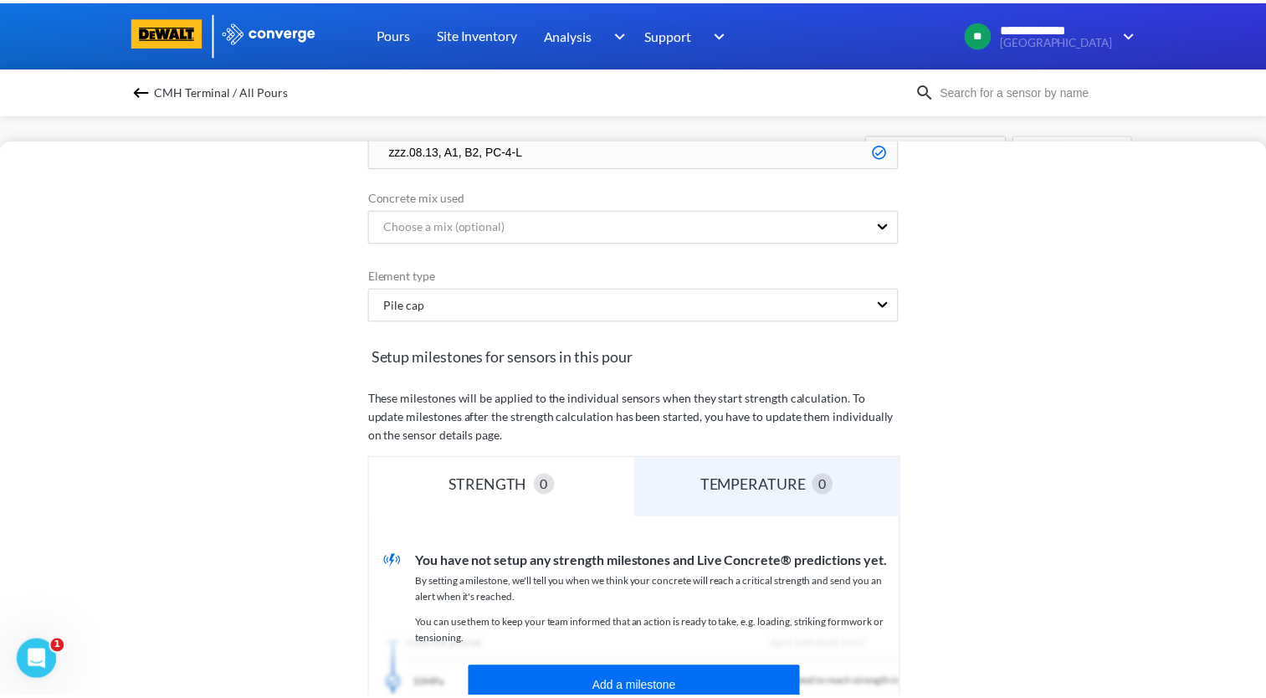
scroll to position [335, 0]
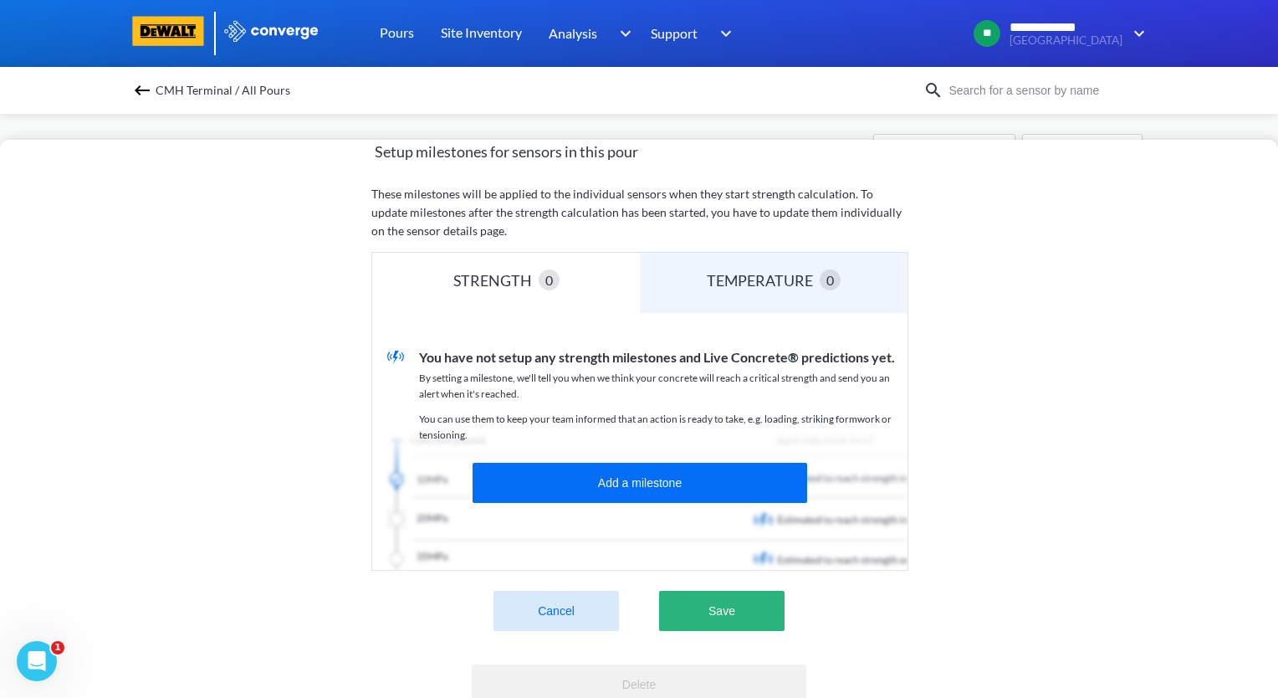
type input "zzz.08.13, A1, B2, PC-4-L"
click at [752, 611] on button "Save" at bounding box center [721, 611] width 125 height 40
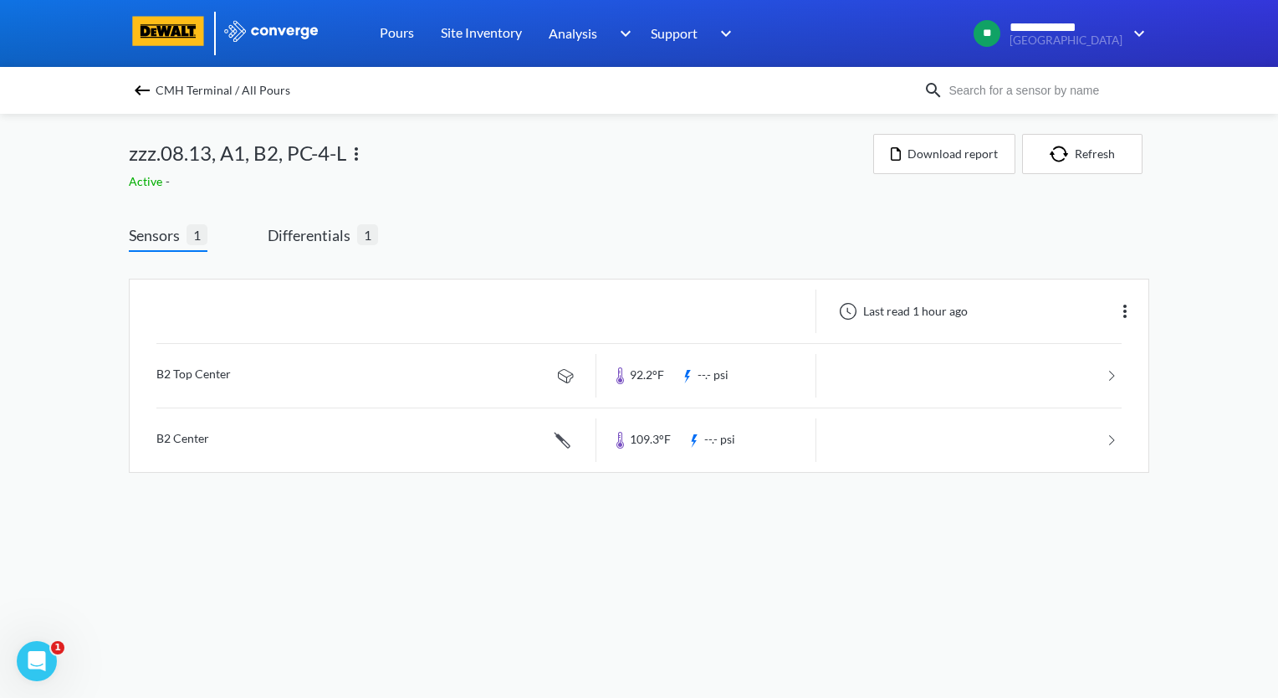
click at [144, 90] on img at bounding box center [142, 90] width 20 height 20
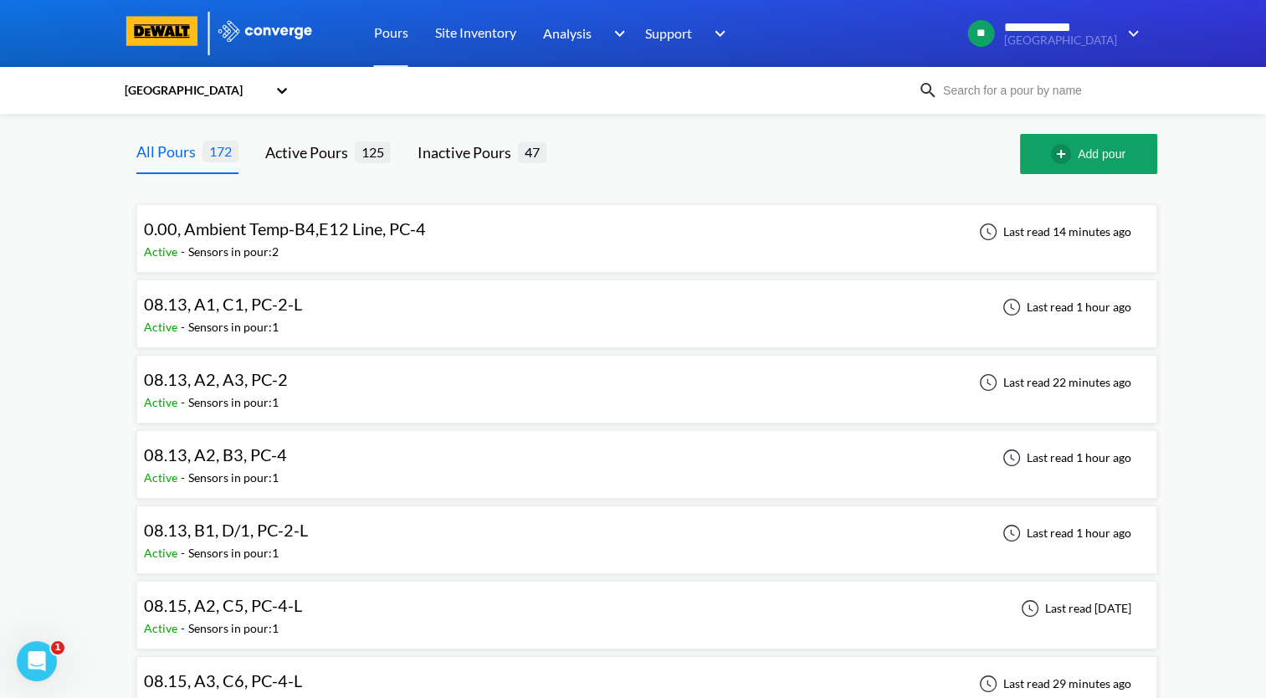
click at [328, 313] on div "08.13, A1, C1, PC-2-L Active - Sensors in pour: 1 Last read 1 hour ago" at bounding box center [647, 314] width 1006 height 54
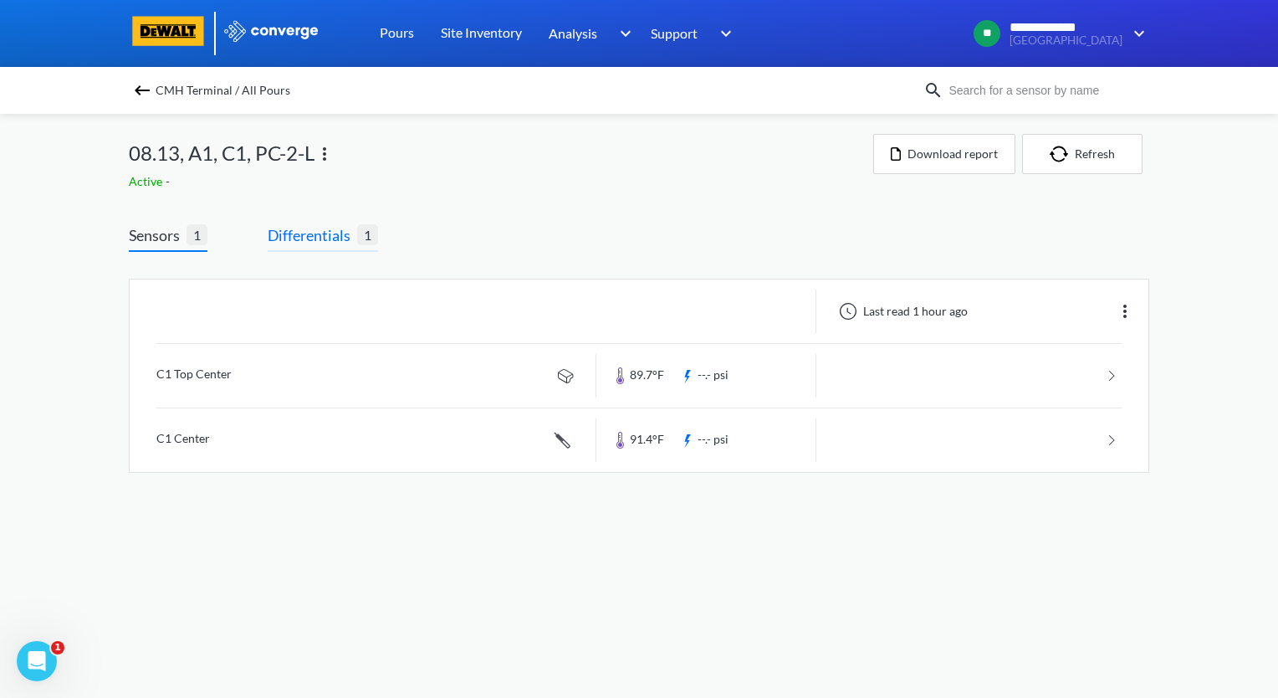
click at [323, 240] on span "Differentials" at bounding box center [313, 234] width 90 height 23
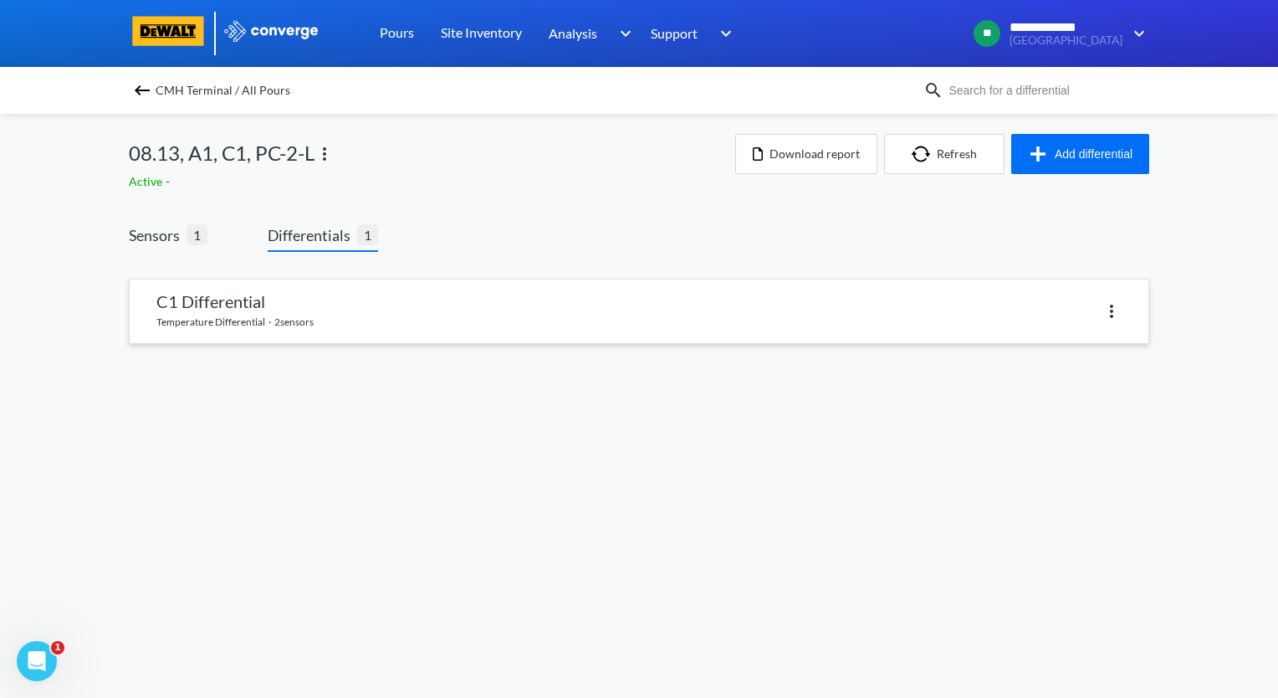
click at [293, 321] on link at bounding box center [639, 311] width 1019 height 64
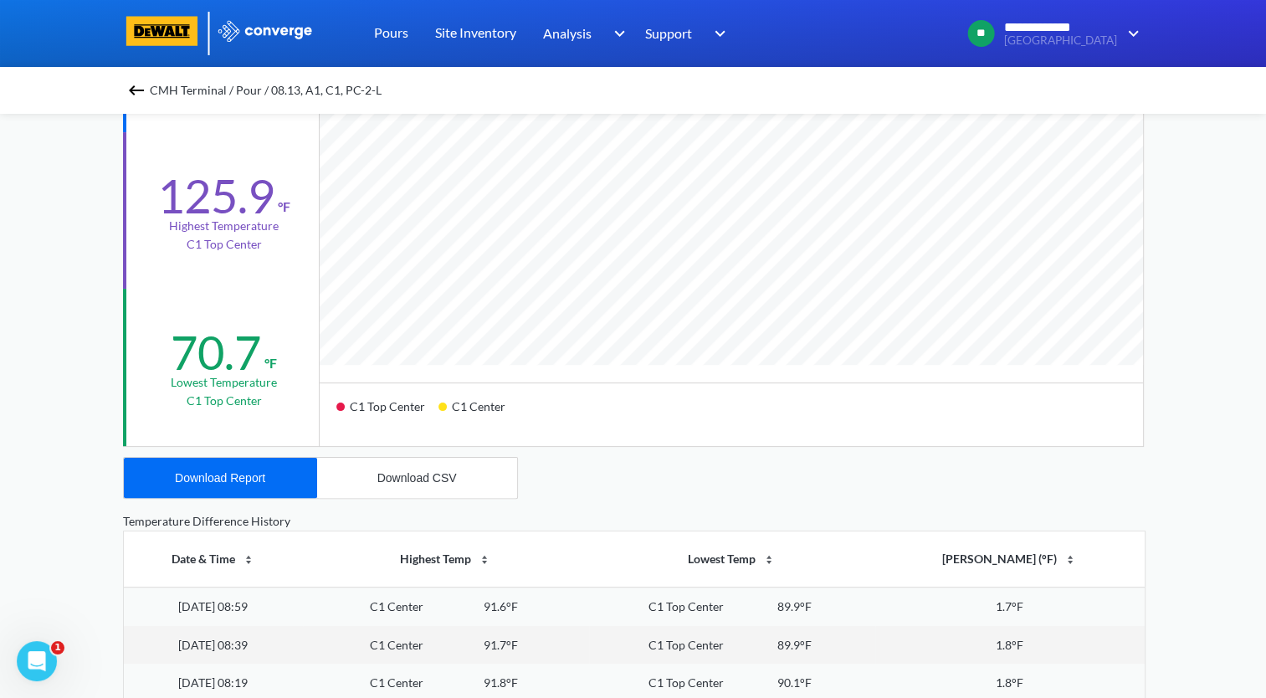
scroll to position [335, 0]
click at [256, 474] on div "Download Report" at bounding box center [220, 475] width 90 height 13
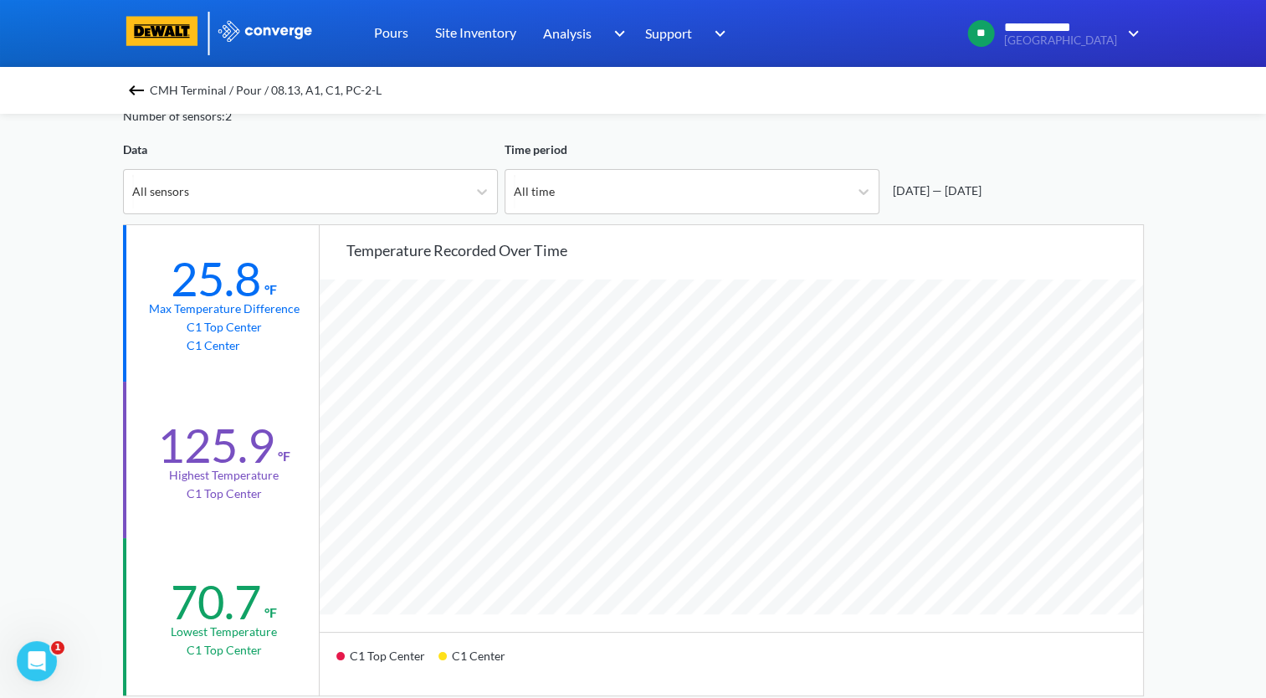
click at [135, 92] on img at bounding box center [136, 90] width 20 height 20
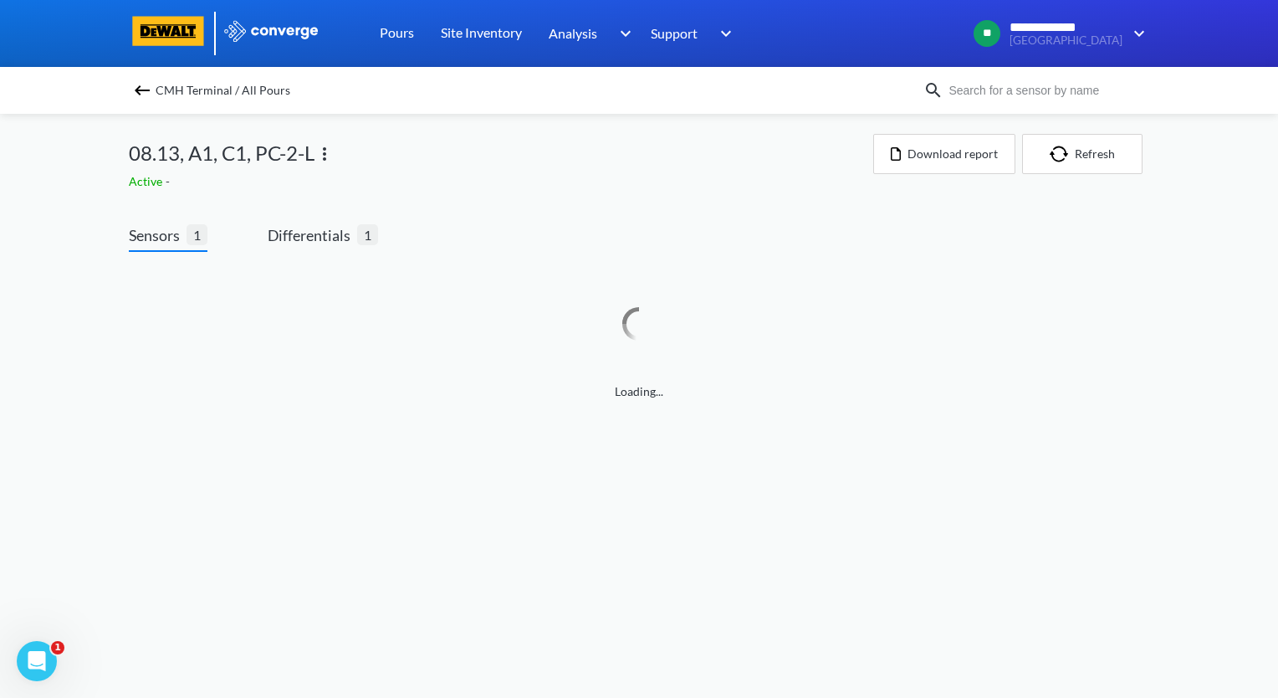
click at [328, 154] on img at bounding box center [325, 154] width 20 height 20
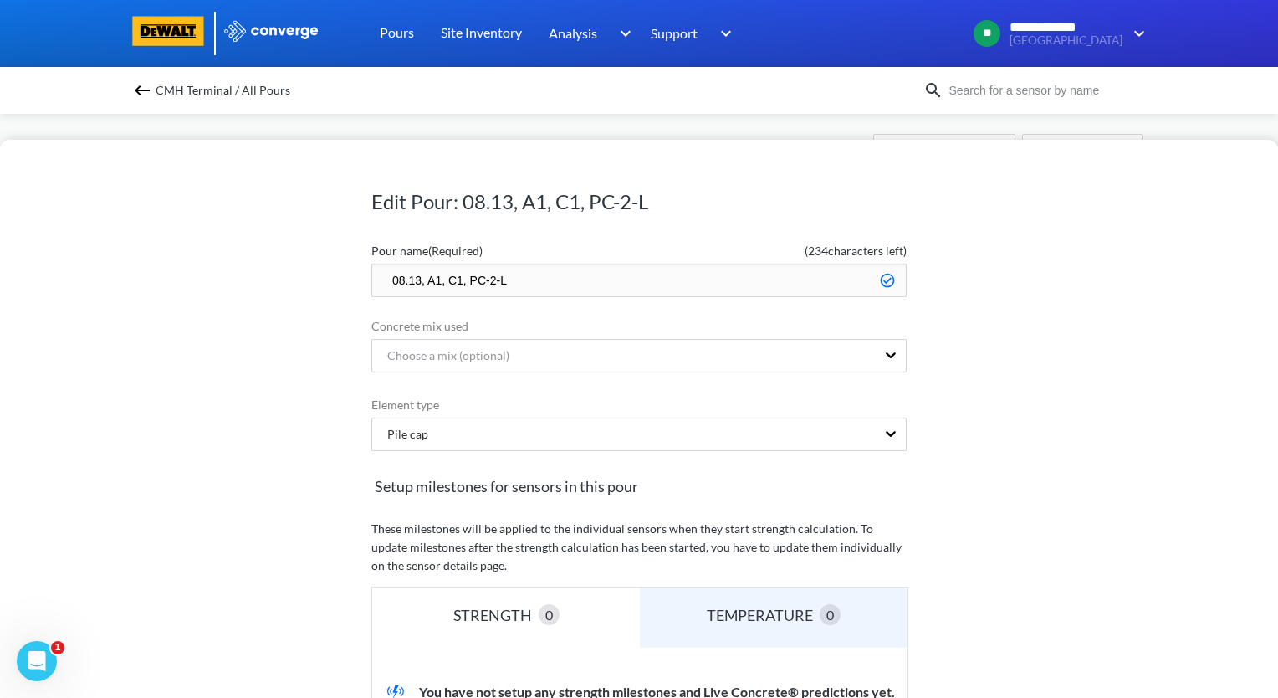
click at [378, 275] on input "08.13, A1, C1, PC-2-L" at bounding box center [638, 280] width 535 height 33
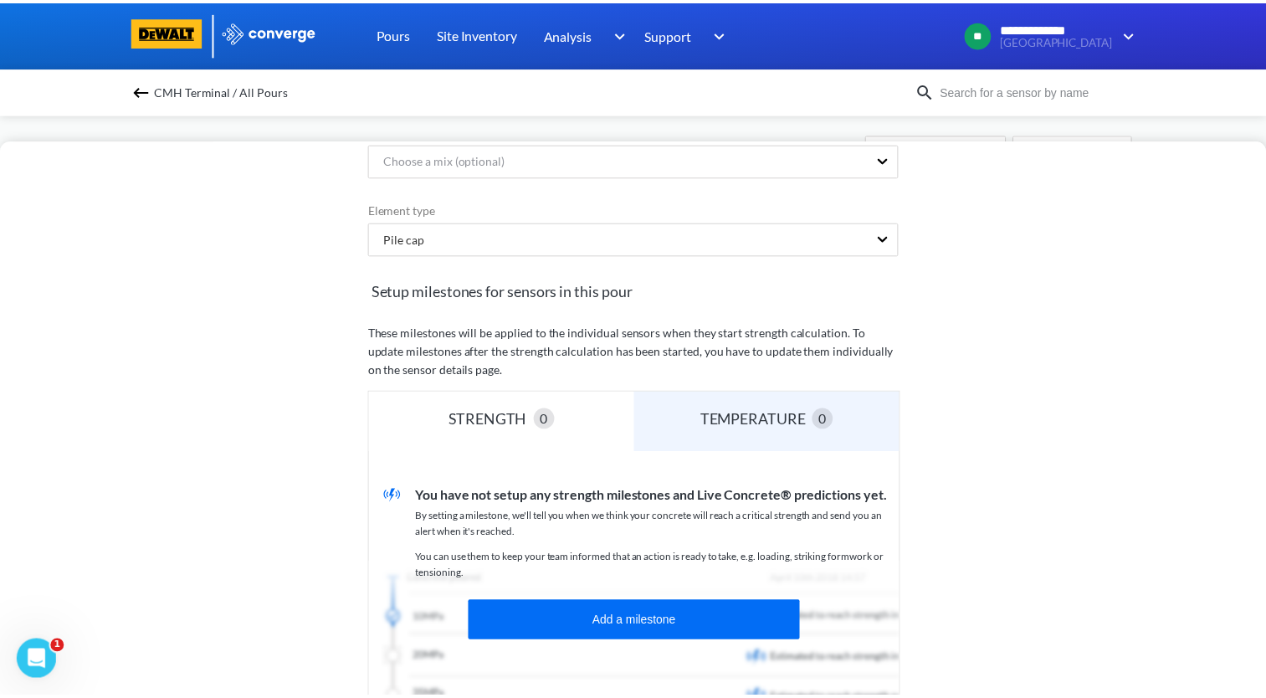
scroll to position [335, 0]
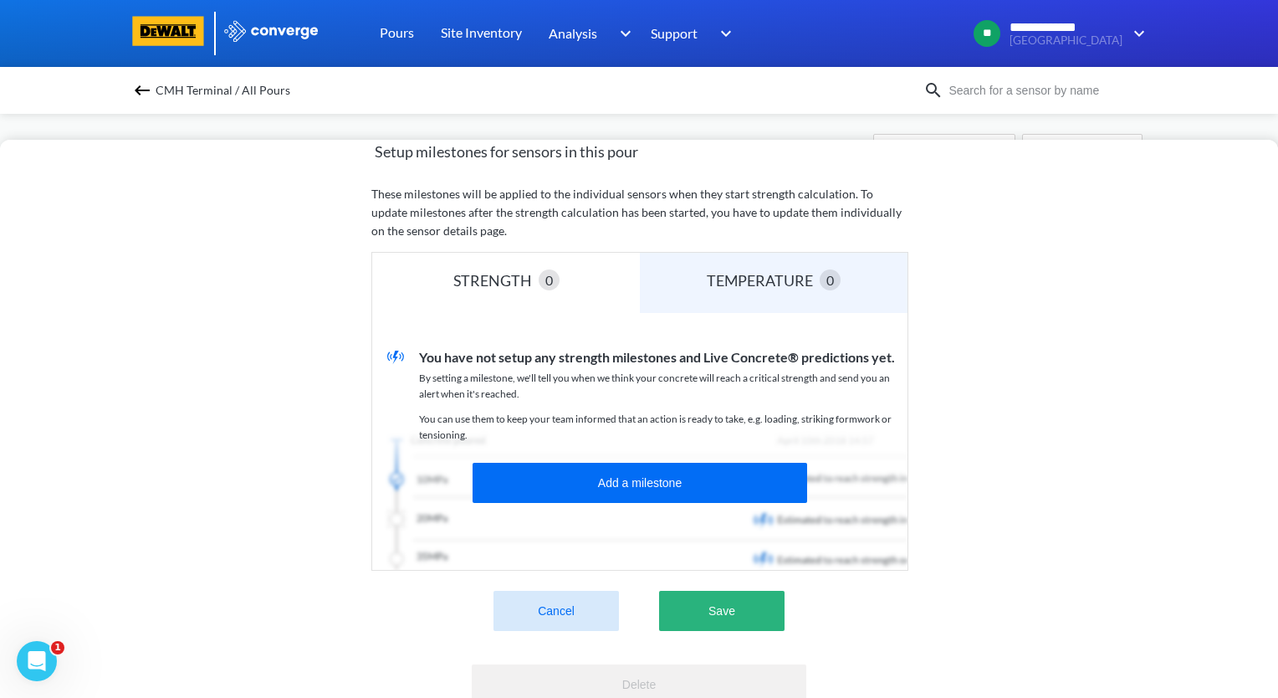
type input "zzz.08.13, A1, C1, PC-2-L"
click at [740, 621] on button "Save" at bounding box center [721, 611] width 125 height 40
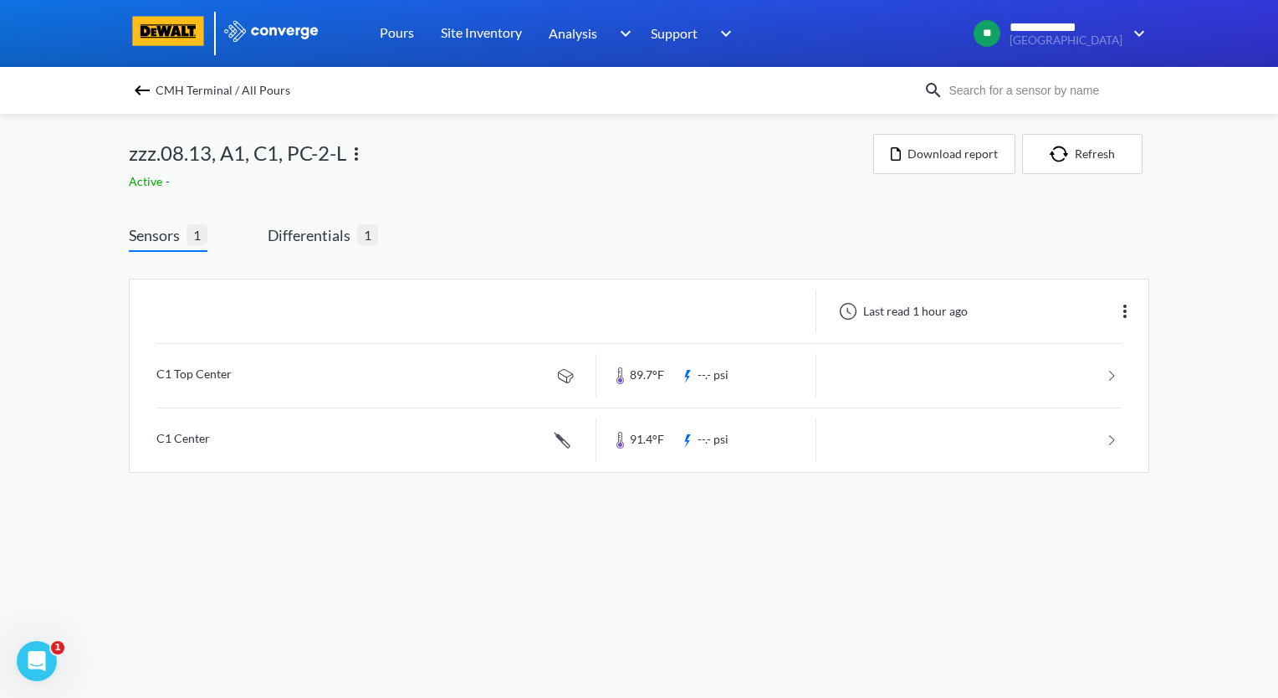
click at [140, 84] on img at bounding box center [142, 90] width 20 height 20
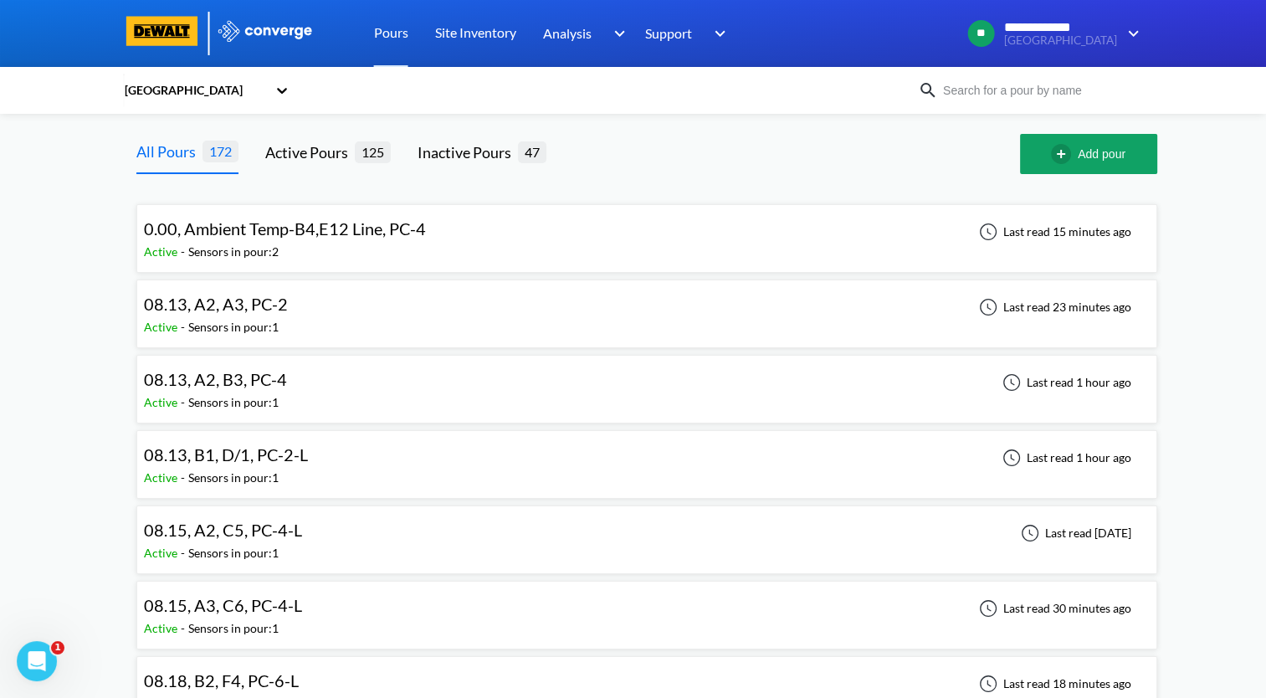
click at [460, 317] on div "08.13, A2, A3, PC-2 Active - Sensors in pour: 1 Last read 23 minutes ago" at bounding box center [647, 314] width 1006 height 54
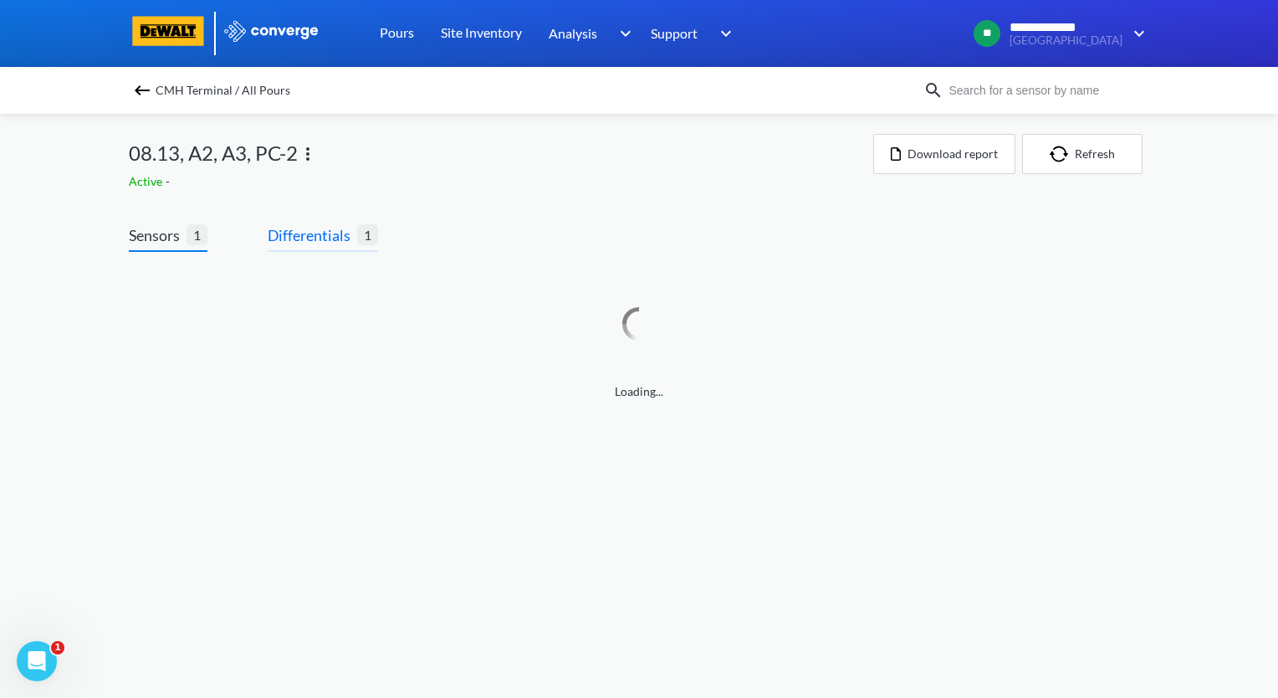
click at [315, 233] on span "Differentials" at bounding box center [313, 234] width 90 height 23
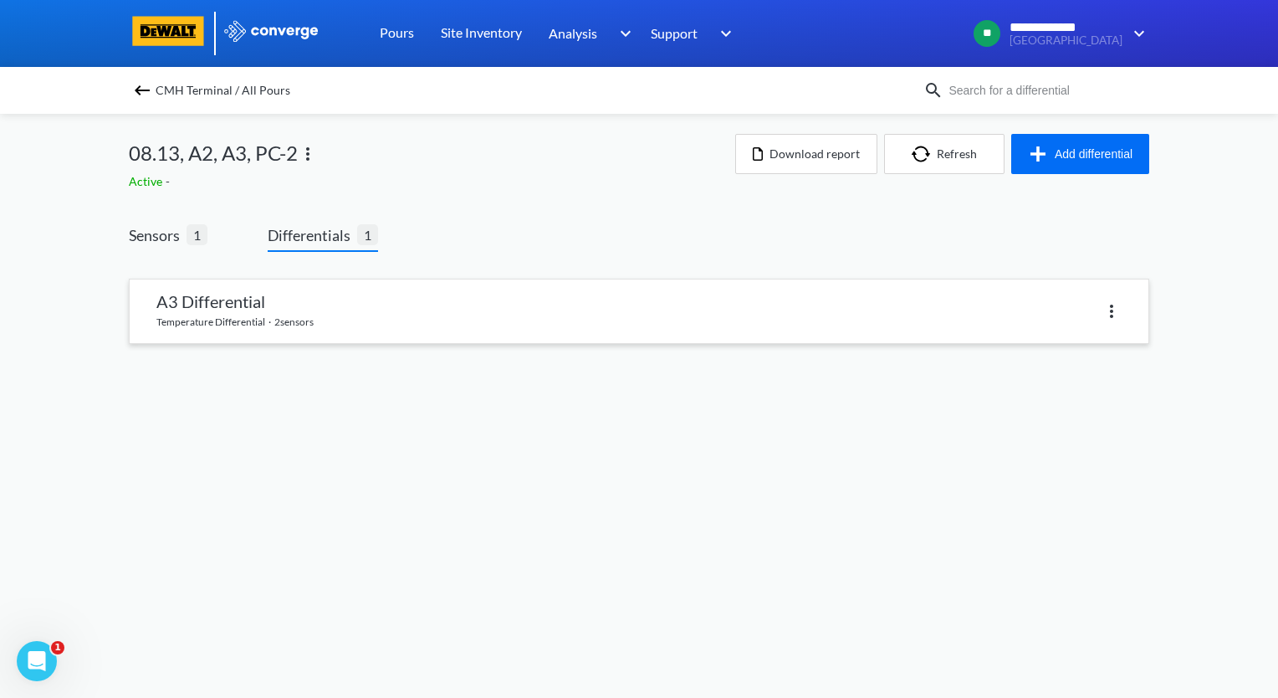
click at [335, 312] on link at bounding box center [639, 311] width 1019 height 64
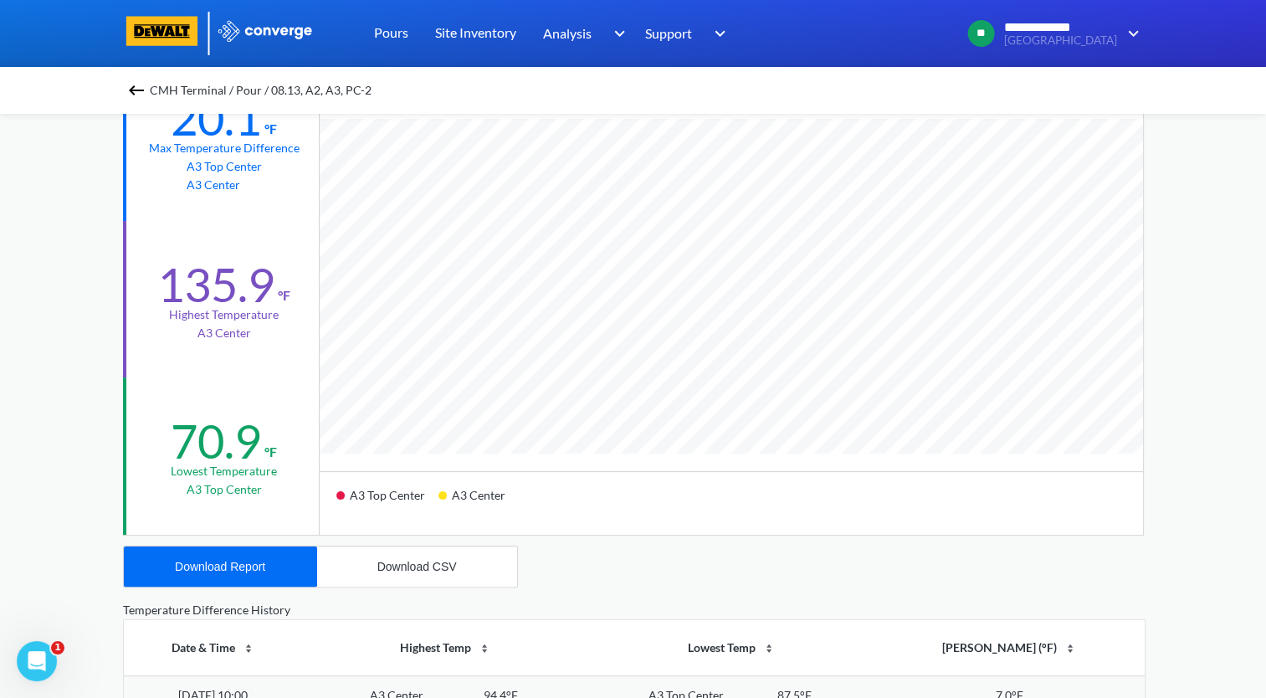
scroll to position [335, 0]
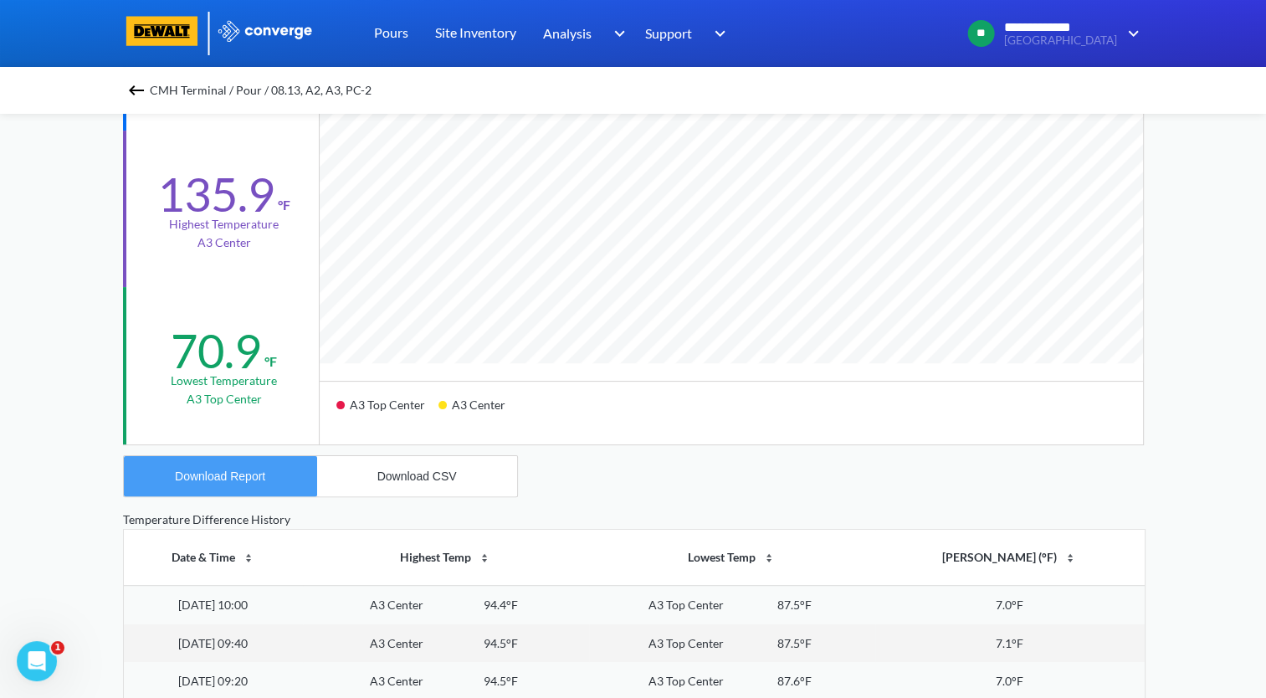
click at [234, 471] on div "Download Report" at bounding box center [220, 475] width 90 height 13
drag, startPoint x: 78, startPoint y: 219, endPoint x: 114, endPoint y: 155, distance: 73.8
click at [78, 219] on div "**********" at bounding box center [633, 366] width 1266 height 1402
click at [146, 95] on img at bounding box center [136, 90] width 20 height 20
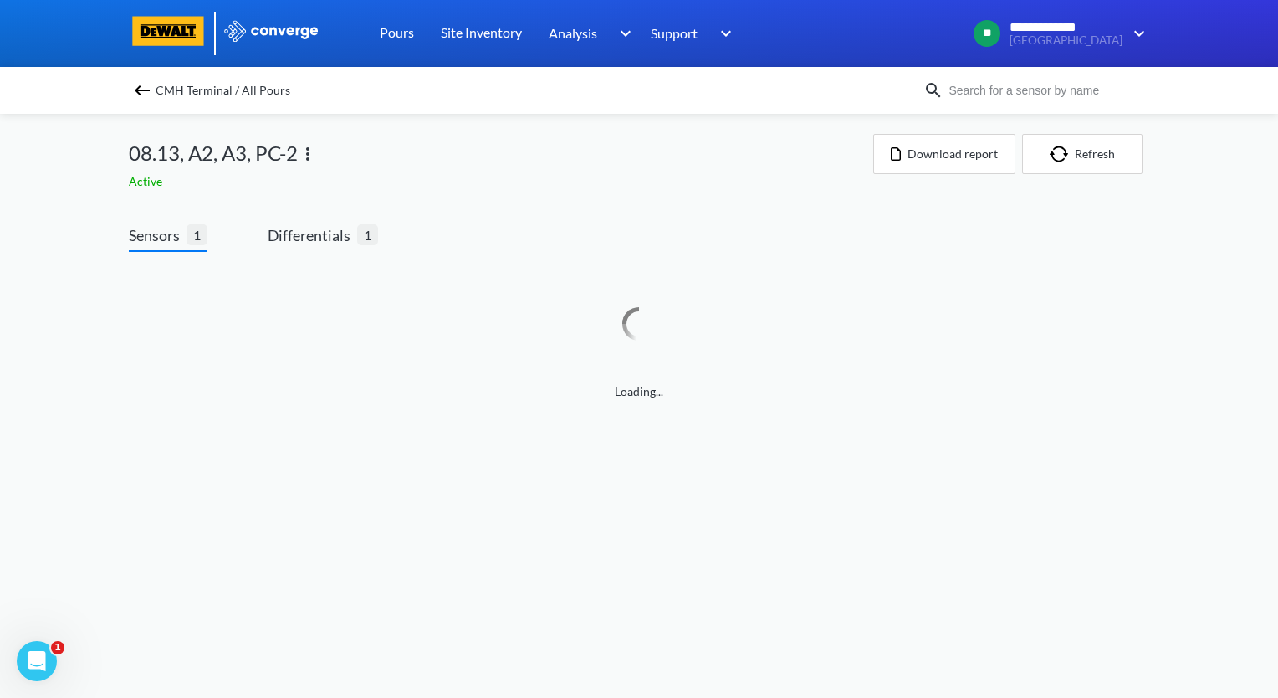
click at [305, 153] on img at bounding box center [308, 154] width 20 height 20
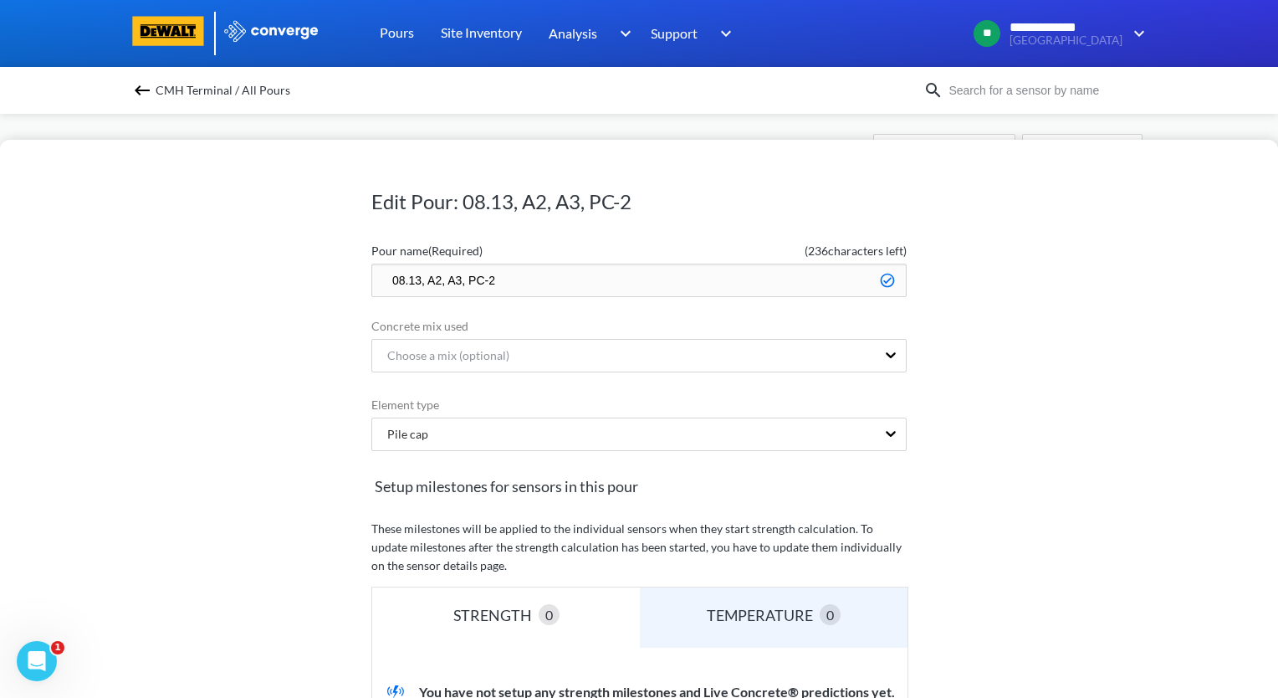
click at [376, 268] on input "08.13, A2, A3, PC-2" at bounding box center [638, 280] width 535 height 33
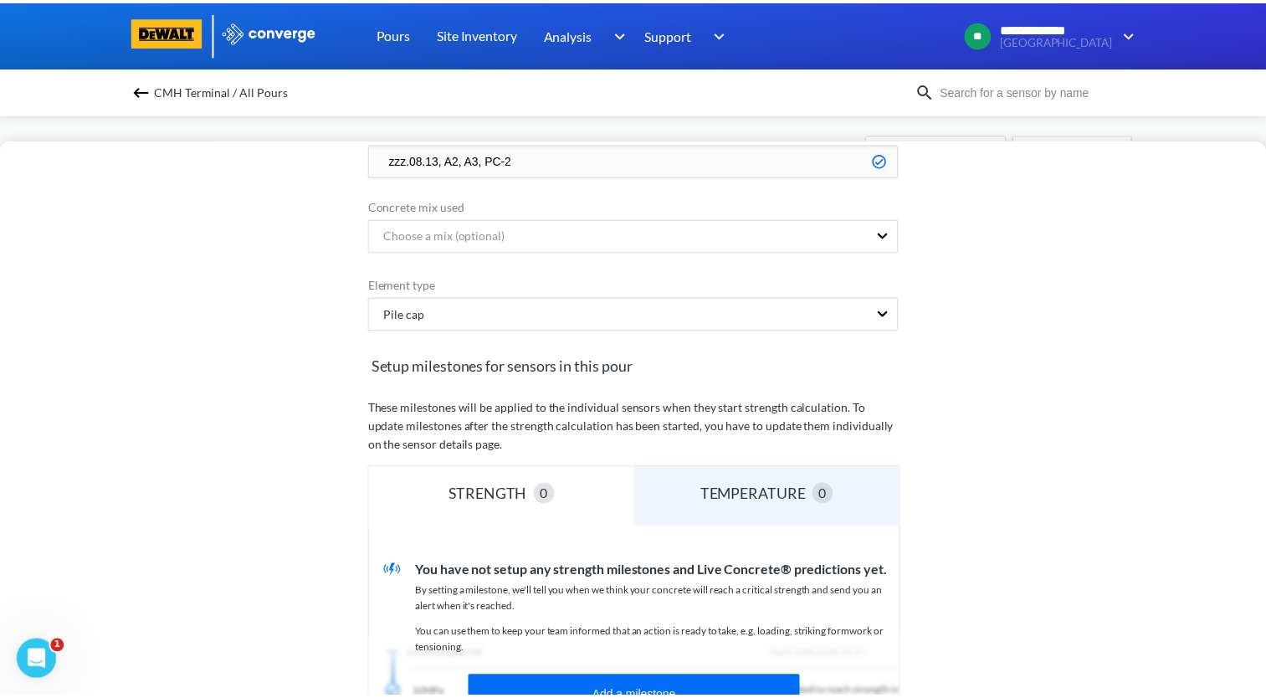
scroll to position [335, 0]
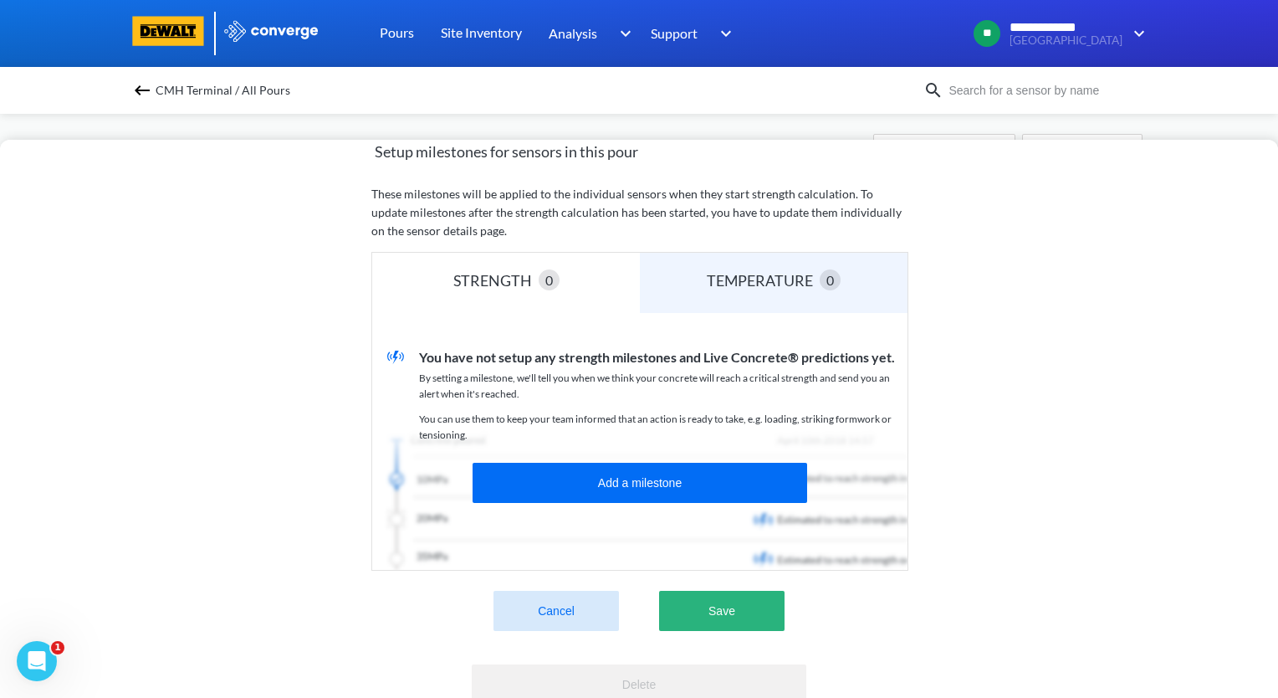
type input "zzz.08.13, A2, A3, PC-2"
click at [727, 624] on button "Save" at bounding box center [721, 611] width 125 height 40
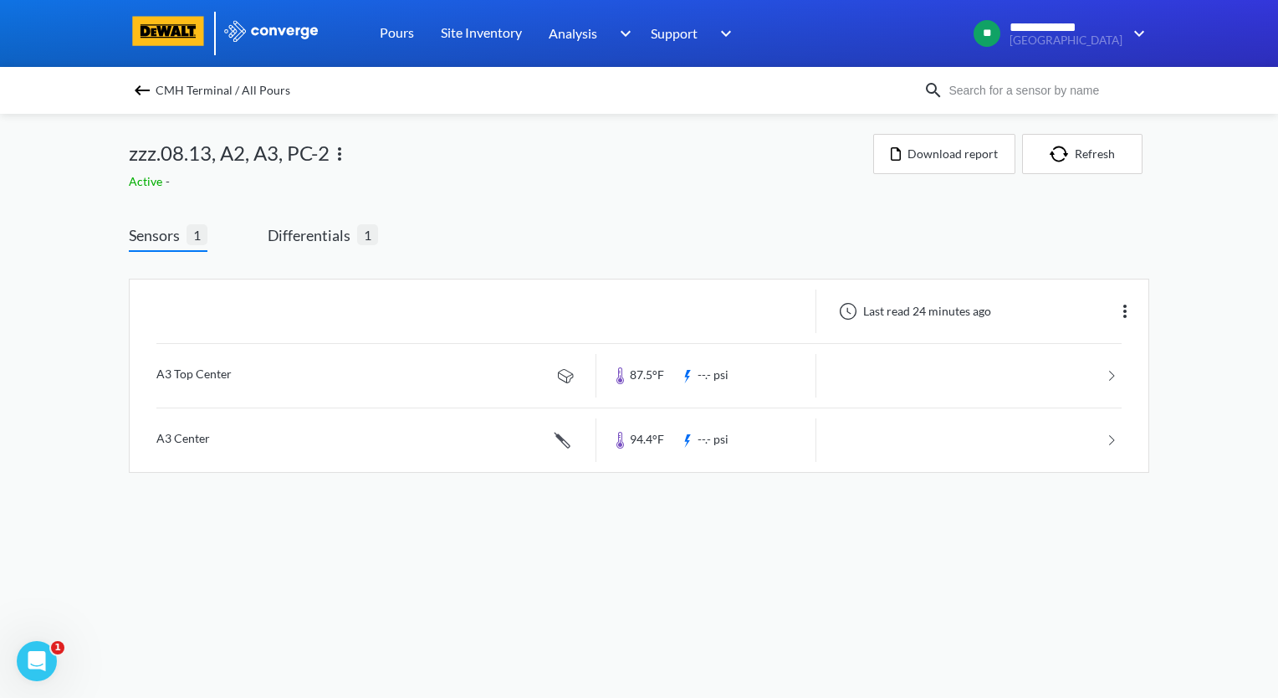
click at [147, 93] on img at bounding box center [142, 90] width 20 height 20
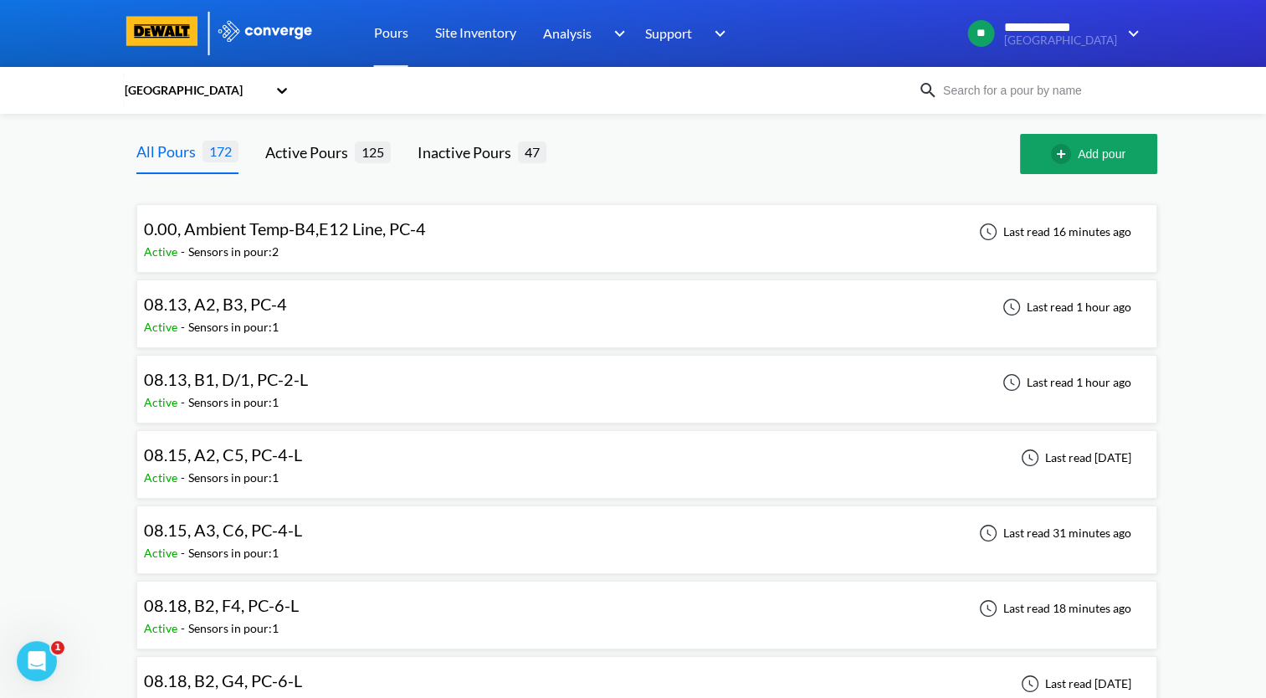
click at [364, 316] on div "08.13, A2, B3, PC-4 Active - Sensors in pour: 1 Last read 1 hour ago" at bounding box center [647, 314] width 1006 height 54
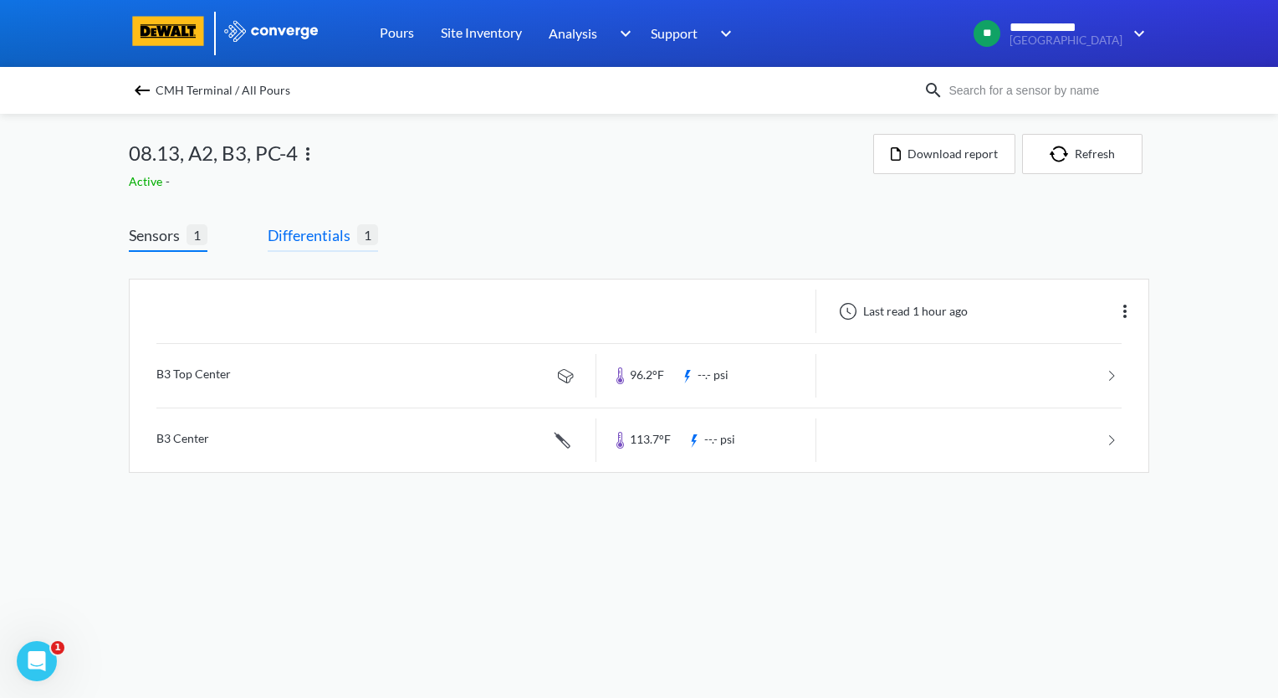
click at [311, 243] on span "Differentials" at bounding box center [313, 234] width 90 height 23
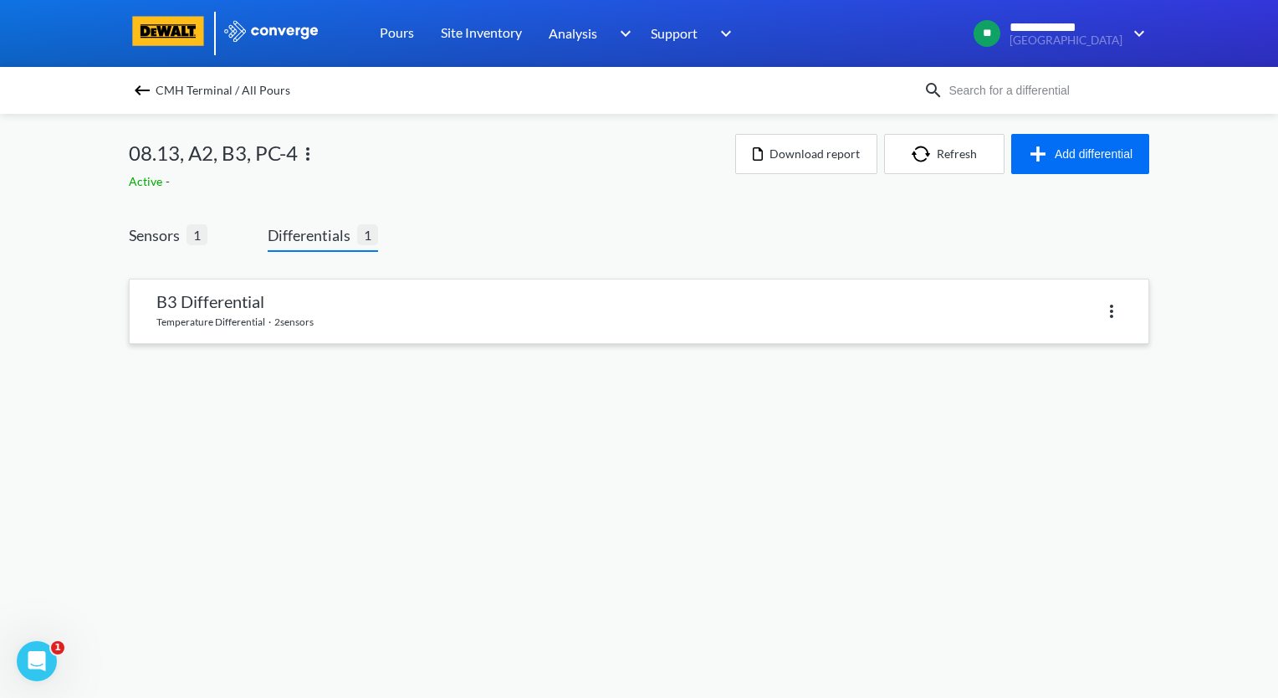
click at [310, 305] on link at bounding box center [639, 311] width 1019 height 64
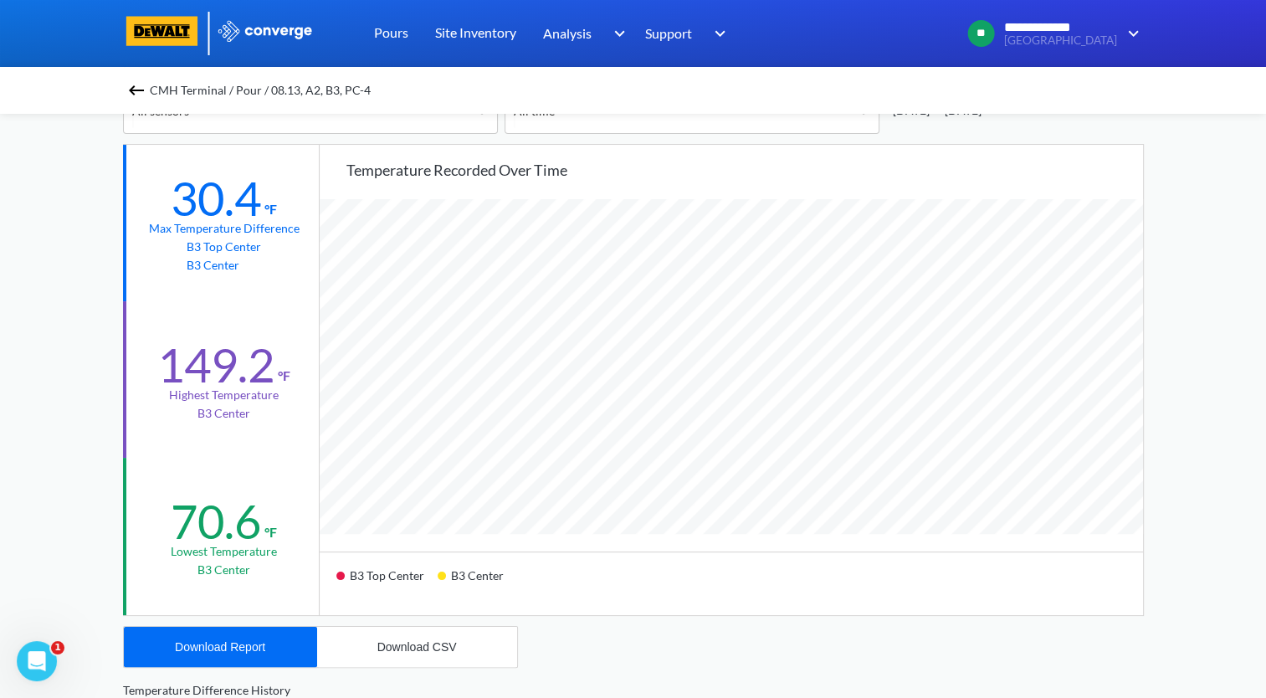
scroll to position [167, 0]
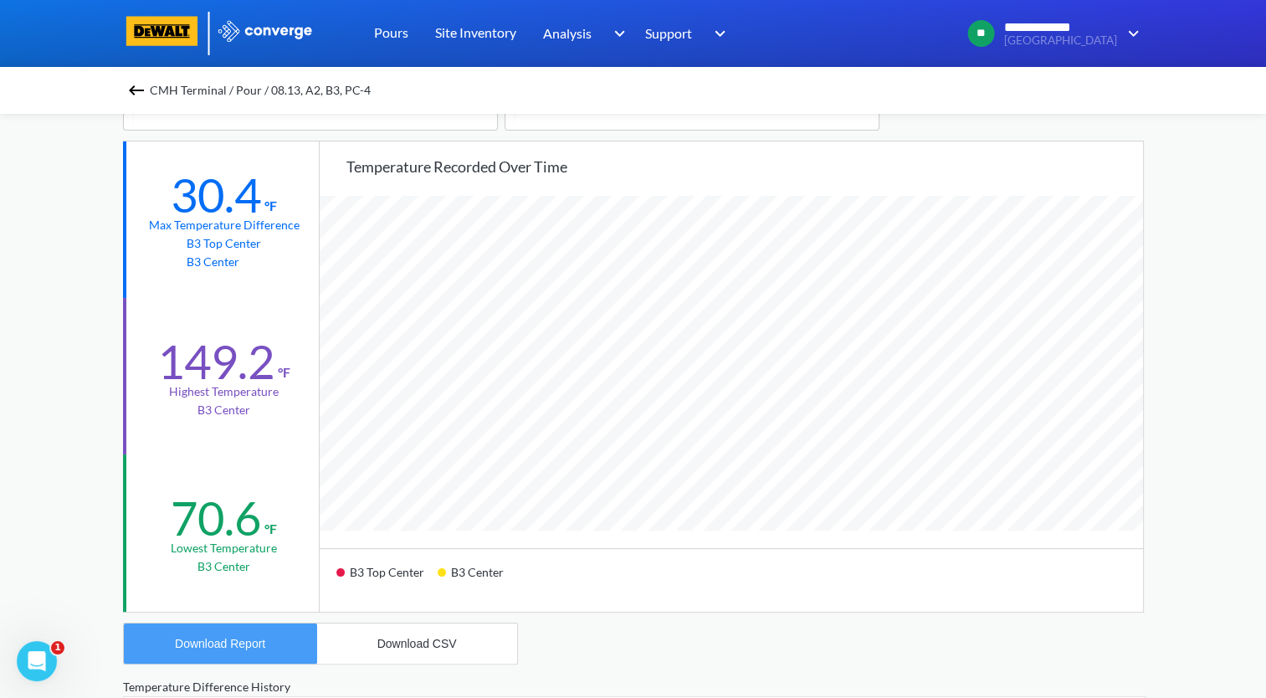
click at [217, 651] on button "Download Report" at bounding box center [220, 643] width 193 height 40
click at [136, 89] on img at bounding box center [136, 90] width 20 height 20
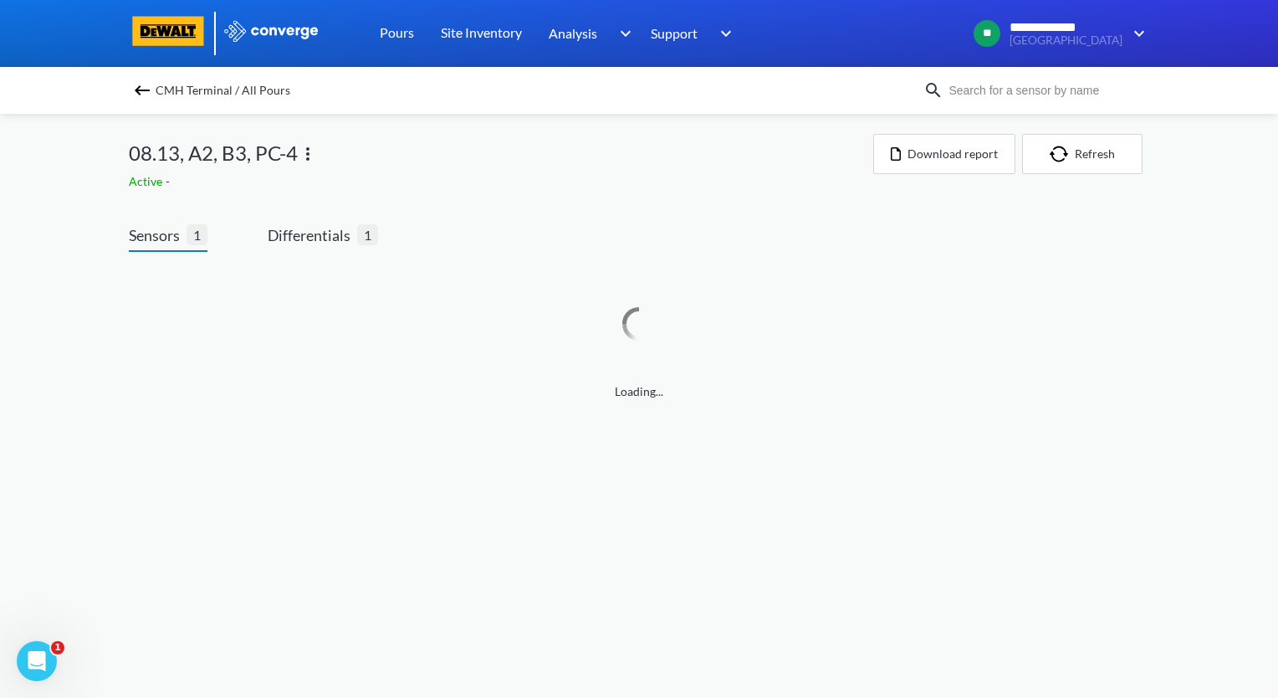
click at [304, 157] on img at bounding box center [308, 154] width 20 height 20
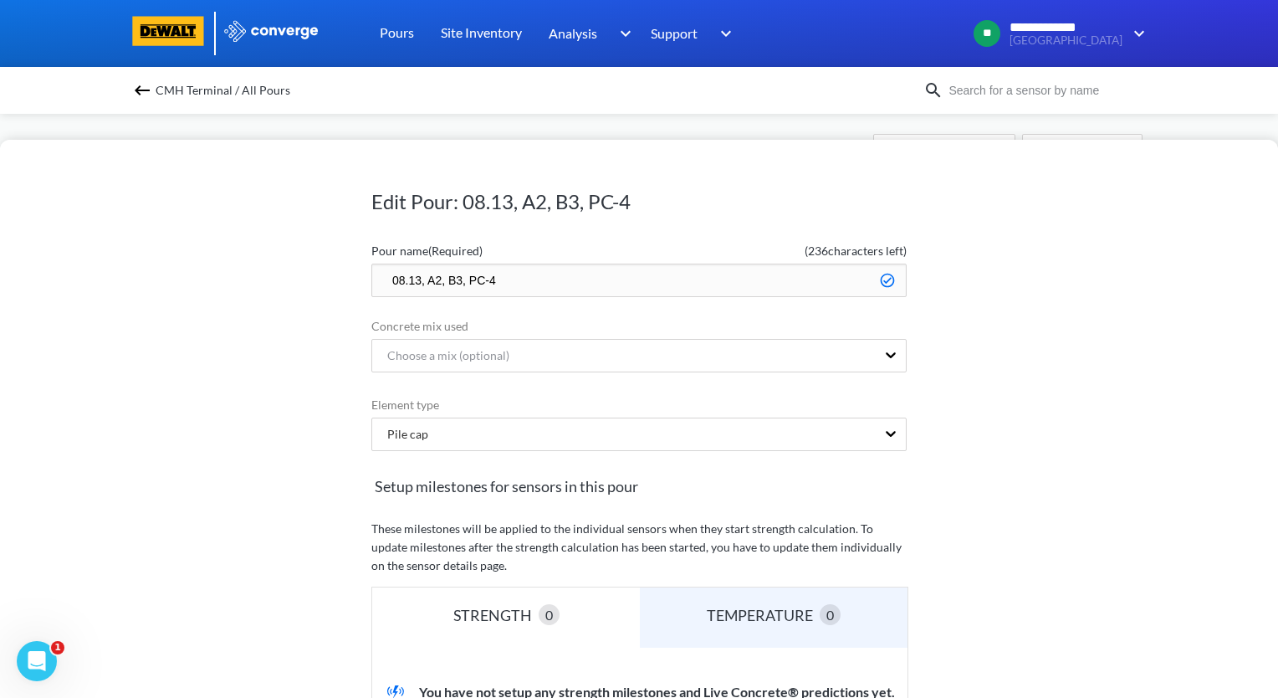
click at [382, 281] on input "08.13, A2, B3, PC-4" at bounding box center [638, 280] width 535 height 33
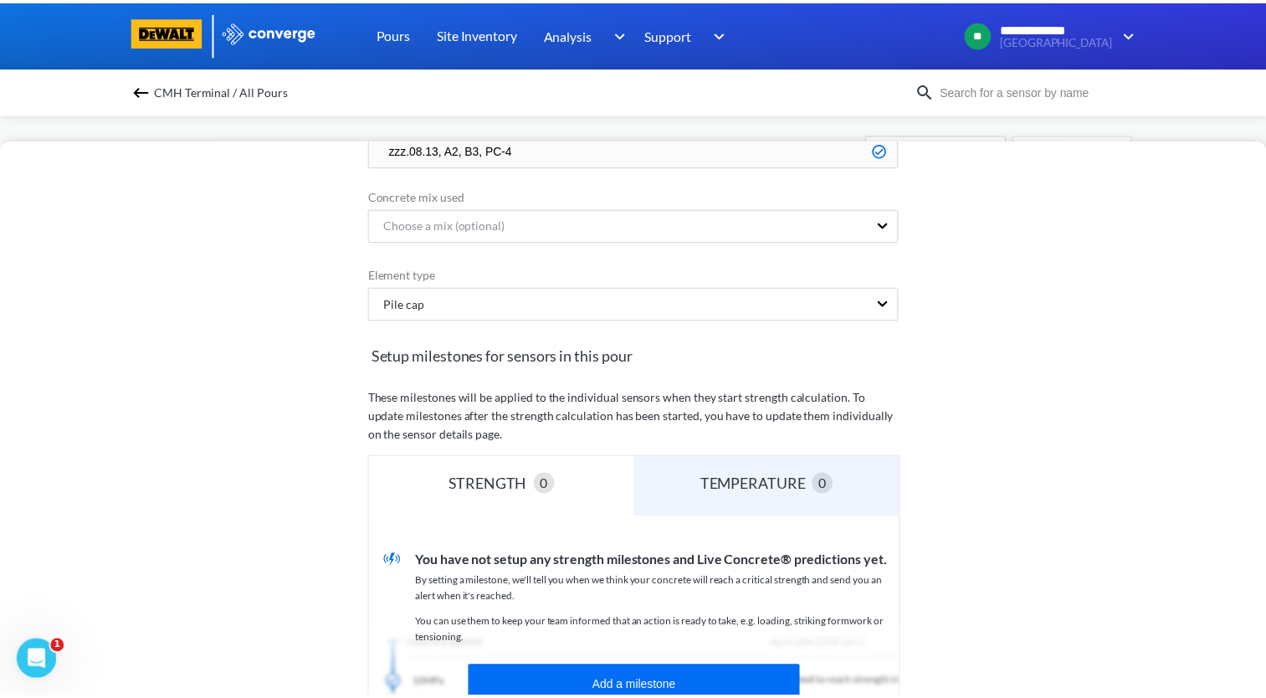
scroll to position [335, 0]
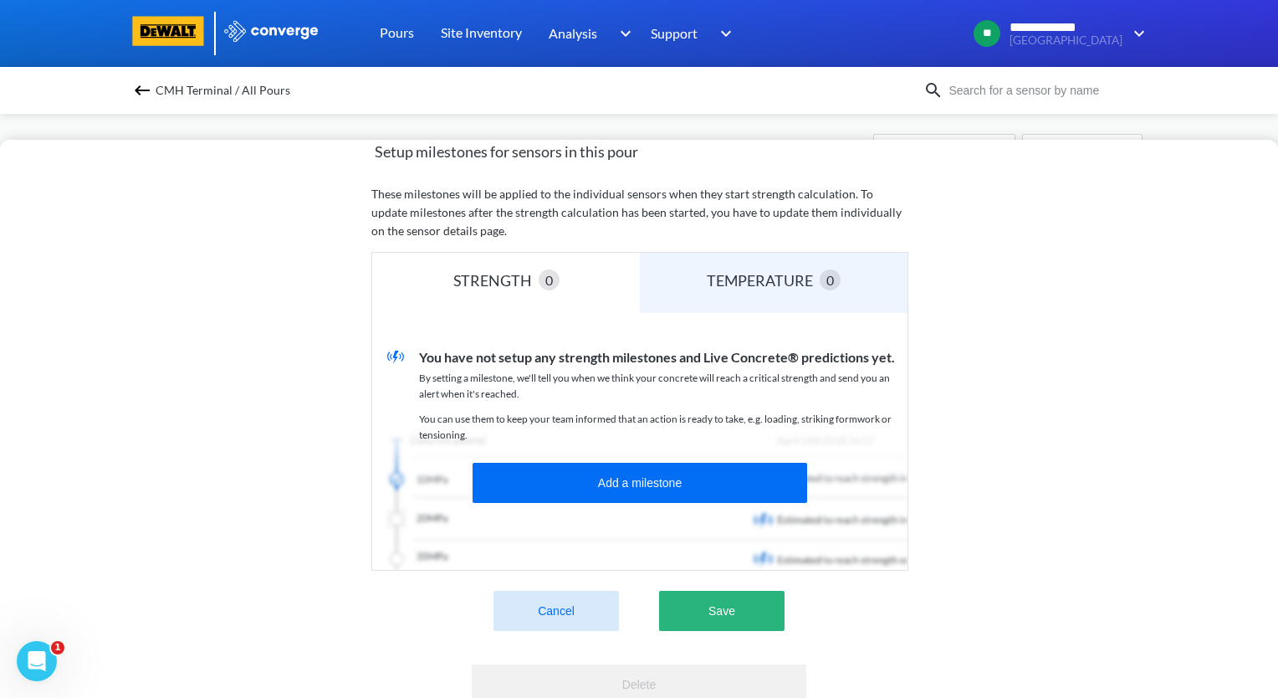
type input "zzz.08.13, A2, B3, PC-4"
click at [709, 609] on button "Save" at bounding box center [721, 611] width 125 height 40
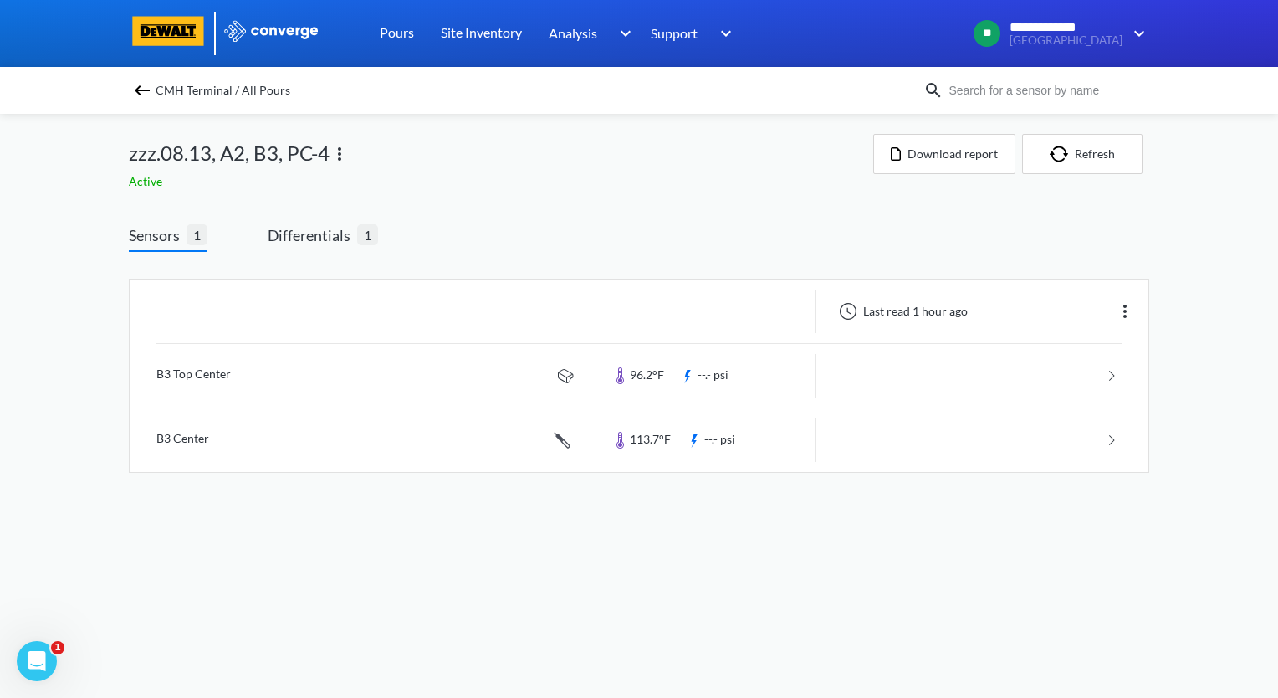
click at [137, 90] on img at bounding box center [142, 90] width 20 height 20
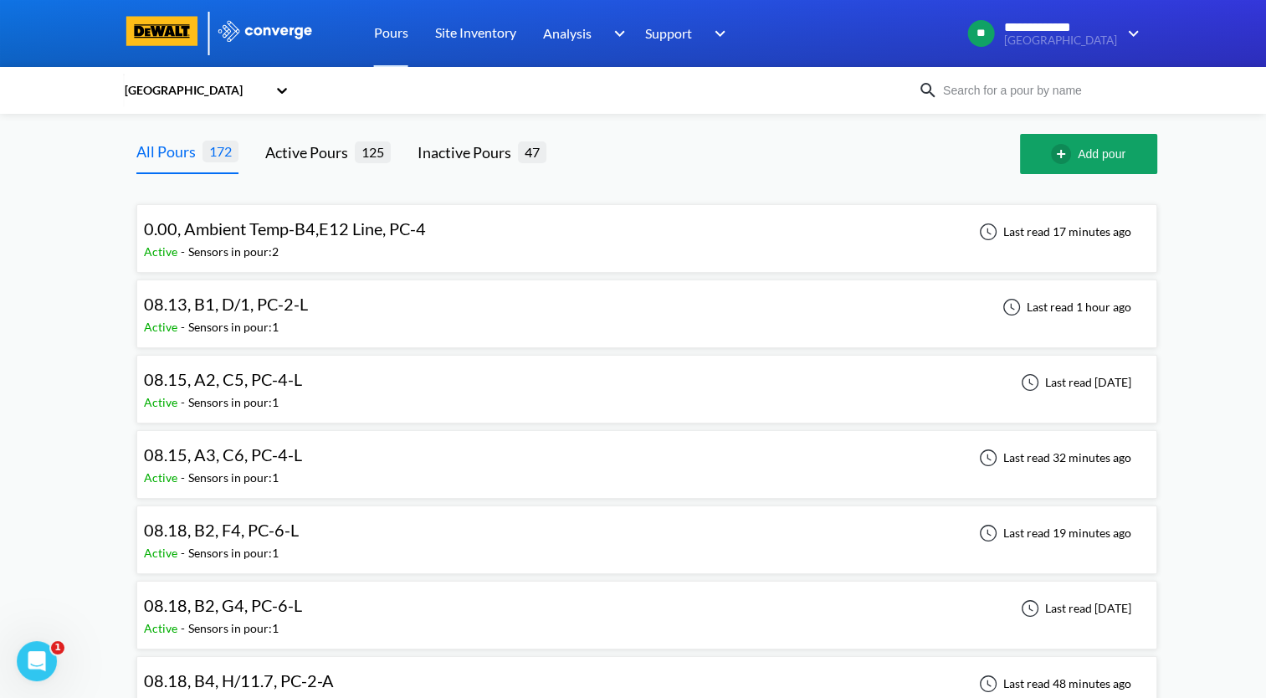
click at [264, 315] on div "08.13, B1, D/1, PC-2-L" at bounding box center [226, 304] width 164 height 26
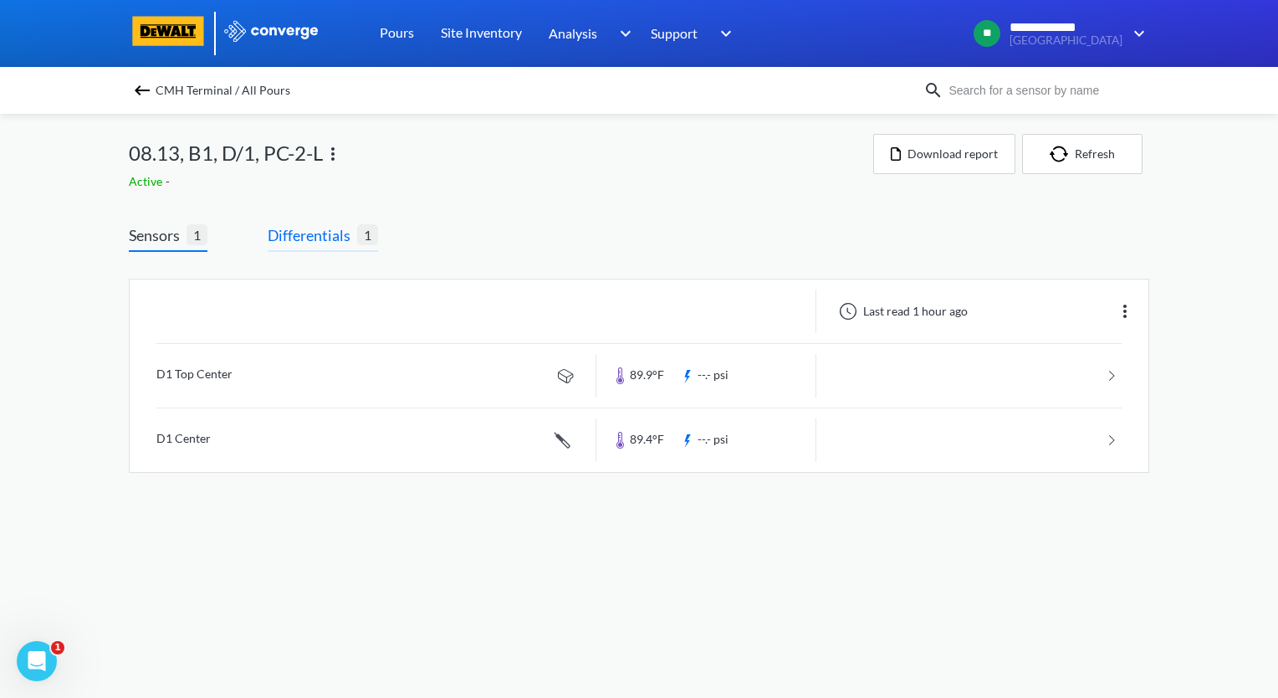
click at [325, 243] on span "Differentials" at bounding box center [313, 234] width 90 height 23
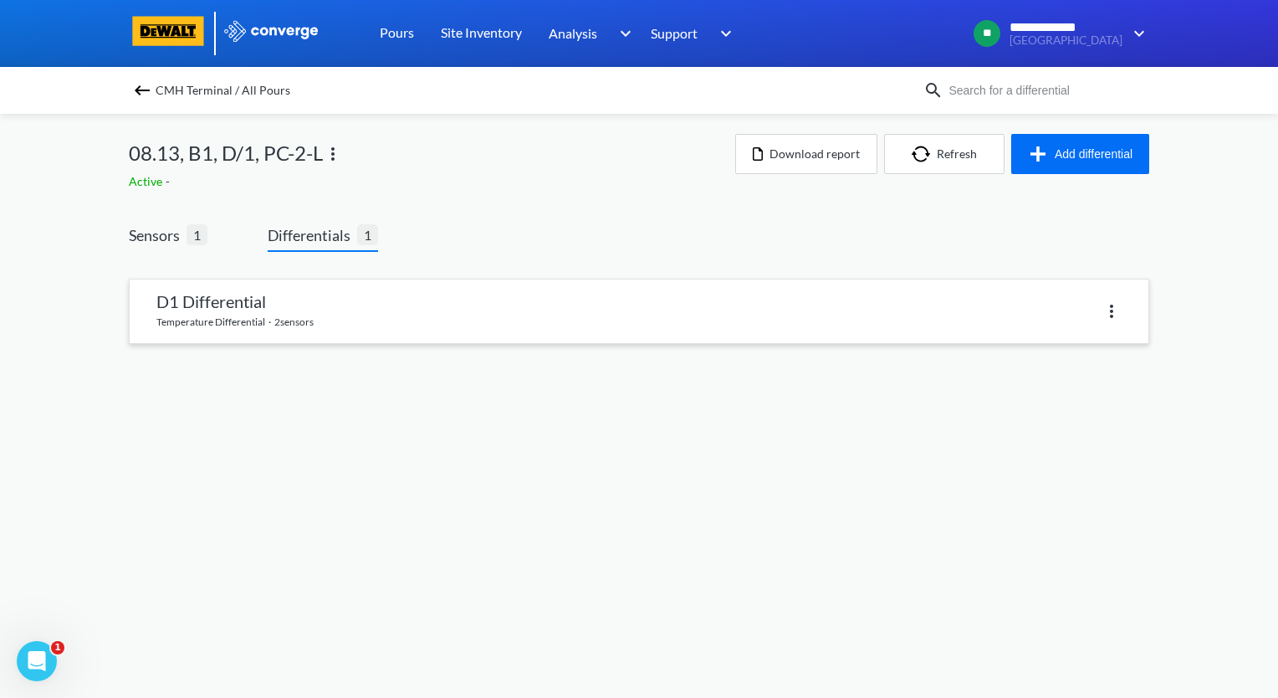
click at [337, 316] on link at bounding box center [639, 311] width 1019 height 64
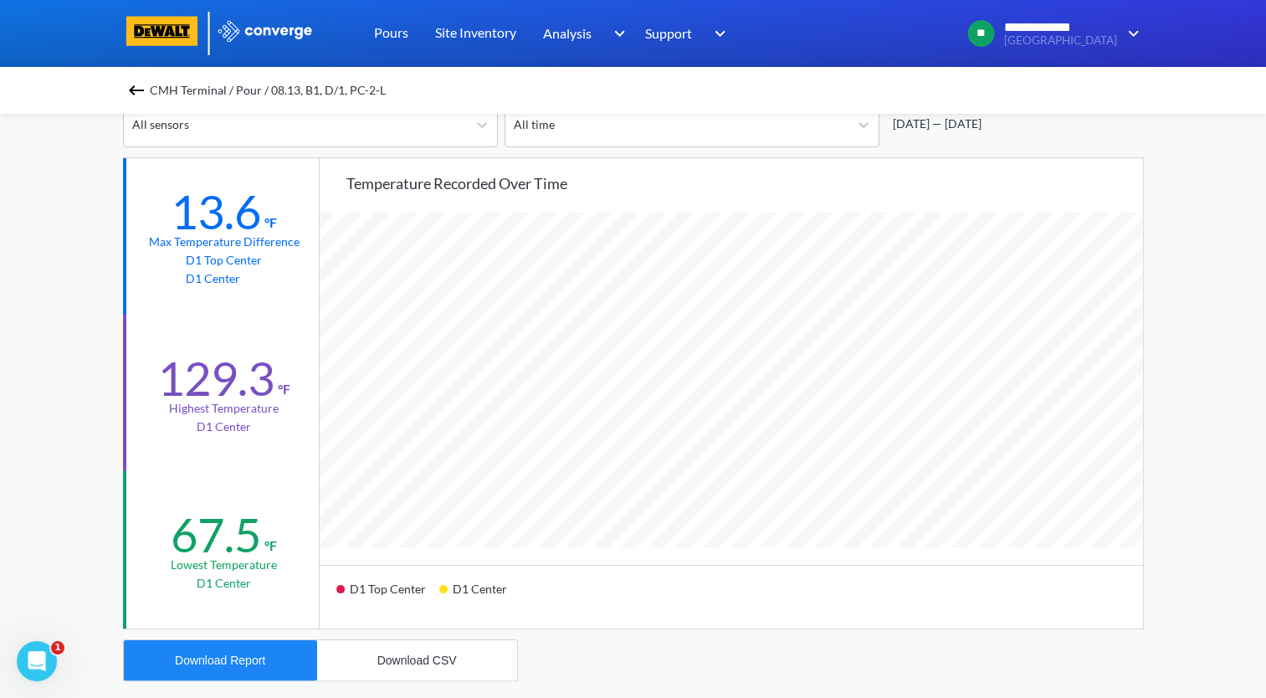
scroll to position [251, 0]
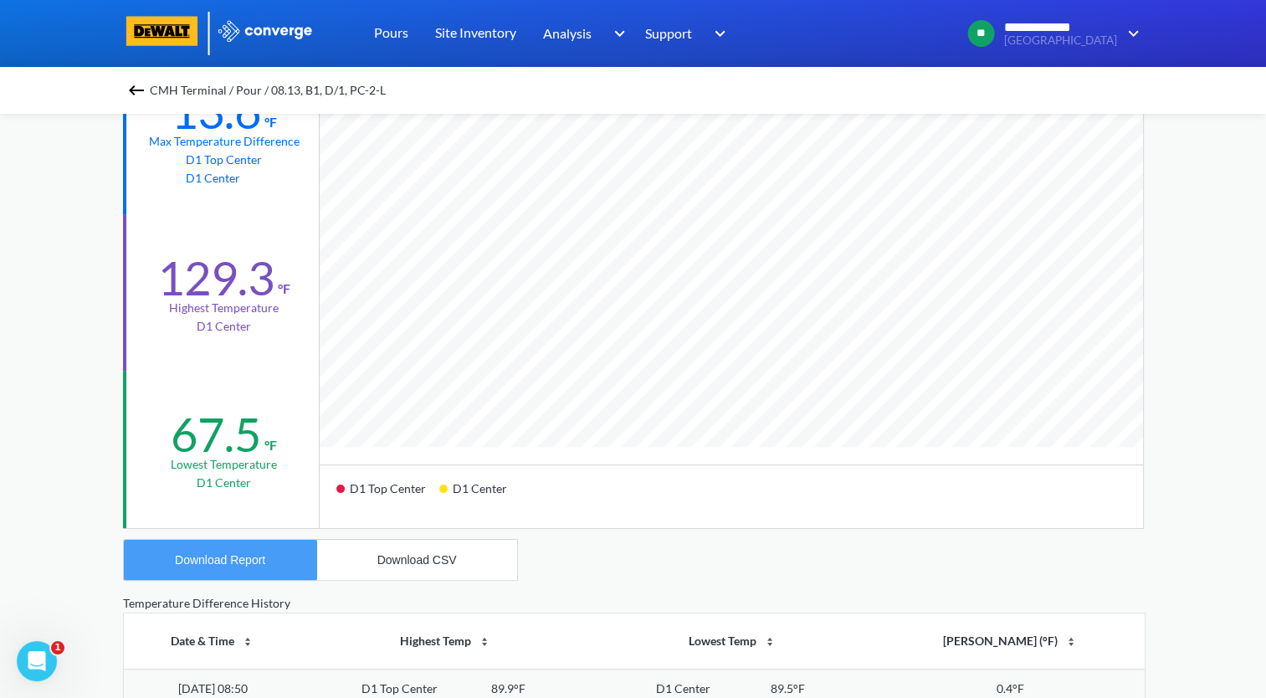
click at [202, 556] on div "Download Report" at bounding box center [220, 559] width 90 height 13
click at [138, 94] on img at bounding box center [136, 90] width 20 height 20
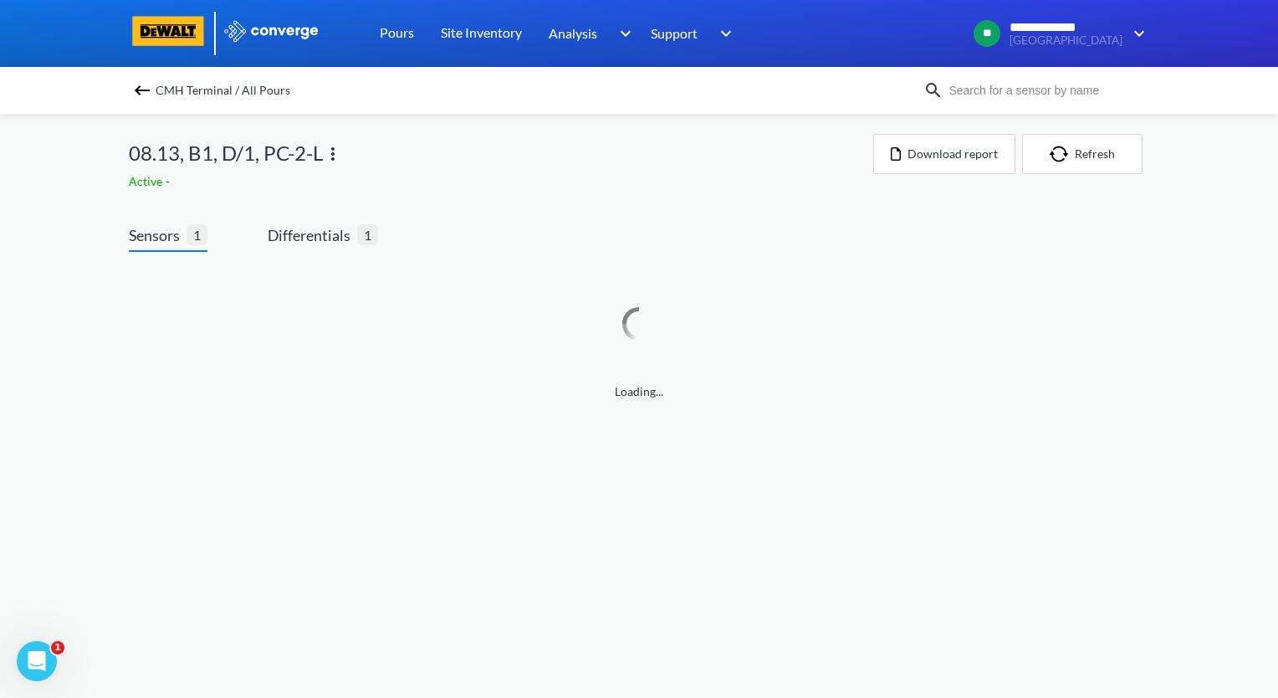
click at [331, 156] on img at bounding box center [333, 154] width 20 height 20
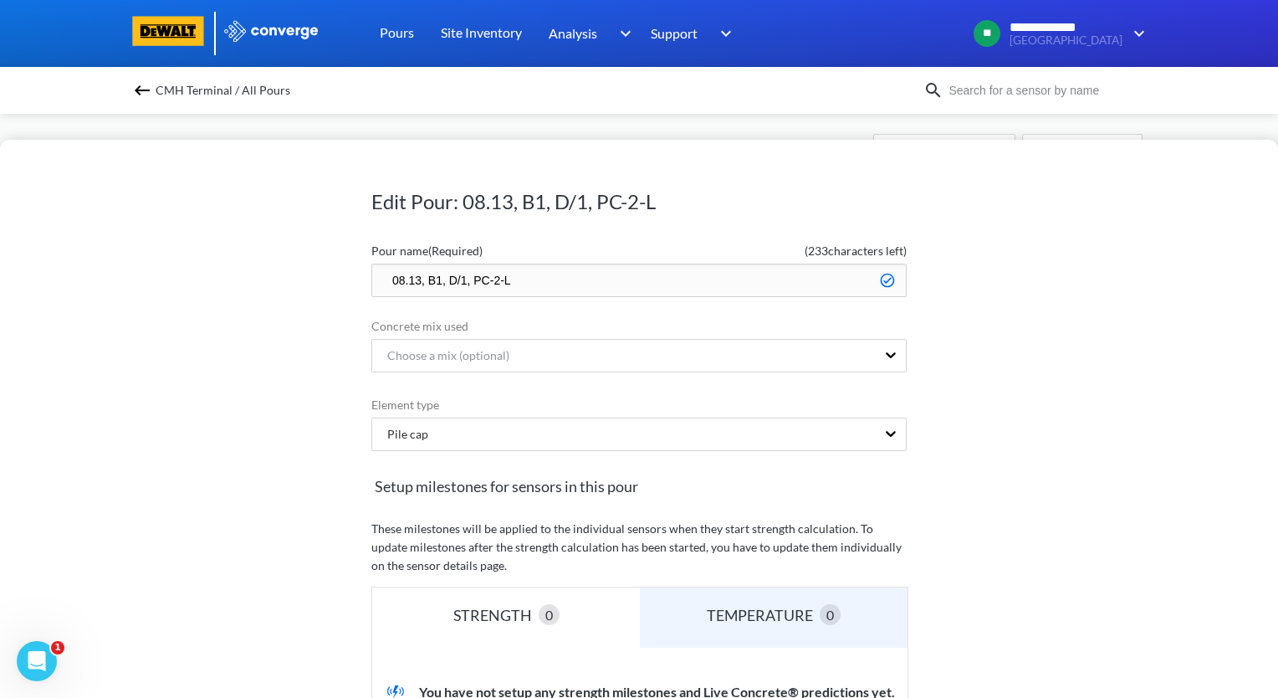
click at [382, 279] on input "08.13, B1, D/1, PC-2-L" at bounding box center [638, 280] width 535 height 33
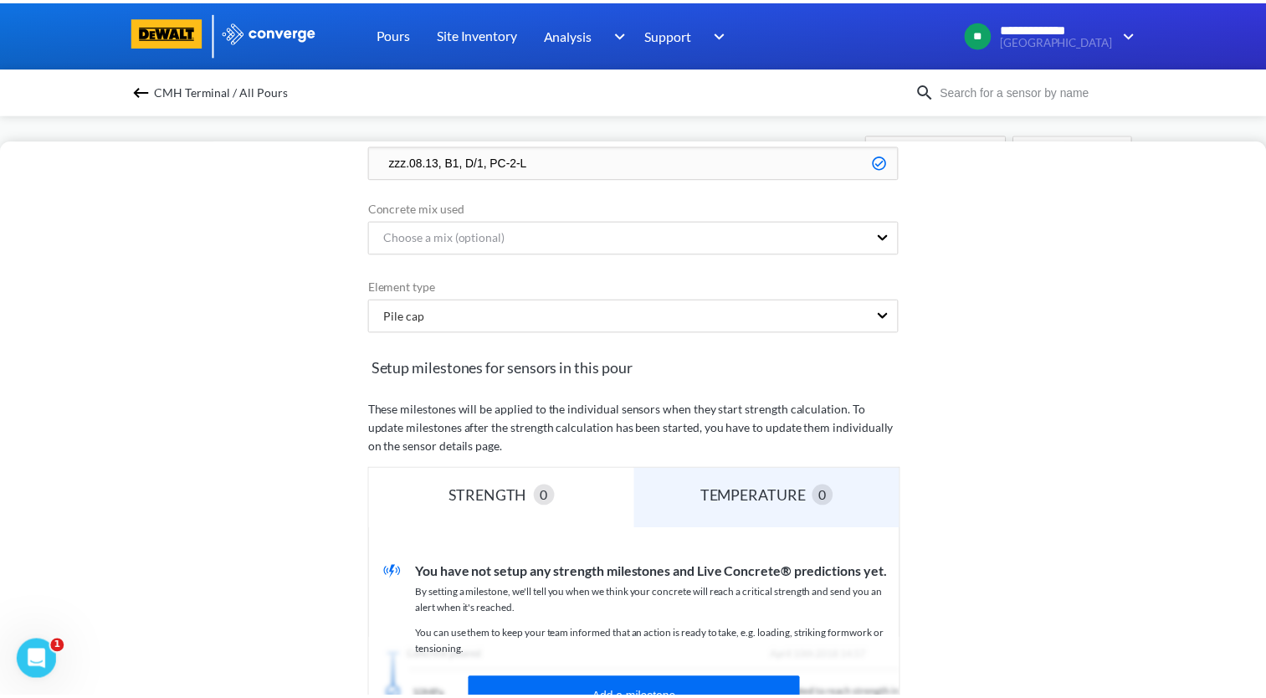
scroll to position [335, 0]
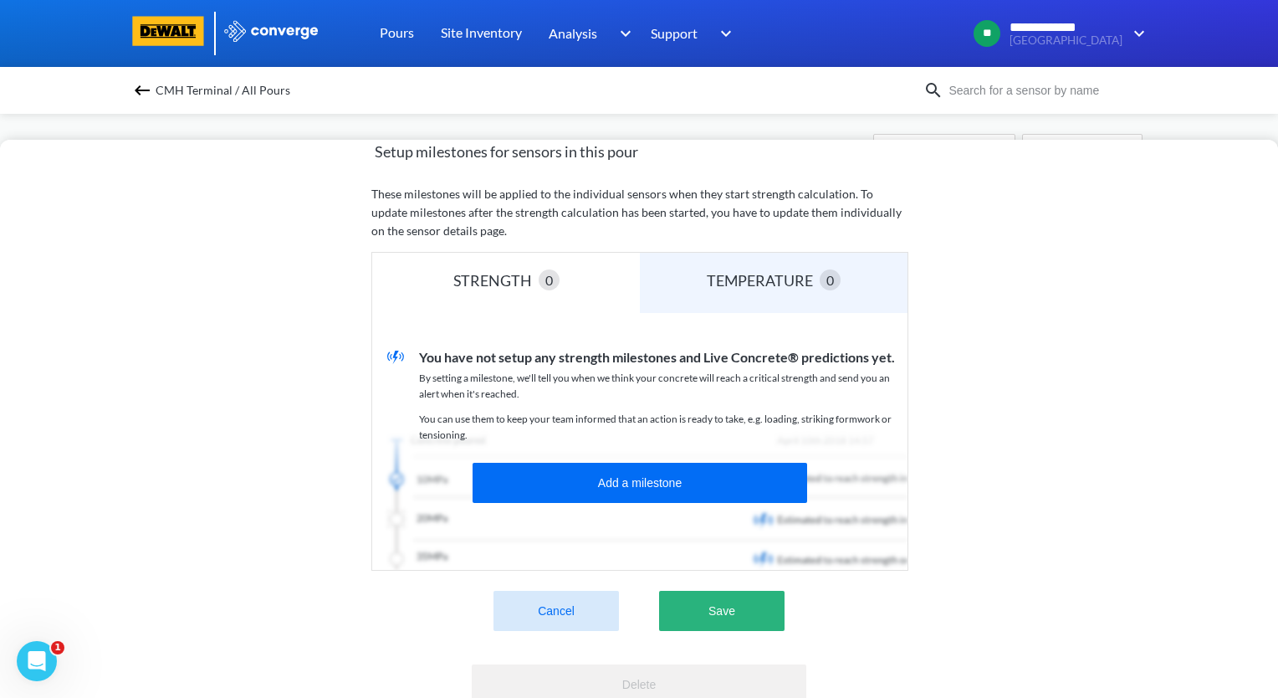
type input "zzz.08.13, B1, D/1, PC-2-L"
click at [749, 622] on button "Save" at bounding box center [721, 611] width 125 height 40
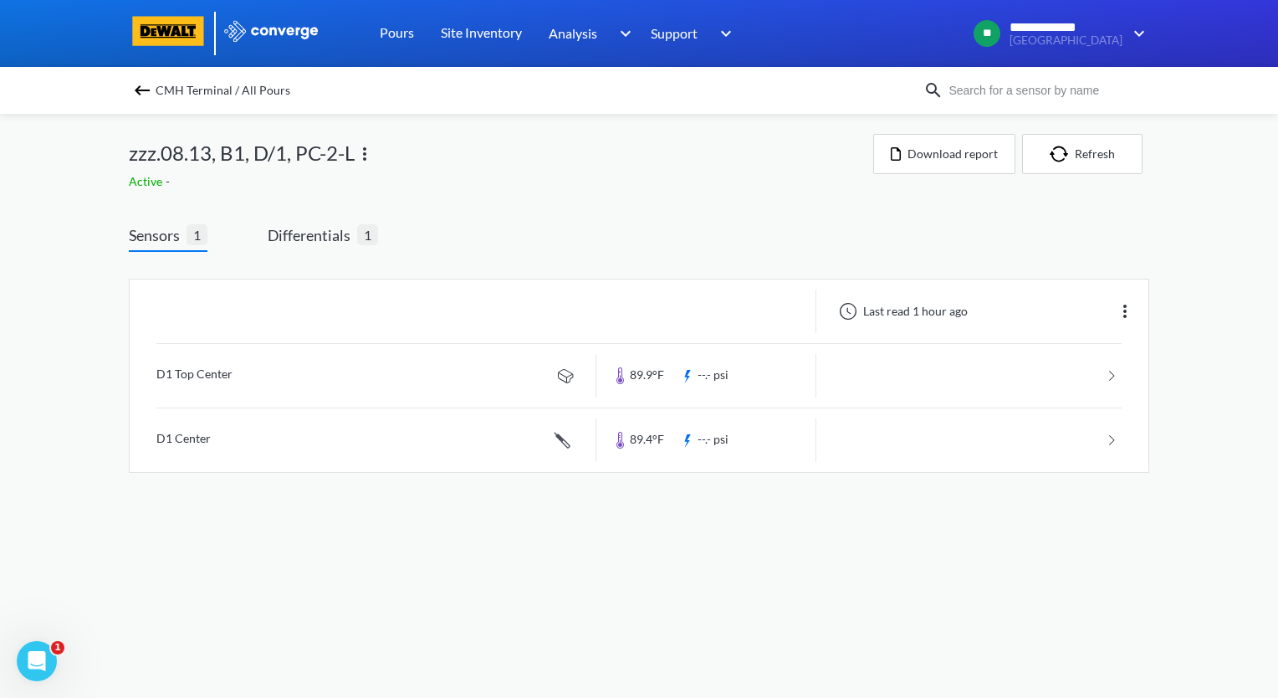
click at [126, 85] on div "CMH Terminal / All Pours" at bounding box center [639, 90] width 1278 height 47
click at [136, 89] on img at bounding box center [142, 90] width 20 height 20
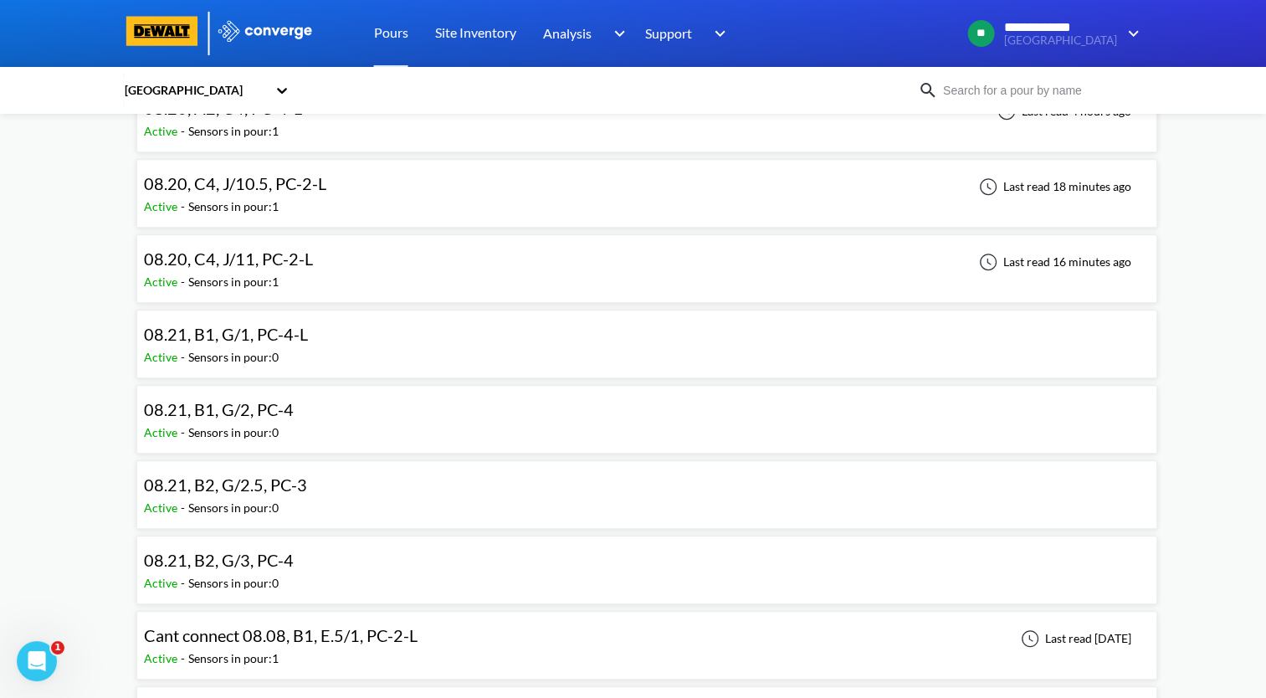
scroll to position [753, 0]
